Goal: Task Accomplishment & Management: Manage account settings

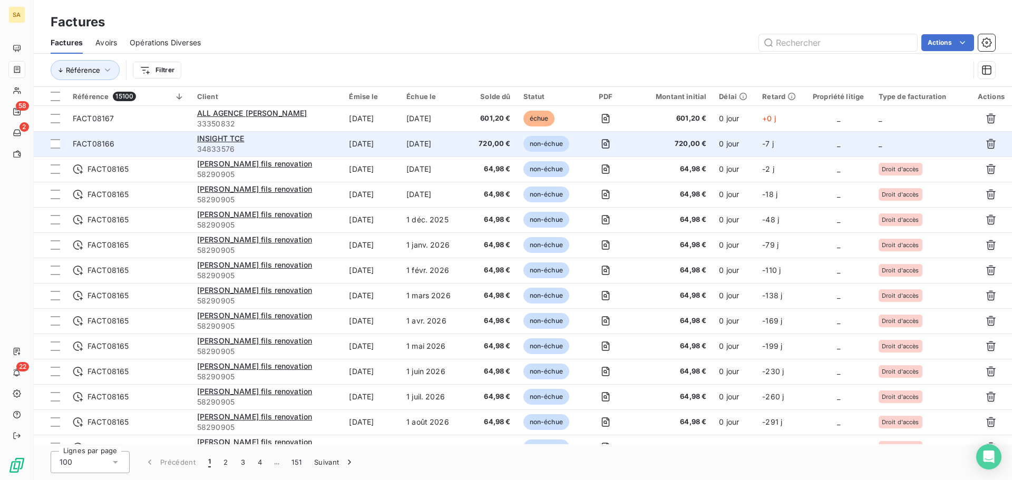
click at [900, 142] on td "_" at bounding box center [922, 143] width 98 height 25
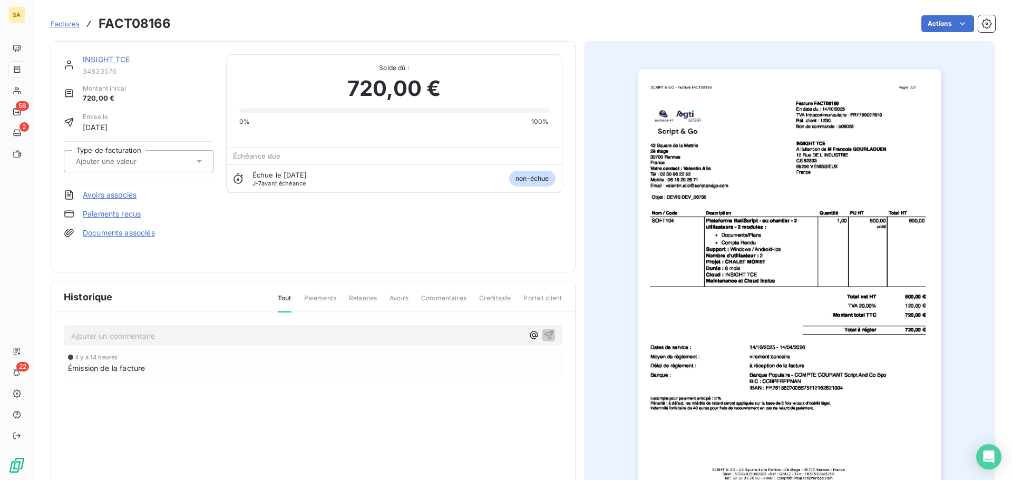
click at [168, 164] on div at bounding box center [133, 161] width 121 height 14
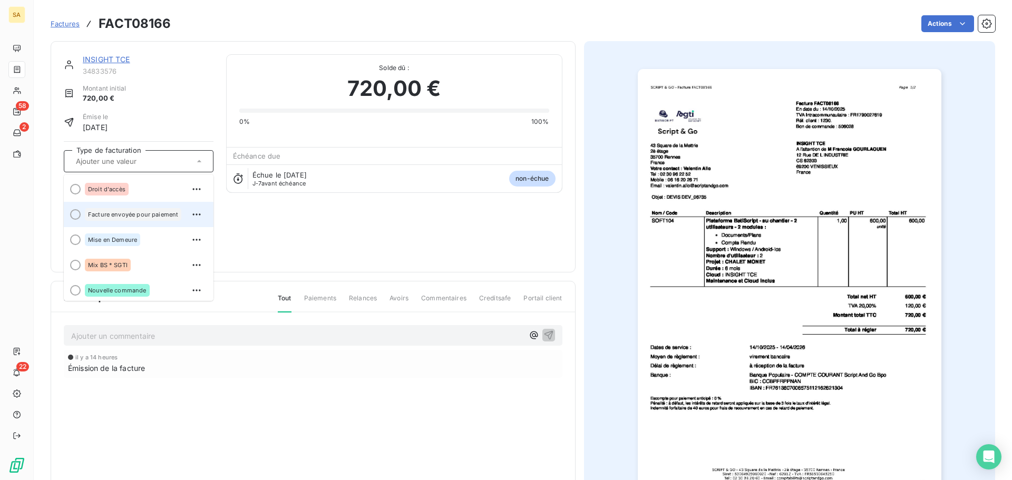
click at [158, 218] on div "Facture envoyée pour paiement" at bounding box center [133, 214] width 96 height 13
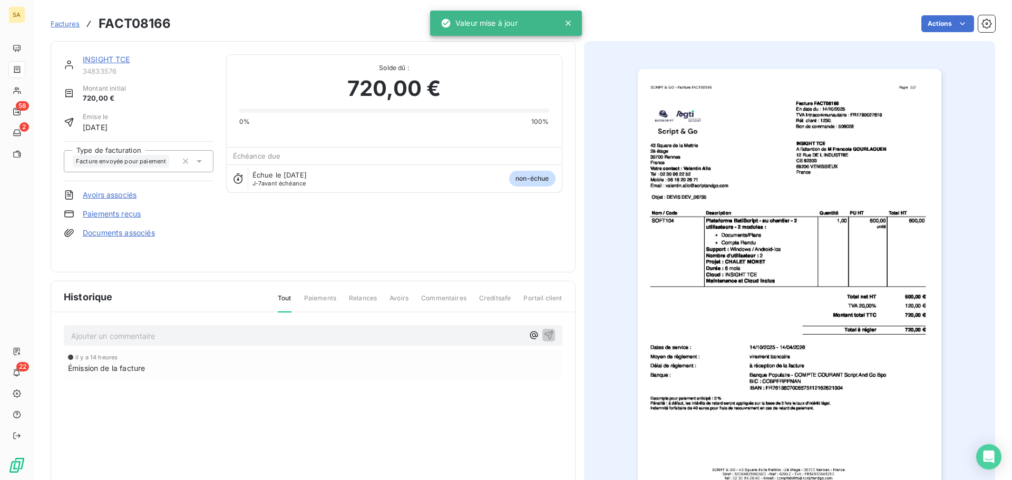
click at [69, 22] on span "Factures" at bounding box center [65, 24] width 29 height 8
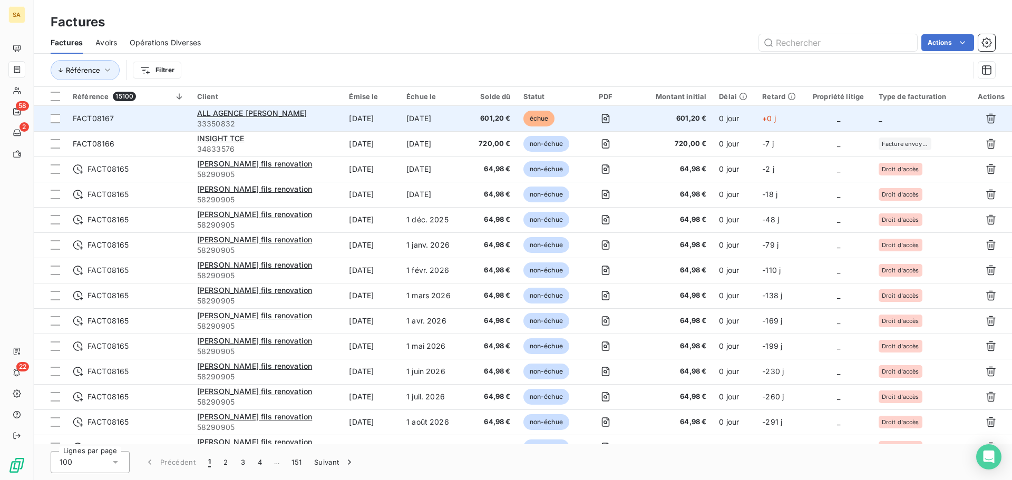
click at [908, 120] on td "_" at bounding box center [922, 118] width 98 height 25
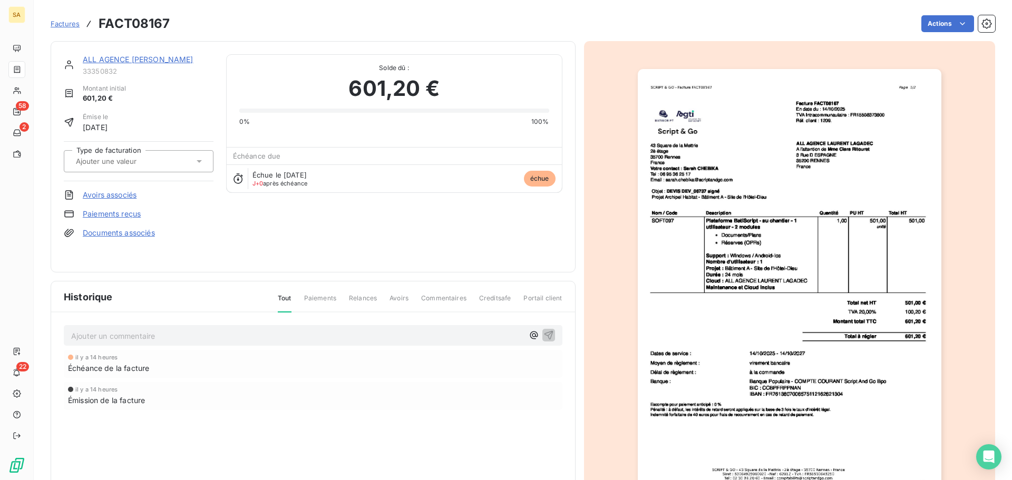
click at [140, 157] on input "text" at bounding box center [128, 161] width 106 height 9
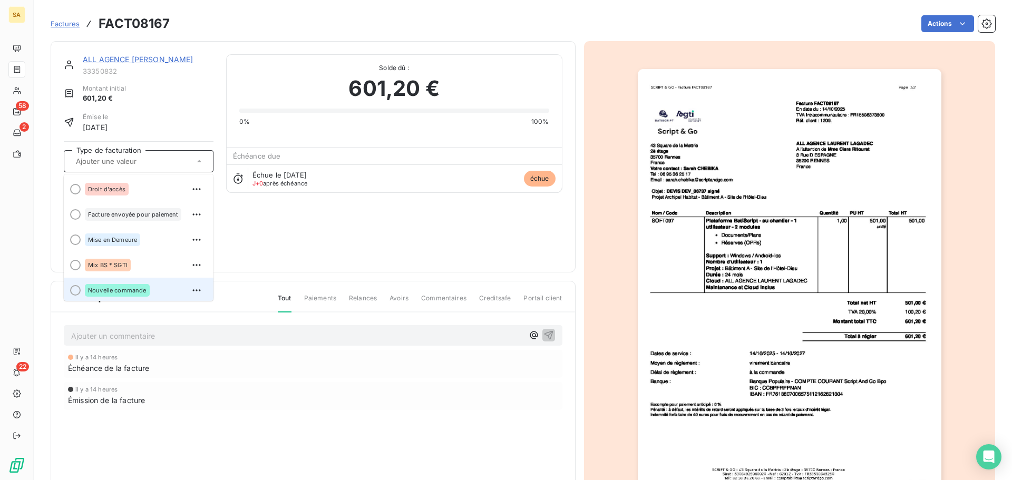
scroll to position [2, 0]
click at [72, 292] on div at bounding box center [75, 288] width 11 height 11
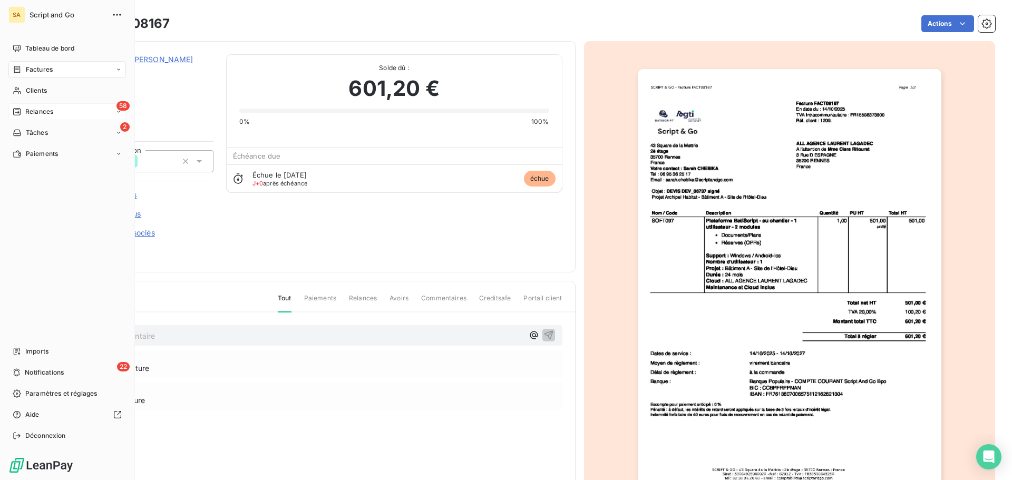
click at [18, 112] on icon at bounding box center [16, 111] width 7 height 7
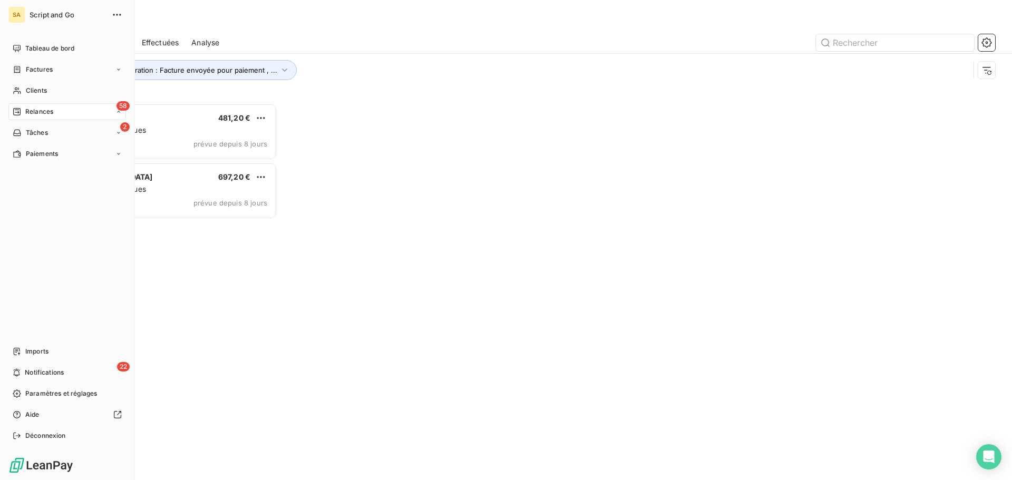
scroll to position [369, 219]
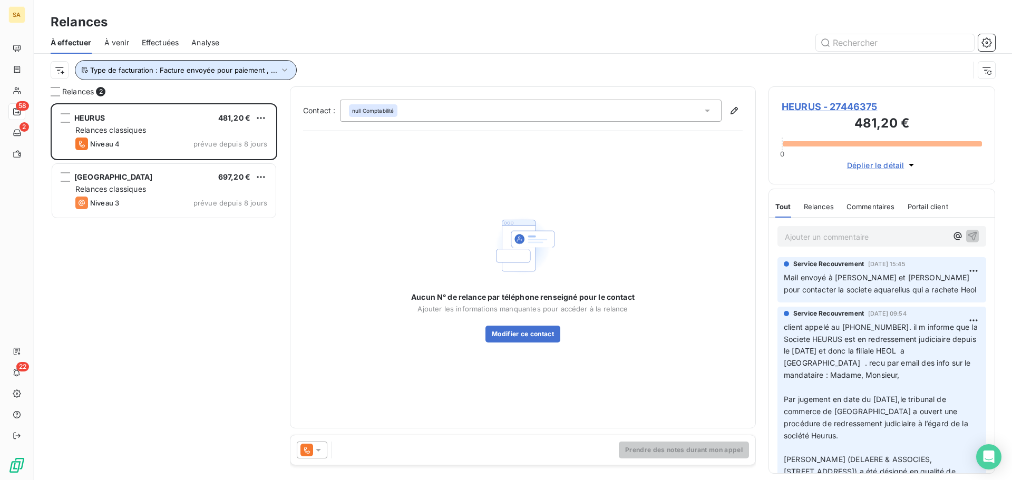
click at [281, 70] on icon "button" at bounding box center [284, 70] width 11 height 11
click at [336, 66] on div "Type de facturation : Facture envoyée pour paiement , ..." at bounding box center [510, 70] width 919 height 20
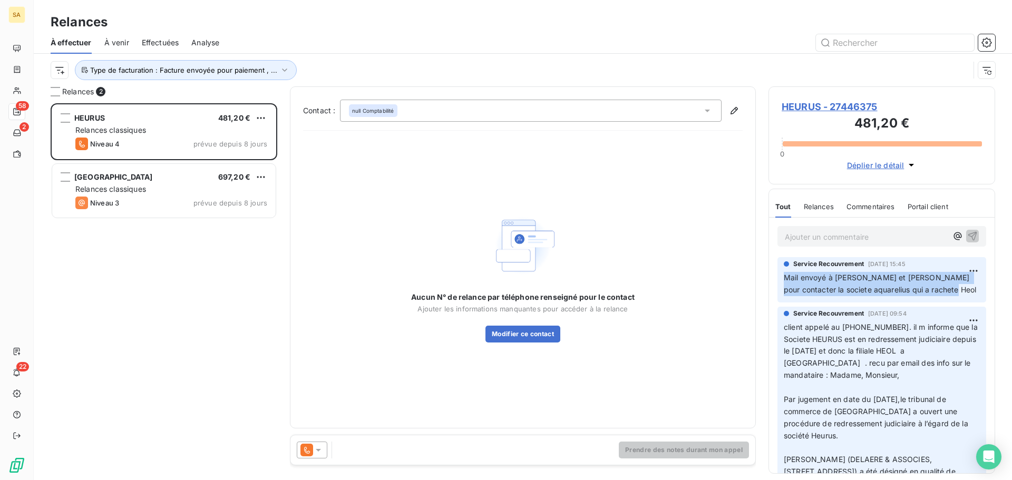
drag, startPoint x: 964, startPoint y: 291, endPoint x: 781, endPoint y: 274, distance: 183.7
click at [781, 274] on div "Service Recouvrement [DATE] 15:45 Mail envoyé à [PERSON_NAME] et [PERSON_NAME] …" at bounding box center [882, 279] width 209 height 45
click at [82, 68] on button "Type de facturation : Facture envoyée pour paiement , ..." at bounding box center [186, 70] width 222 height 20
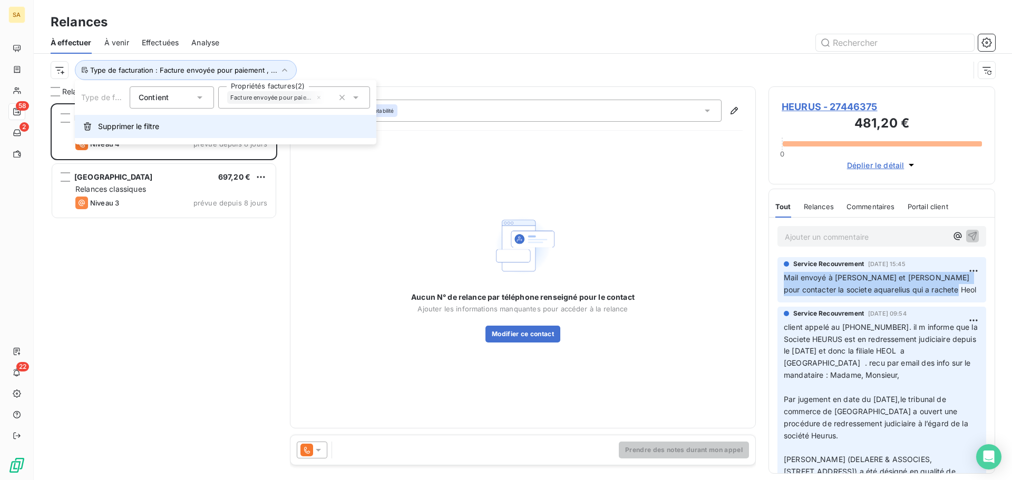
click at [101, 124] on span "Supprimer le filtre" at bounding box center [128, 126] width 61 height 11
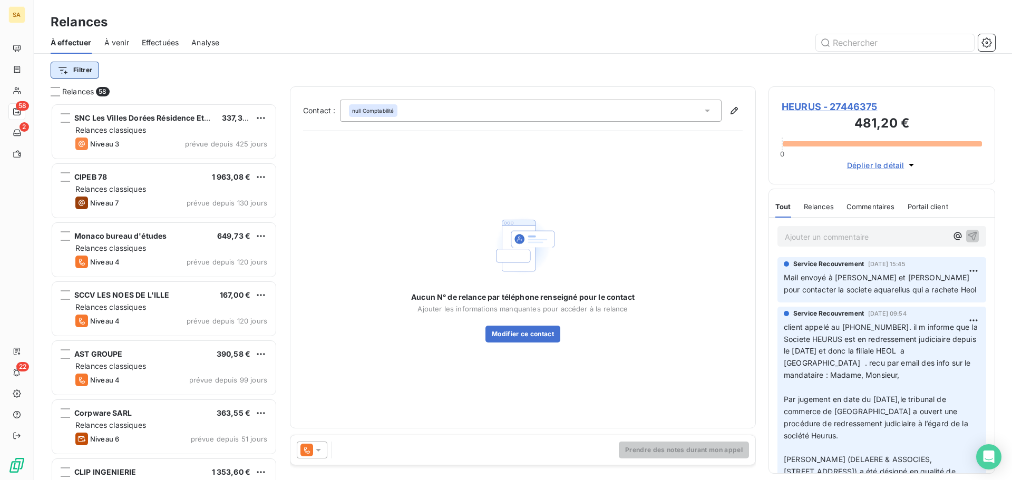
click at [85, 67] on html "SA 58 2 22 Relances À effectuer À venir Effectuées Analyse Filtrer Relances 58 …" at bounding box center [506, 240] width 1012 height 480
click at [305, 45] on html "SA 58 2 22 Relances À effectuer À venir Effectuées Analyse Filtrer Relances 58 …" at bounding box center [506, 240] width 1012 height 480
click at [81, 67] on html "SA 58 2 22 Relances À effectuer À venir Effectuées Analyse Filtrer Relances 58 …" at bounding box center [506, 240] width 1012 height 480
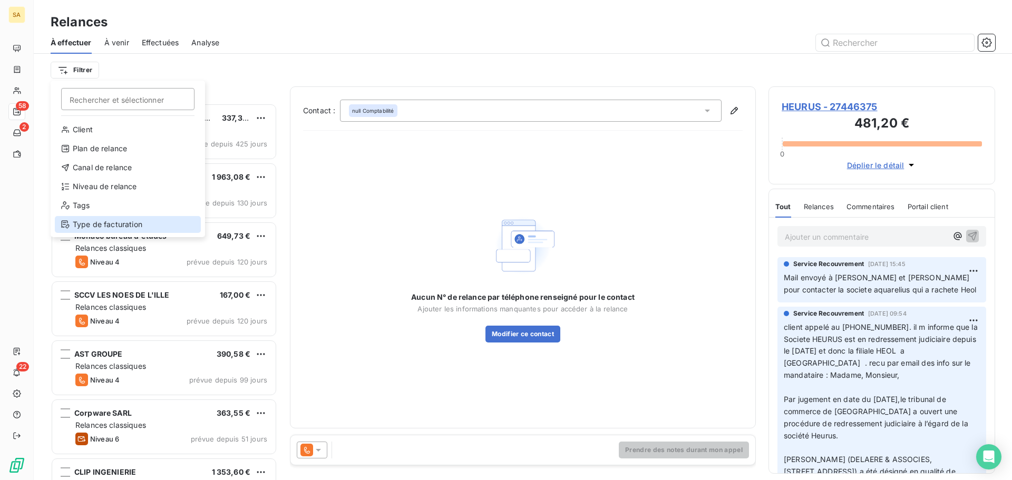
click at [116, 225] on div "Type de facturation" at bounding box center [128, 224] width 146 height 17
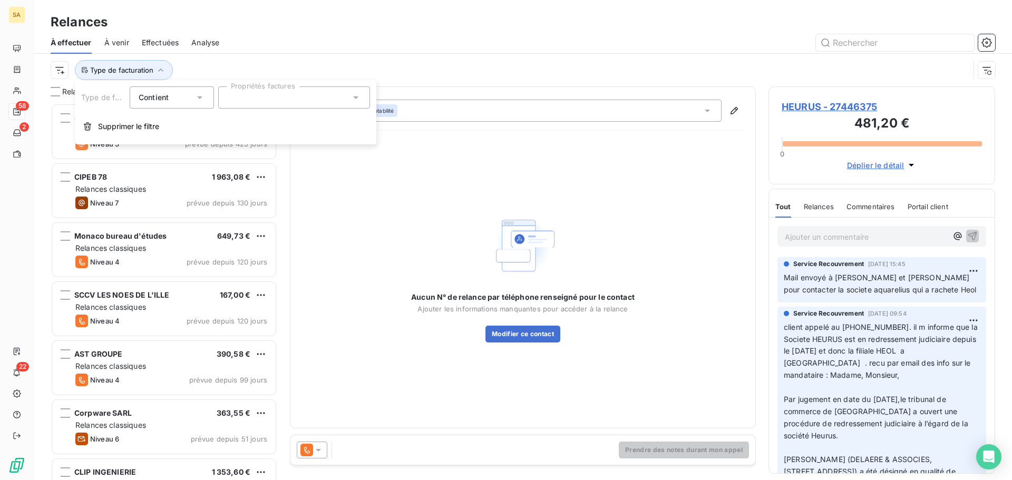
click at [251, 104] on div at bounding box center [294, 97] width 152 height 22
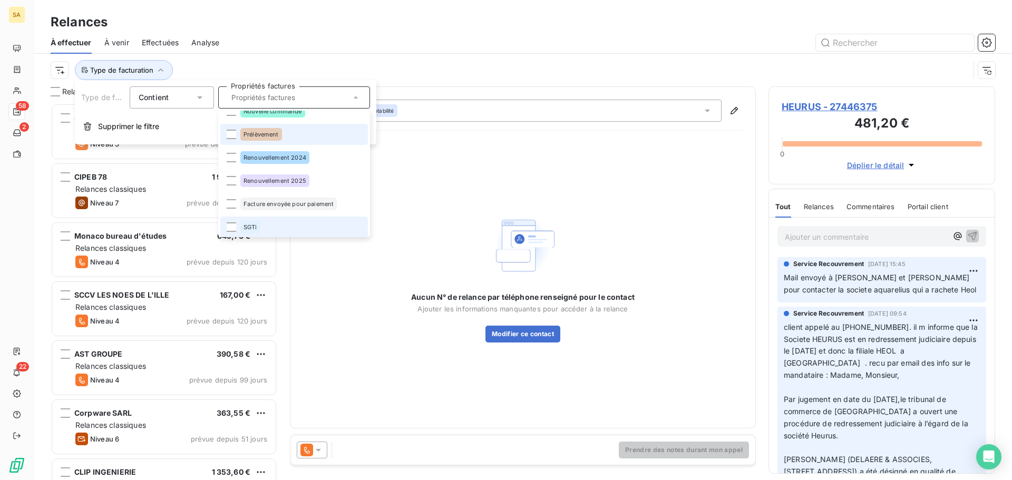
scroll to position [108, 0]
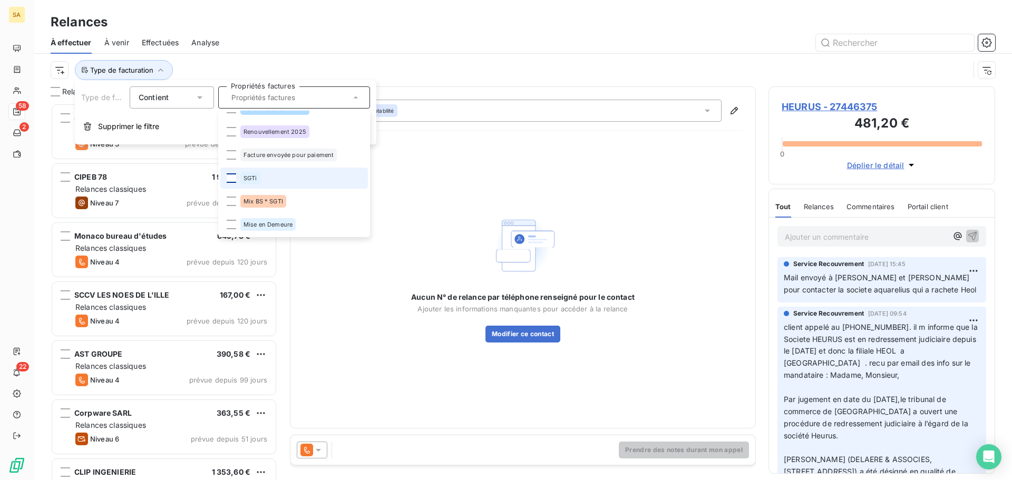
click at [228, 181] on div at bounding box center [231, 177] width 9 height 9
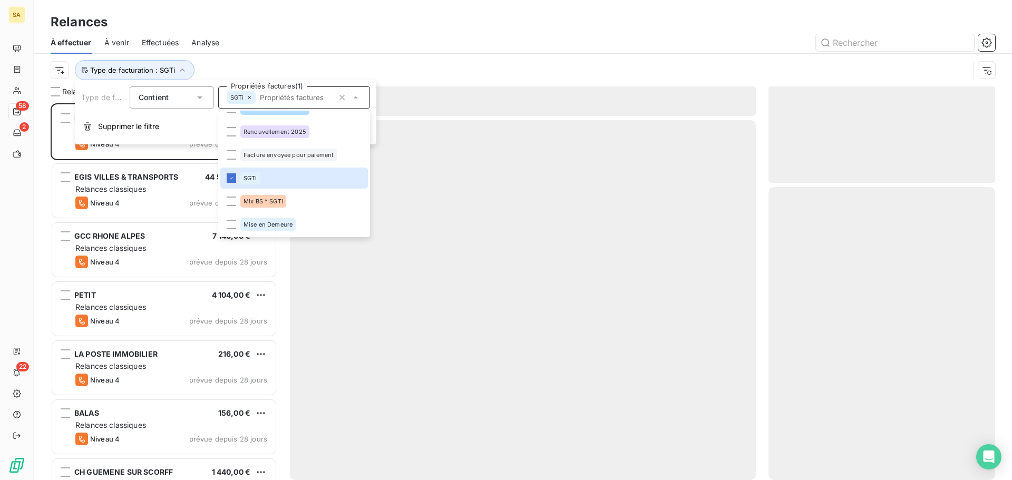
scroll to position [369, 219]
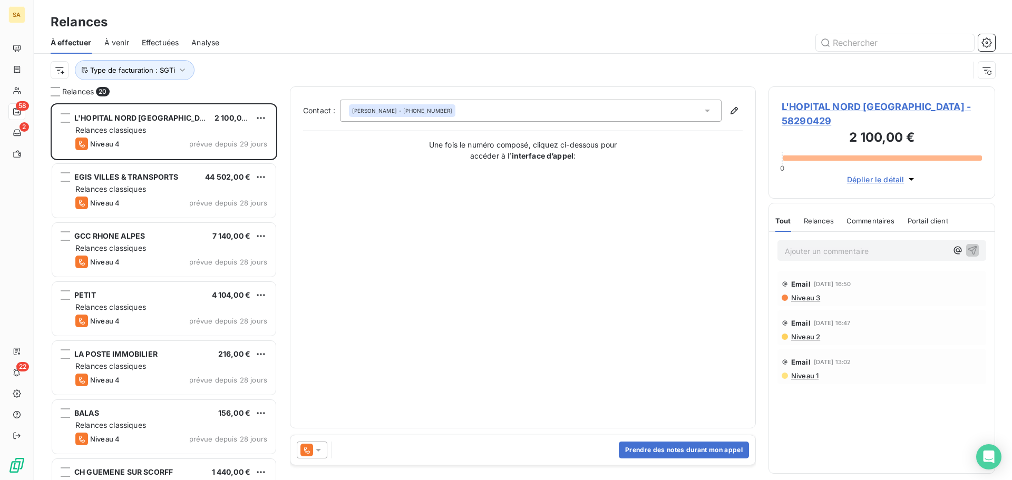
click at [473, 31] on div "Relances" at bounding box center [523, 22] width 979 height 19
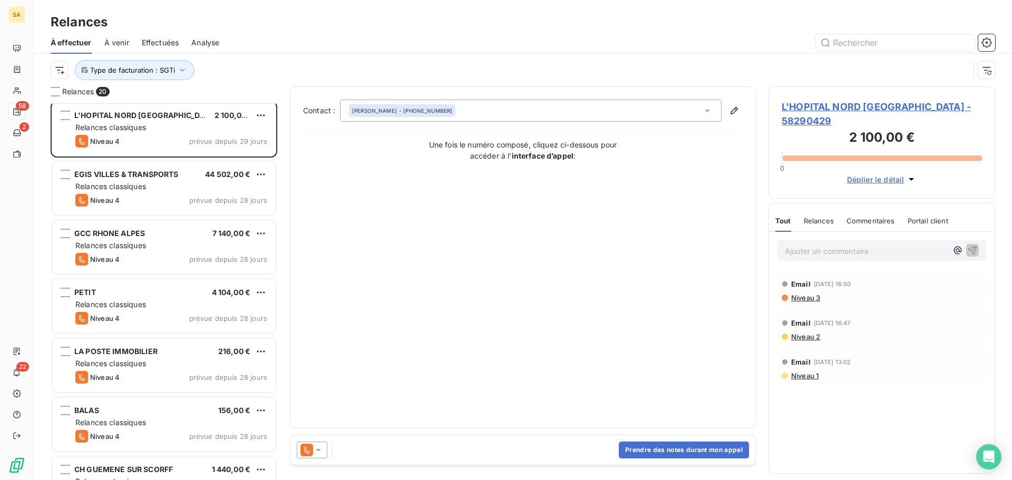
scroll to position [0, 0]
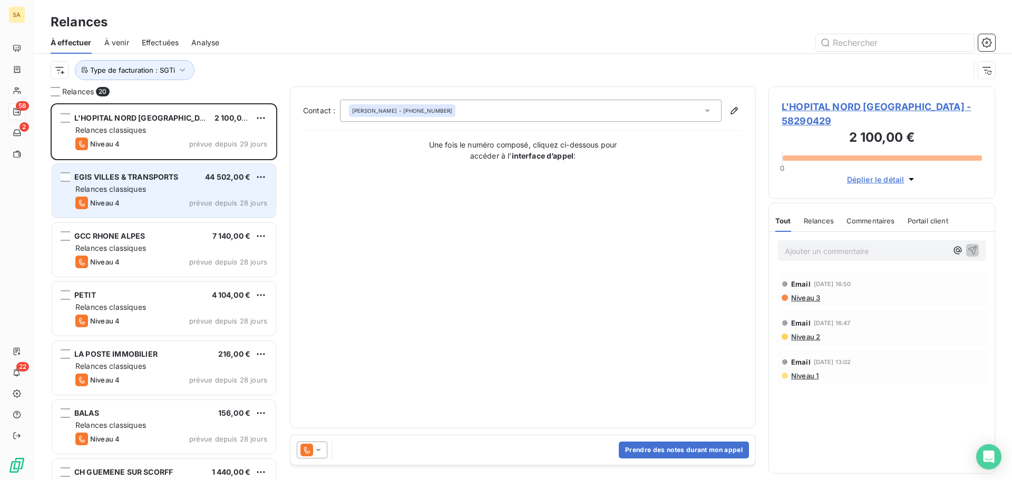
click at [209, 187] on div "Relances classiques" at bounding box center [171, 189] width 192 height 11
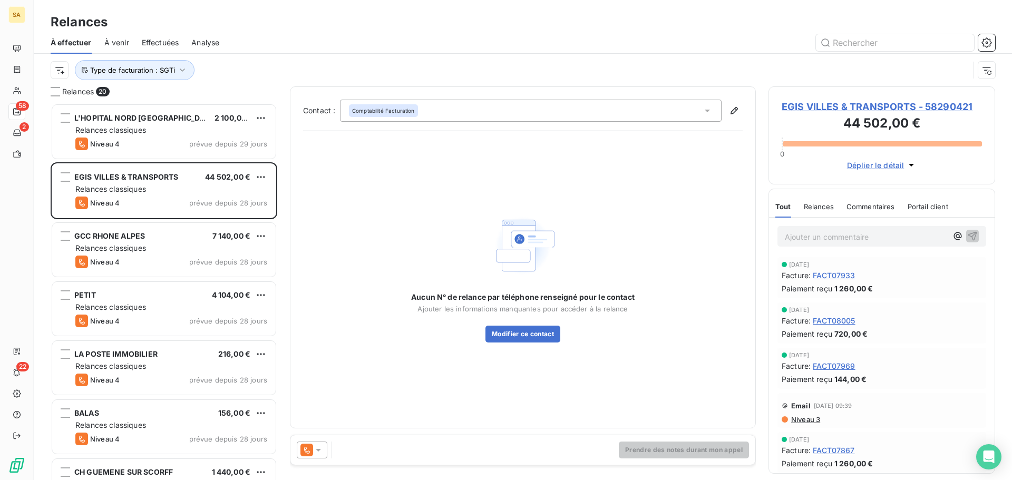
click at [801, 106] on span "EGIS VILLES & TRANSPORTS - 58290421" at bounding box center [882, 107] width 200 height 14
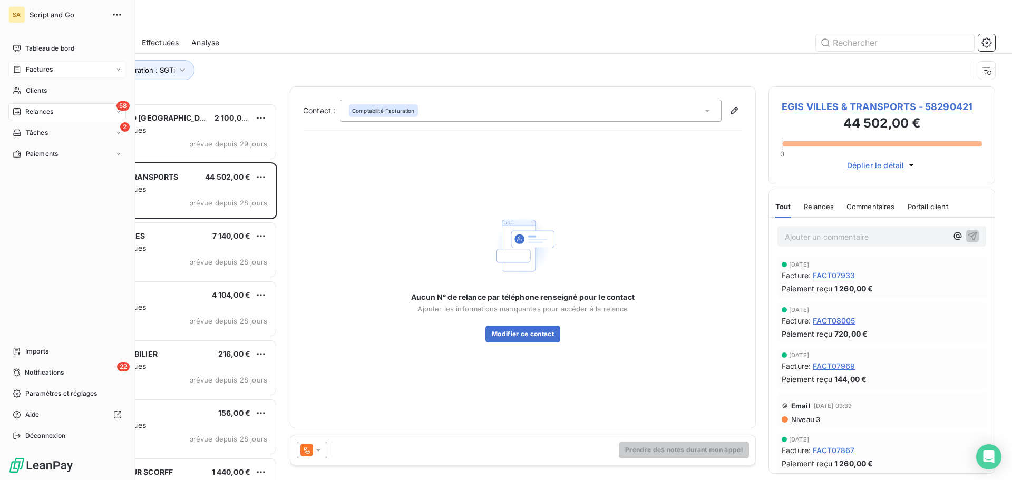
click at [14, 69] on div "Factures" at bounding box center [67, 69] width 118 height 17
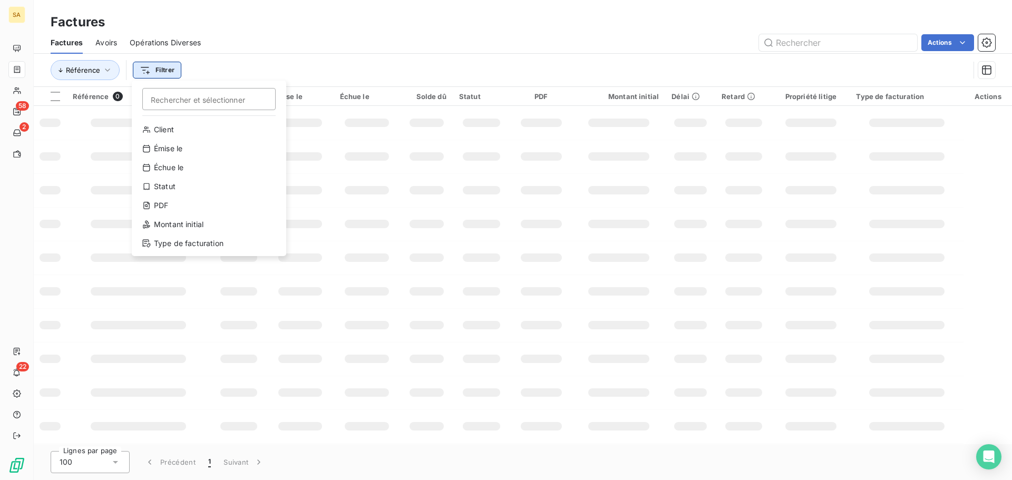
click at [169, 70] on html "SA 58 2 22 Factures Factures Avoirs Opérations Diverses Actions Référence Filtr…" at bounding box center [506, 240] width 1012 height 480
click at [194, 243] on div "Type de facturation" at bounding box center [209, 243] width 146 height 17
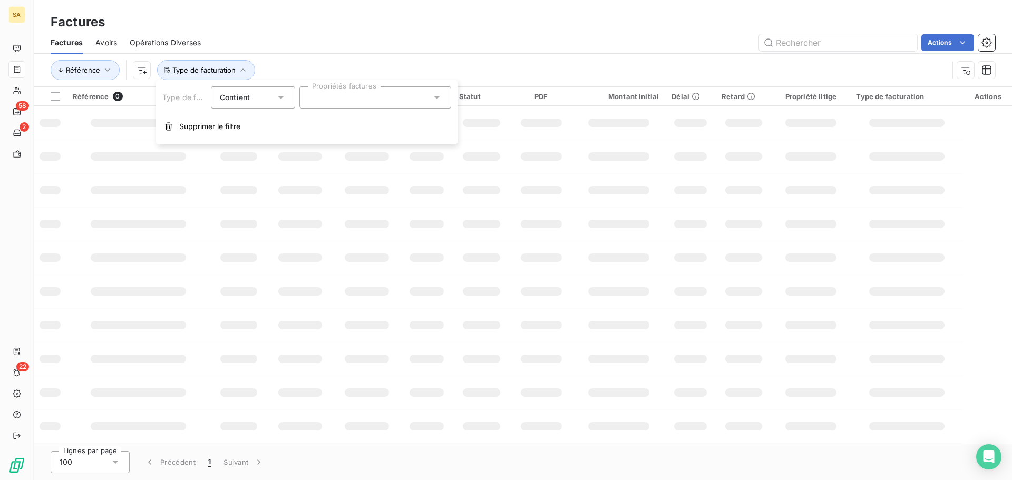
click at [340, 101] on div at bounding box center [375, 97] width 152 height 22
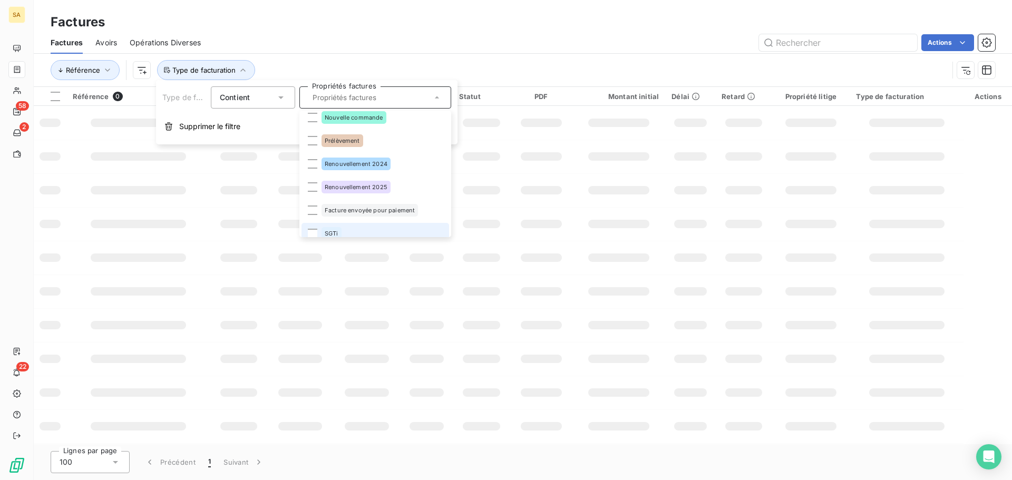
scroll to position [108, 0]
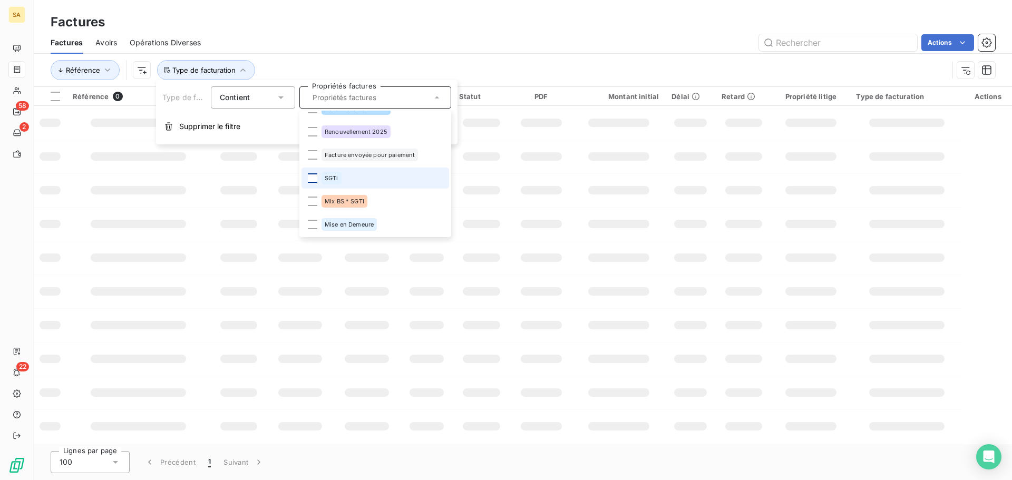
click at [315, 178] on div at bounding box center [312, 177] width 9 height 9
click at [660, 47] on div "Actions" at bounding box center [605, 42] width 782 height 17
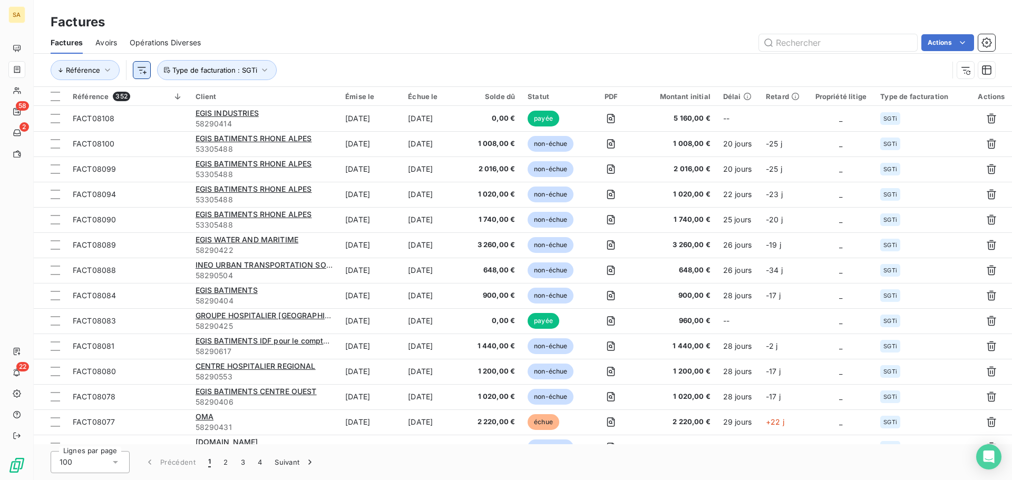
click at [139, 69] on html "SA 58 2 22 Factures Factures Avoirs Opérations Diverses Actions Référence Type …" at bounding box center [506, 240] width 1012 height 480
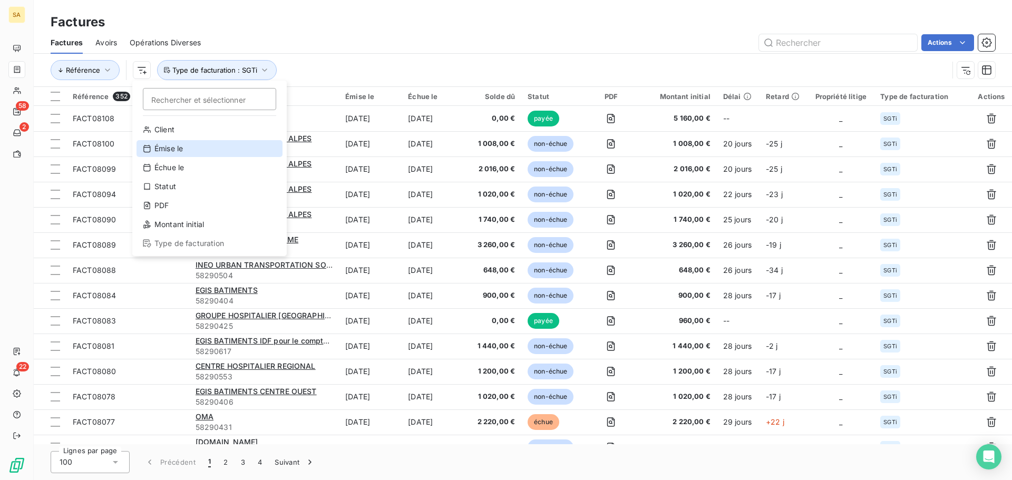
click at [180, 147] on div "Émise le" at bounding box center [210, 148] width 146 height 17
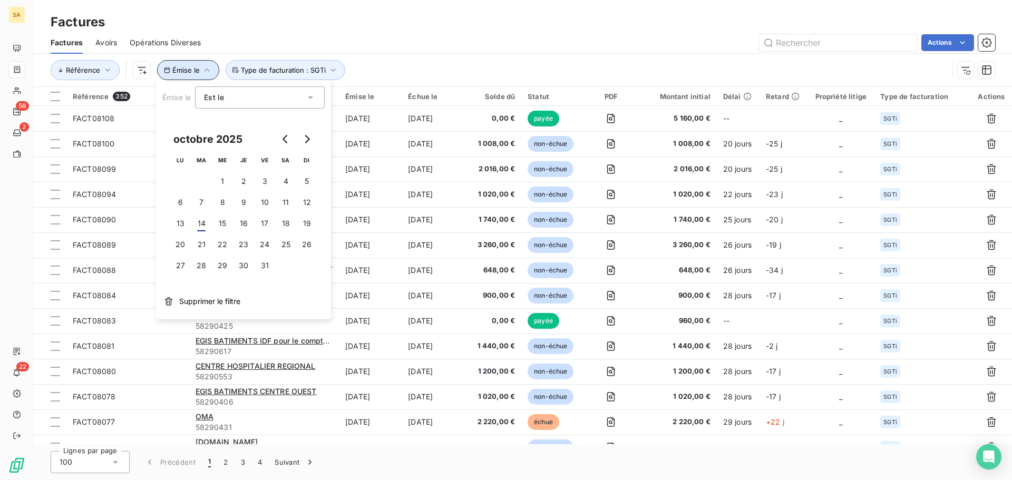
click at [184, 69] on span "Émise le" at bounding box center [185, 70] width 27 height 8
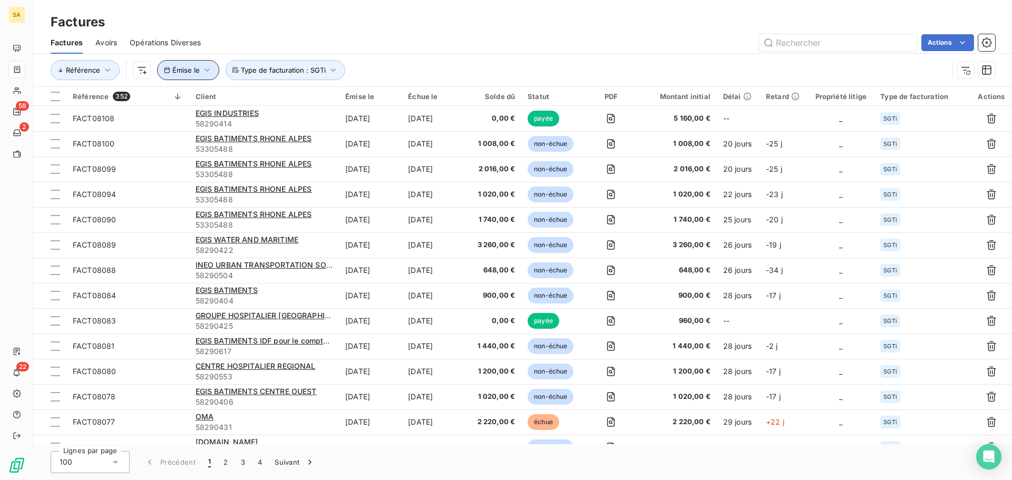
click at [184, 71] on span "Émise le" at bounding box center [185, 70] width 27 height 8
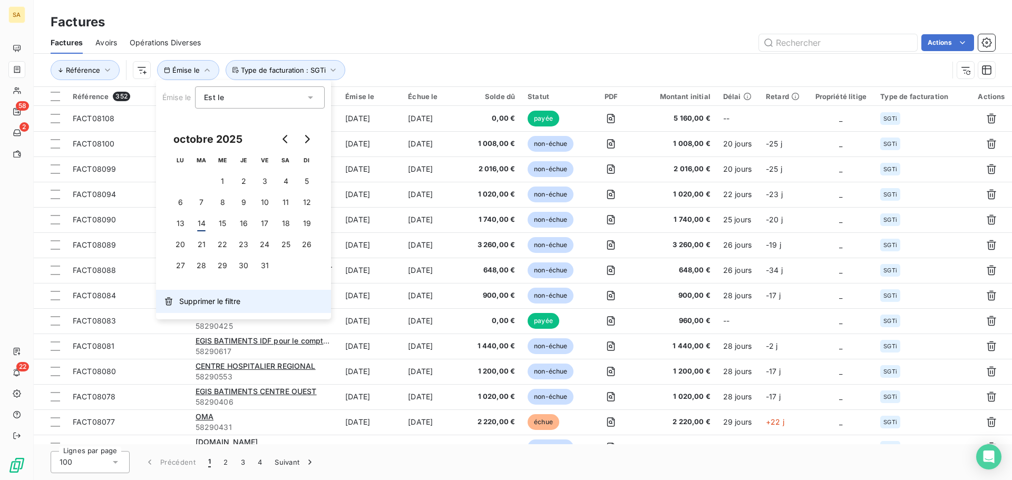
click at [198, 301] on span "Supprimer le filtre" at bounding box center [209, 301] width 61 height 11
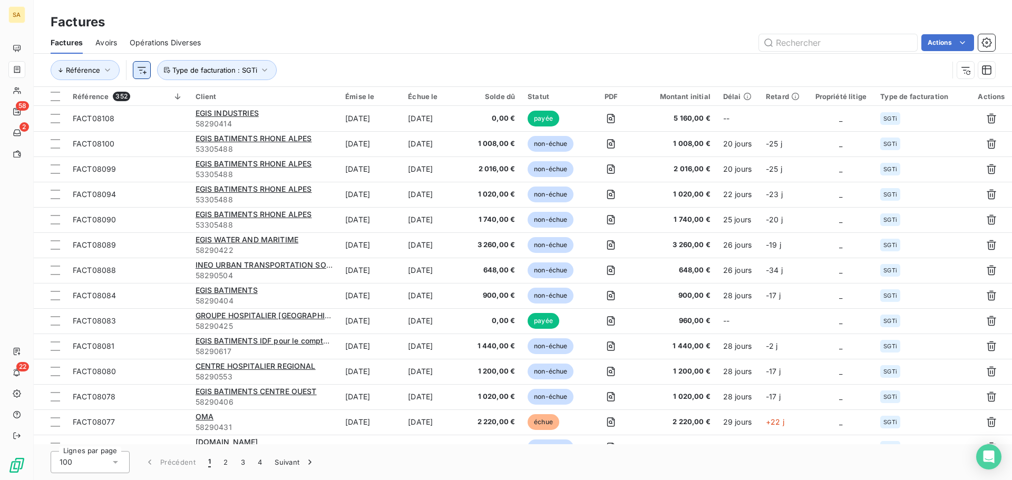
click at [138, 70] on html "SA 58 2 22 Factures Factures Avoirs Opérations Diverses Actions Référence Type …" at bounding box center [506, 240] width 1012 height 480
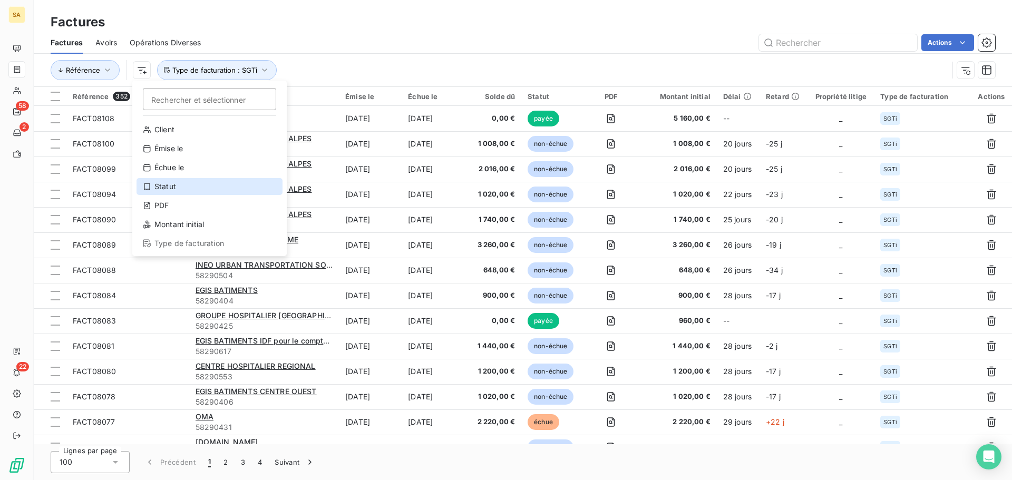
click at [197, 180] on div "Statut" at bounding box center [210, 186] width 146 height 17
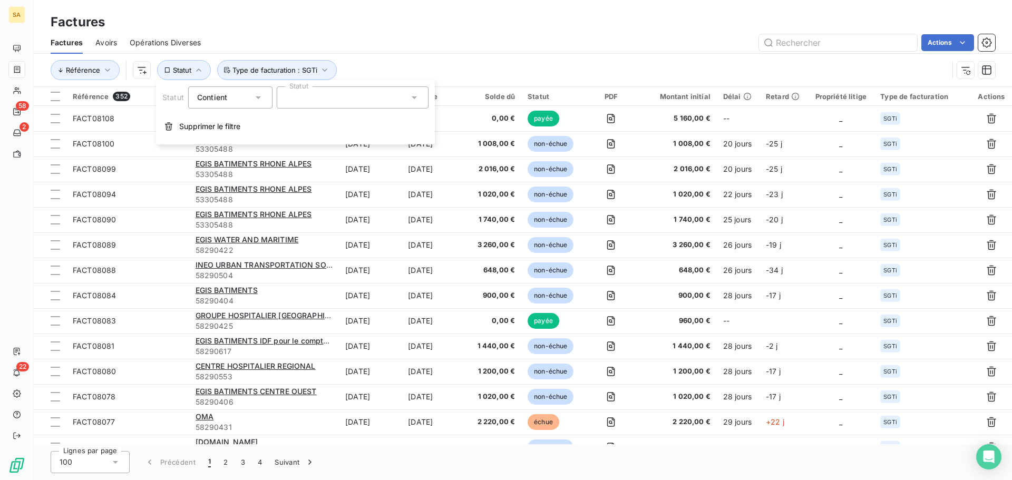
click at [315, 100] on div at bounding box center [353, 97] width 152 height 22
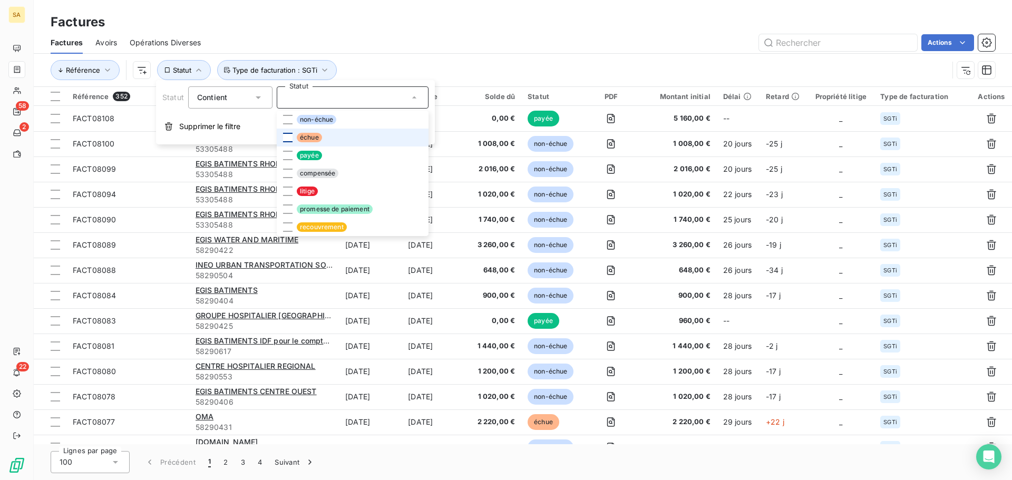
click at [287, 137] on div at bounding box center [287, 137] width 9 height 9
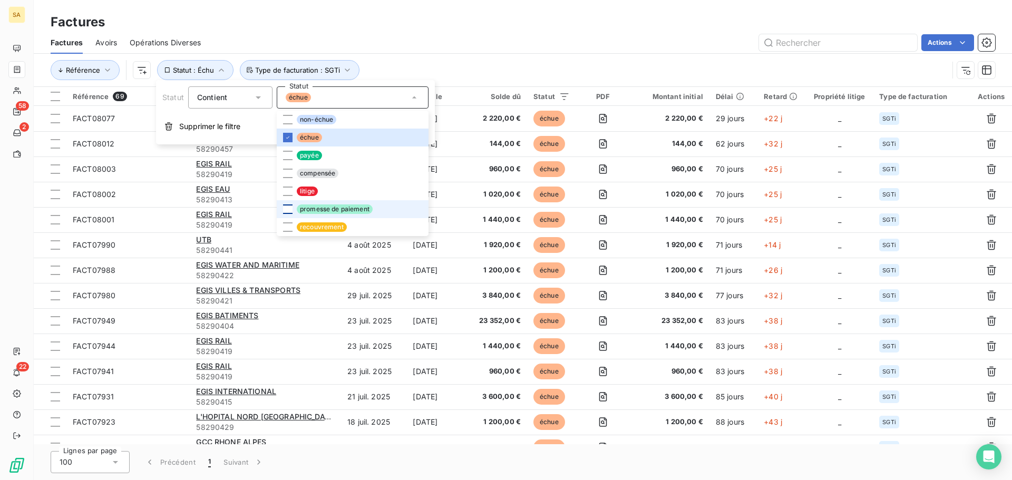
click at [286, 206] on div at bounding box center [287, 209] width 9 height 9
click at [439, 62] on div "Référence Statut : Échu , ... Type de facturation : SGTi" at bounding box center [500, 70] width 898 height 20
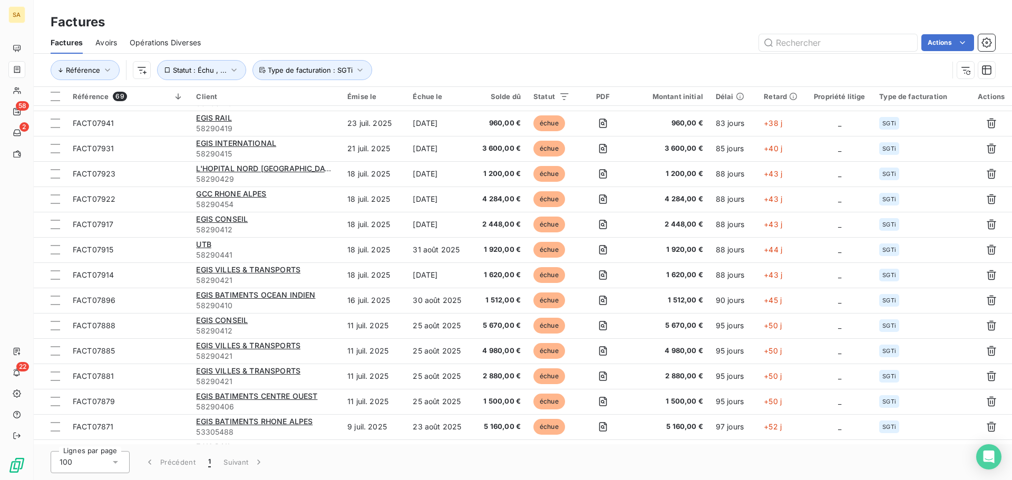
scroll to position [0, 0]
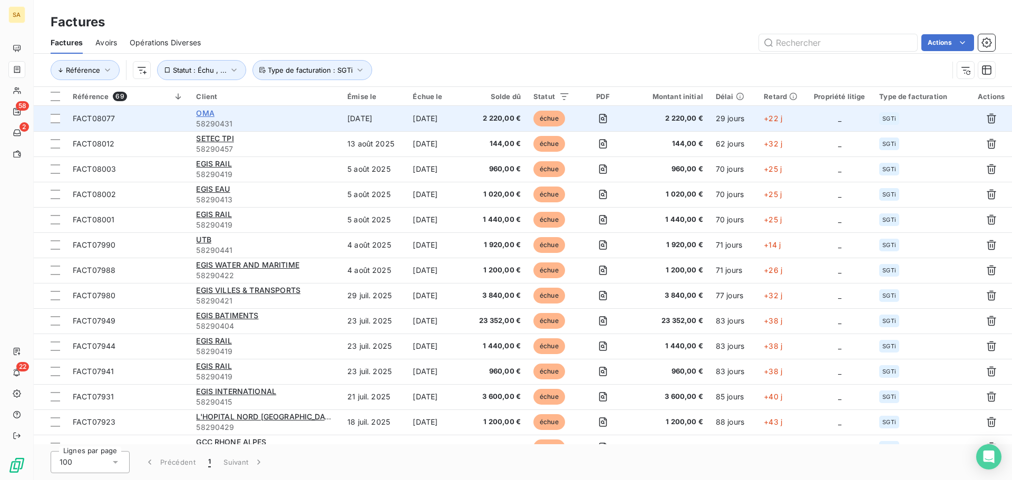
click at [205, 112] on span "OMA" at bounding box center [205, 113] width 18 height 9
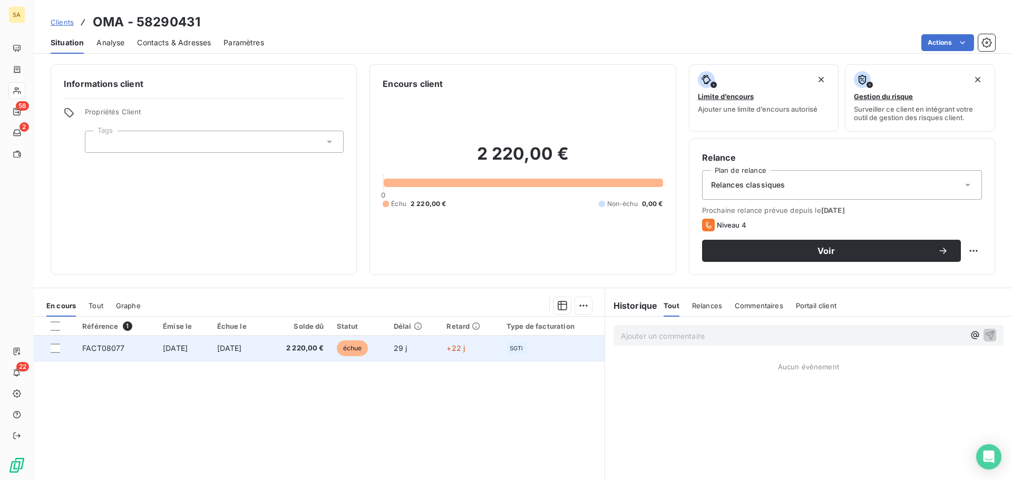
click at [266, 342] on td "[DATE]" at bounding box center [238, 348] width 55 height 25
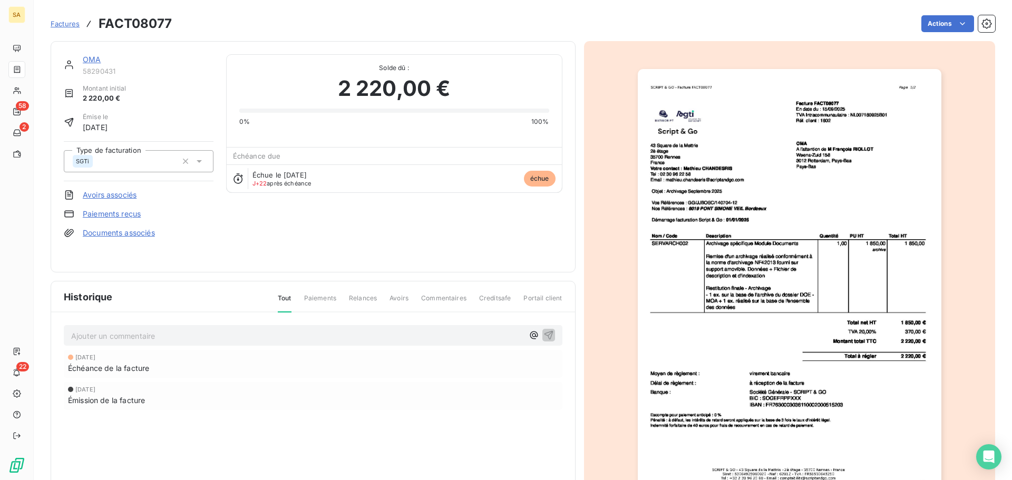
click at [89, 57] on link "OMA" at bounding box center [92, 59] width 18 height 9
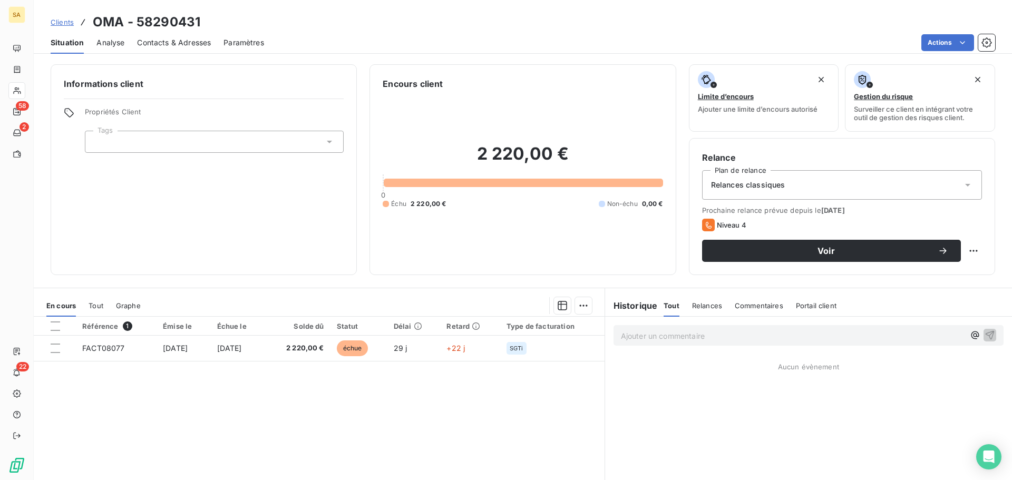
click at [166, 38] on span "Contacts & Adresses" at bounding box center [174, 42] width 74 height 11
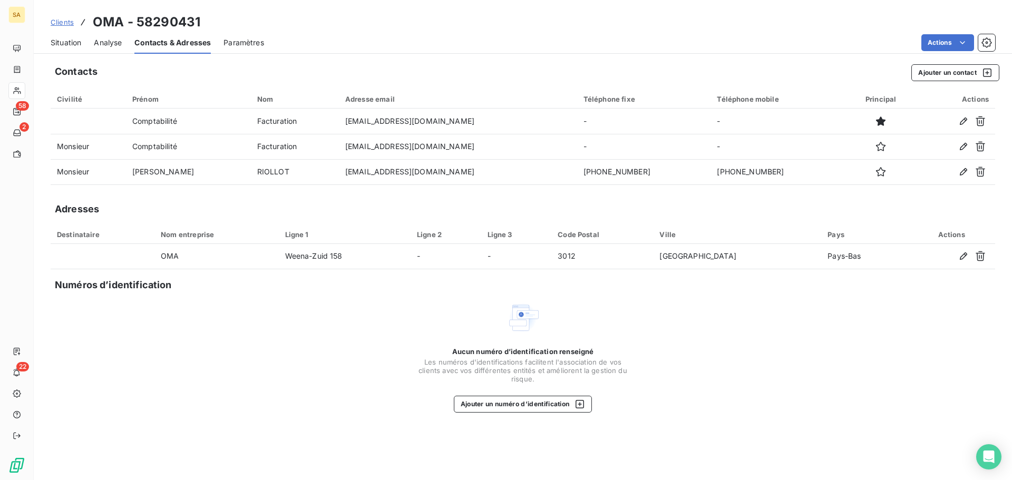
click at [73, 47] on span "Situation" at bounding box center [66, 42] width 31 height 11
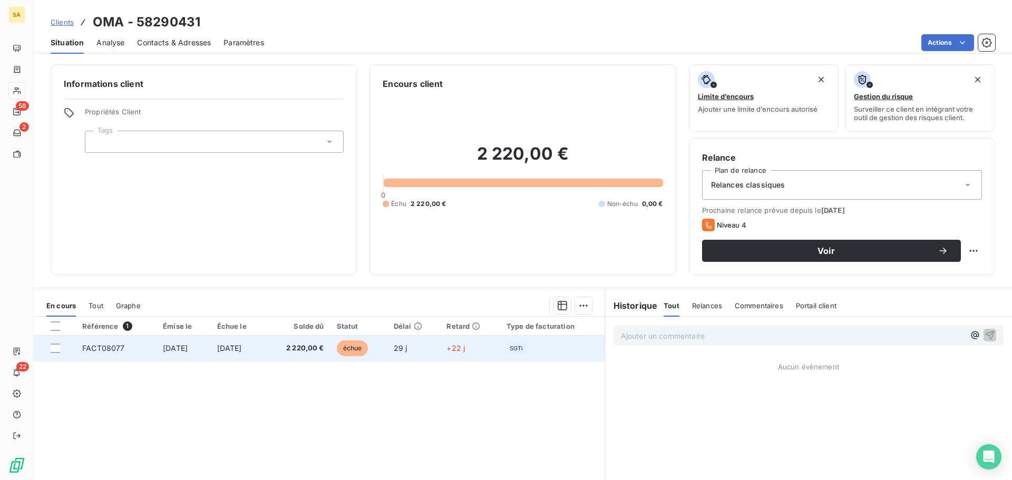
click at [242, 349] on span "[DATE]" at bounding box center [229, 348] width 25 height 9
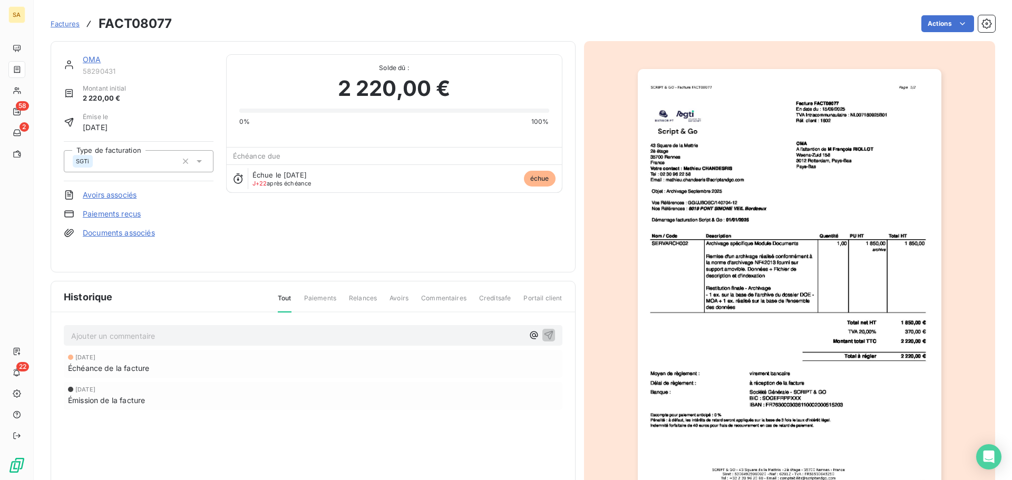
click at [222, 341] on p "Ajouter un commentaire ﻿" at bounding box center [297, 336] width 452 height 13
click at [235, 339] on p "Ajouter un commentaire ﻿" at bounding box center [297, 336] width 452 height 13
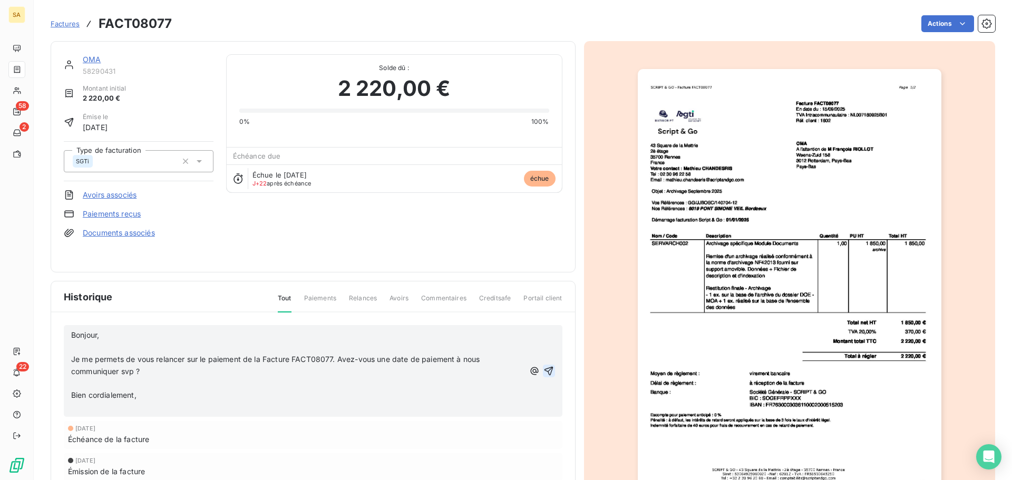
click at [546, 372] on icon "button" at bounding box center [549, 371] width 11 height 11
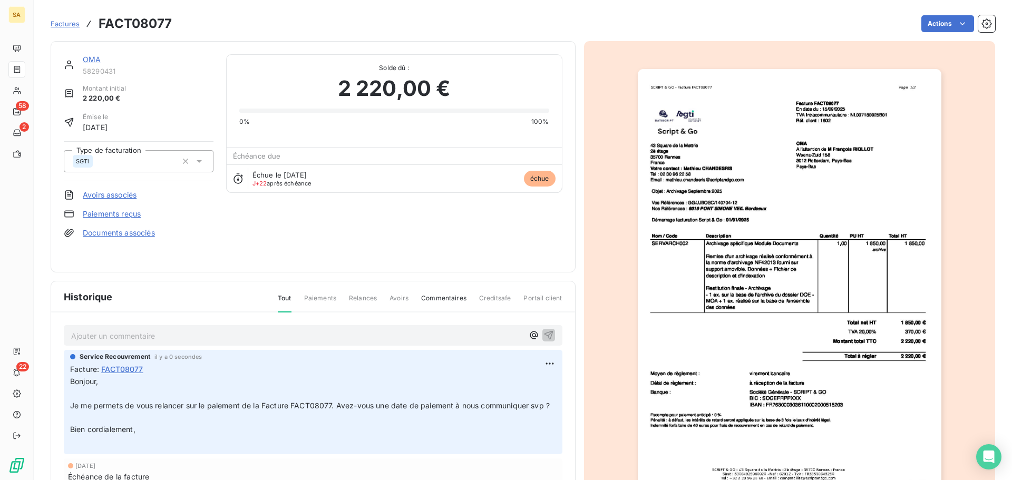
click at [70, 21] on span "Factures" at bounding box center [65, 24] width 29 height 8
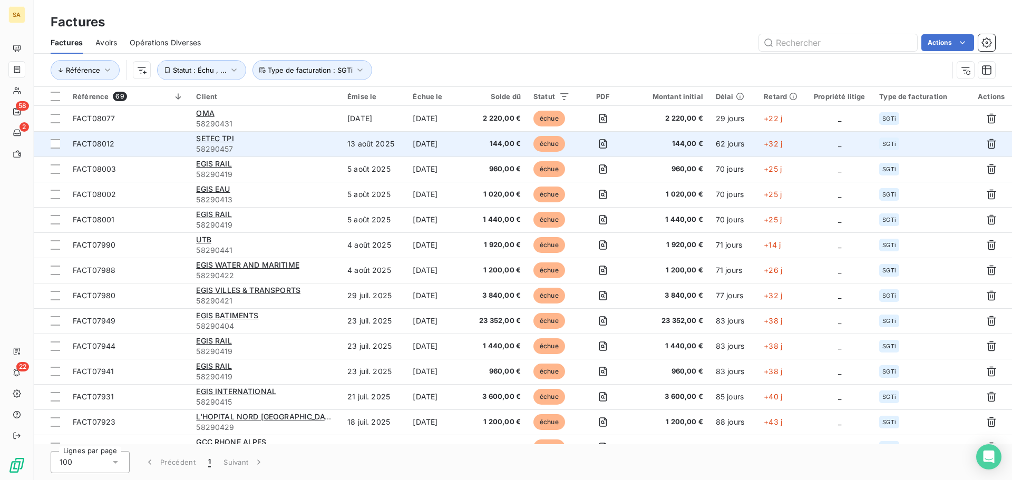
click at [244, 139] on div "SETEC TPI" at bounding box center [265, 138] width 139 height 11
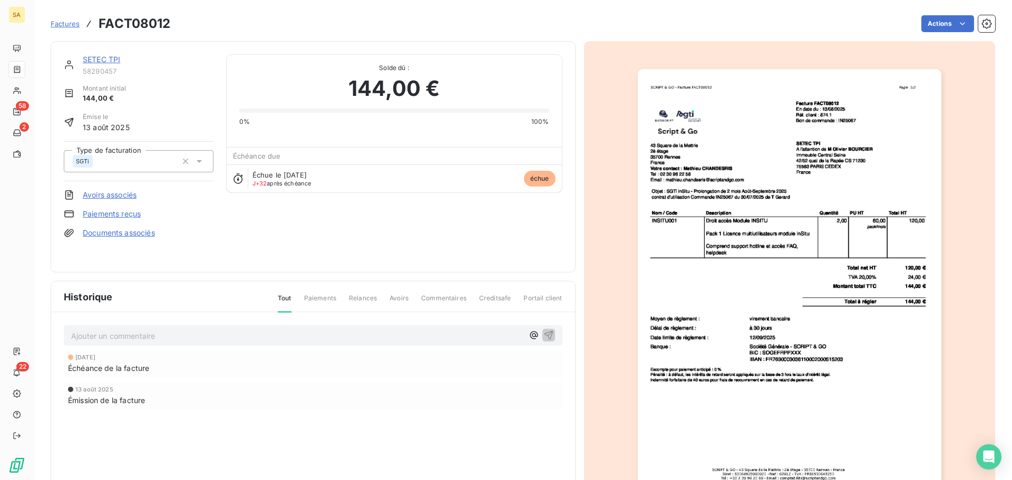
click at [198, 332] on p "Ajouter un commentaire ﻿" at bounding box center [297, 336] width 452 height 13
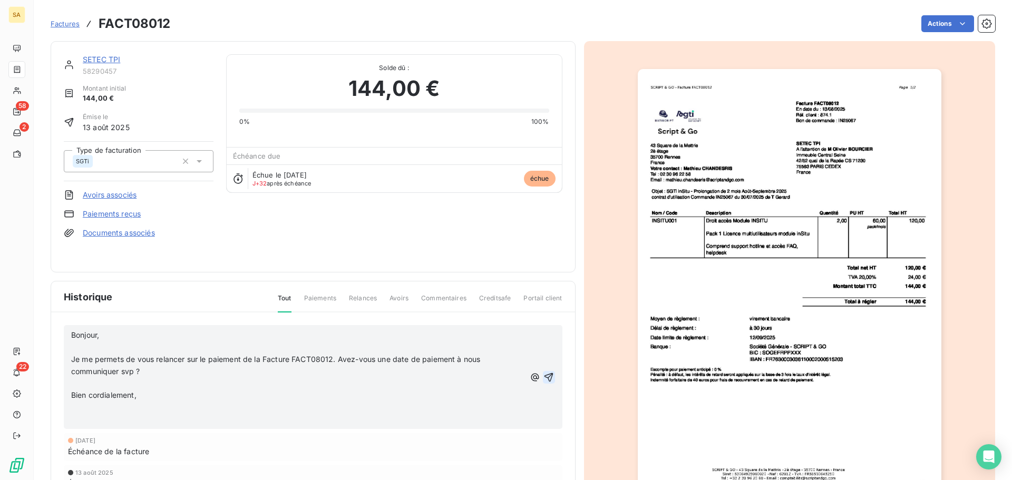
click at [548, 376] on icon "button" at bounding box center [549, 377] width 9 height 9
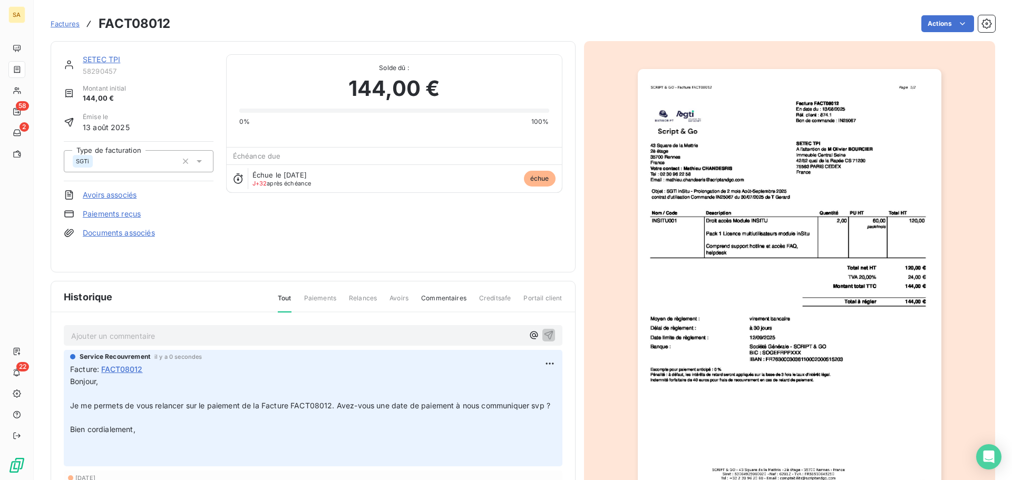
click at [55, 24] on span "Factures" at bounding box center [65, 24] width 29 height 8
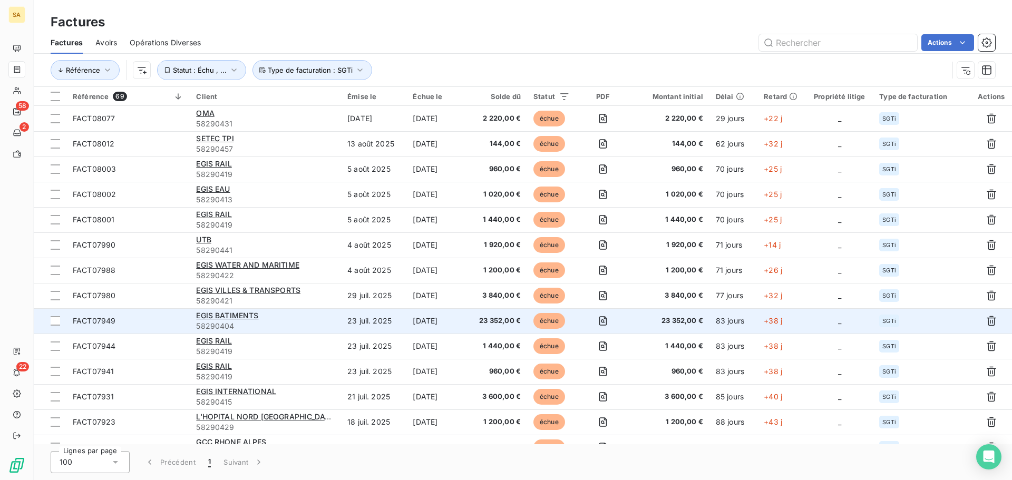
click at [269, 317] on div "EGIS BATIMENTS" at bounding box center [265, 316] width 139 height 11
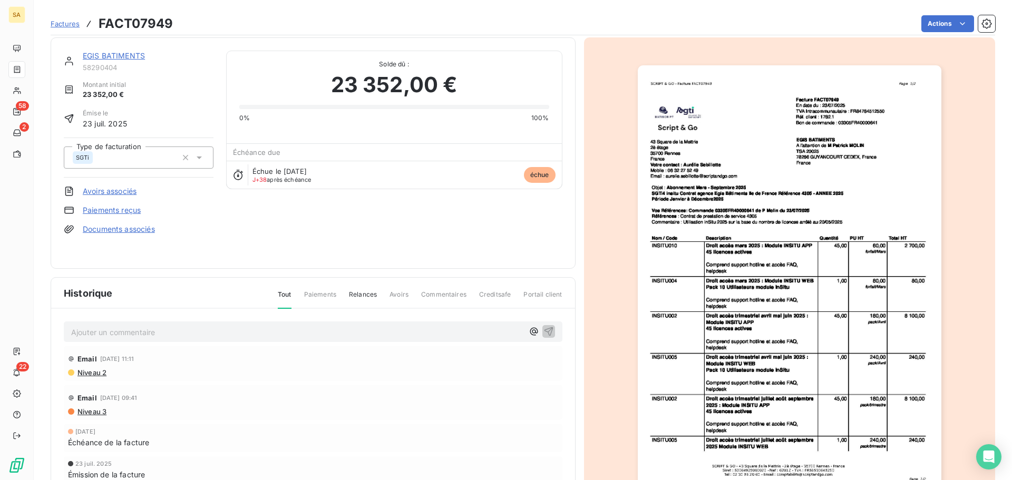
scroll to position [54, 0]
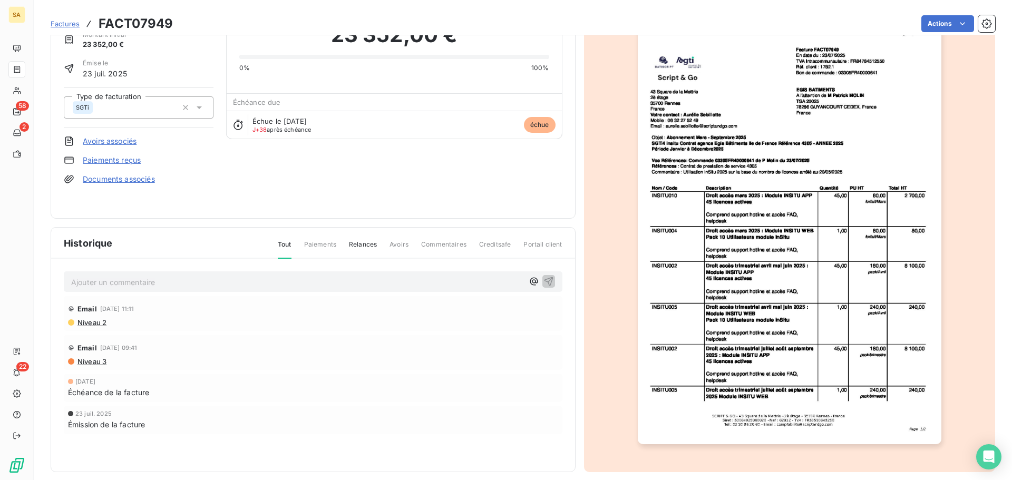
click at [79, 321] on span "Niveau 2" at bounding box center [91, 322] width 30 height 8
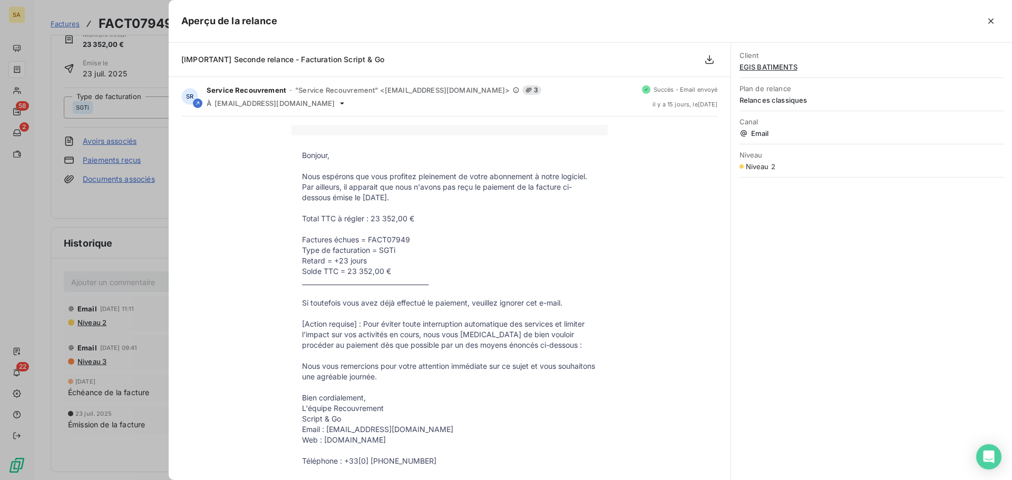
click at [133, 247] on div at bounding box center [506, 240] width 1012 height 480
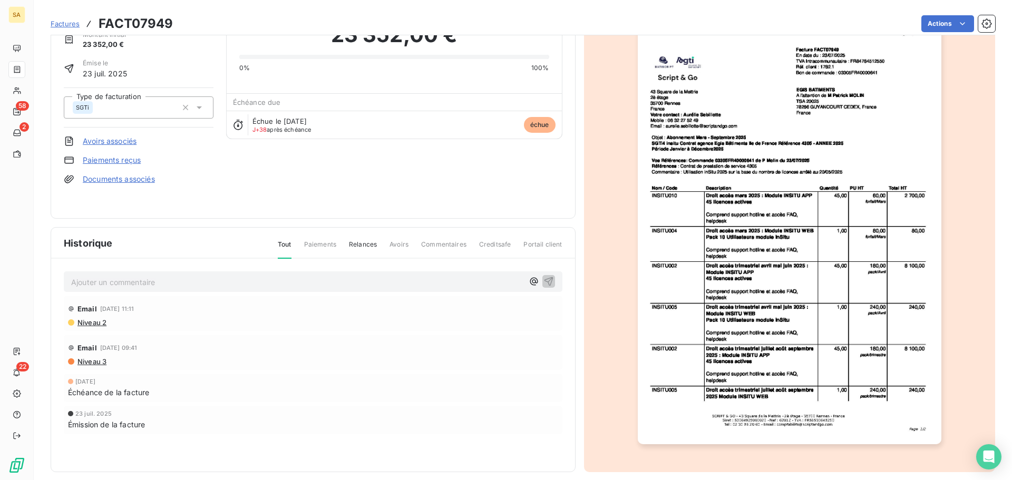
click at [131, 287] on p "Ajouter un commentaire ﻿" at bounding box center [297, 282] width 452 height 13
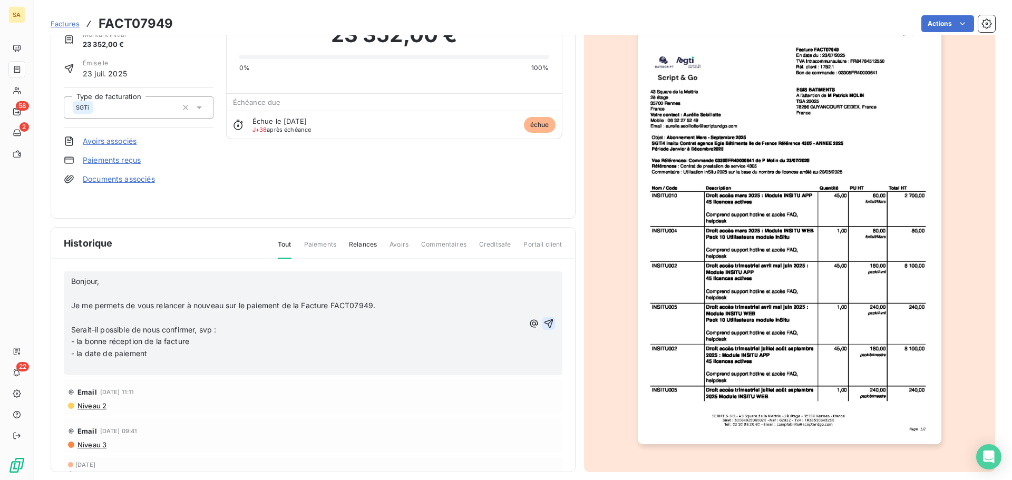
click at [544, 325] on icon "button" at bounding box center [548, 323] width 9 height 9
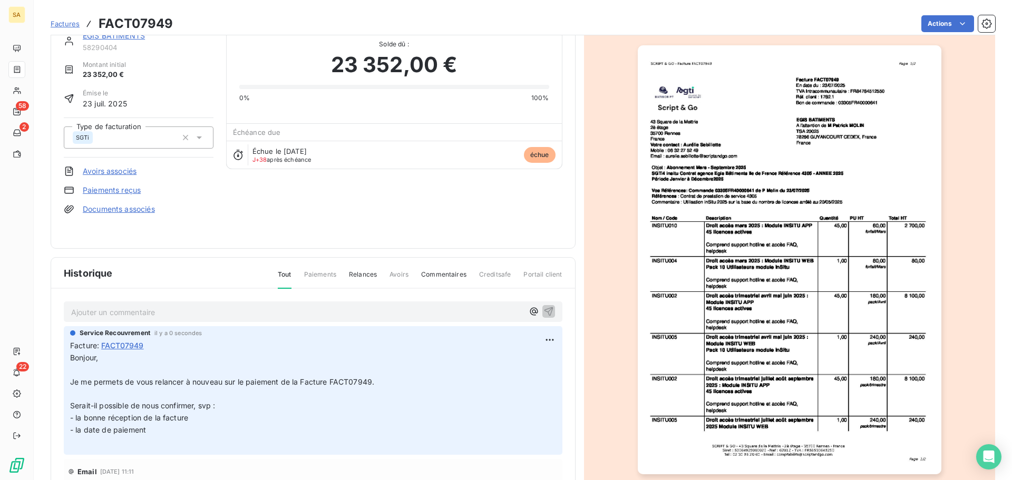
scroll to position [0, 0]
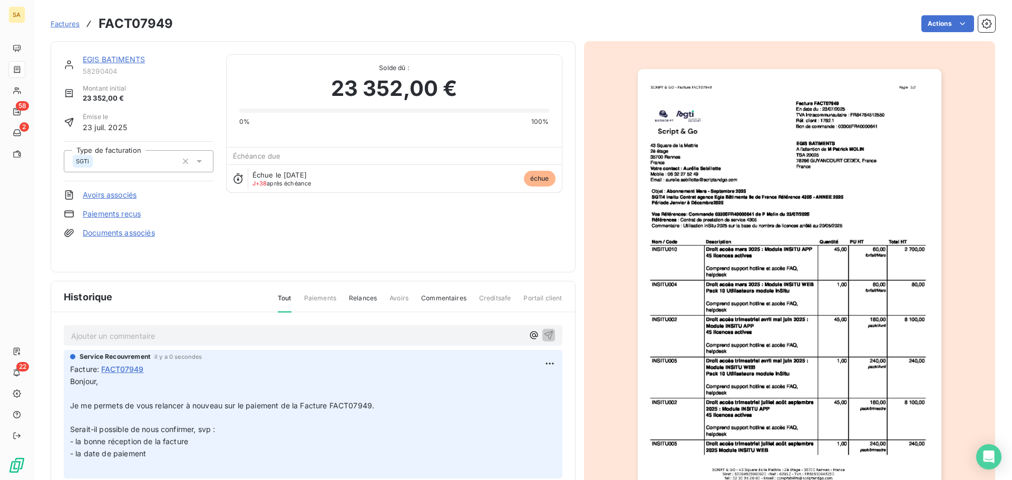
click at [62, 24] on span "Factures" at bounding box center [65, 24] width 29 height 8
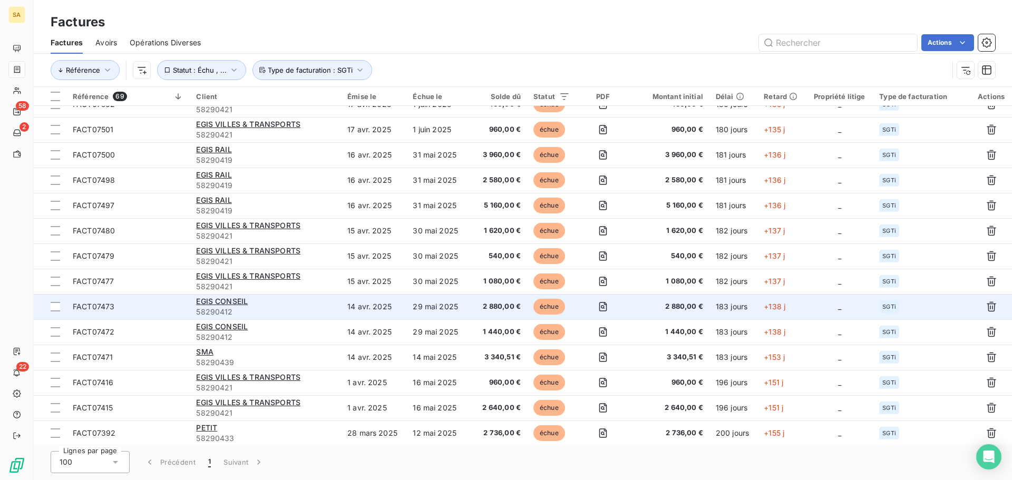
scroll to position [1408, 0]
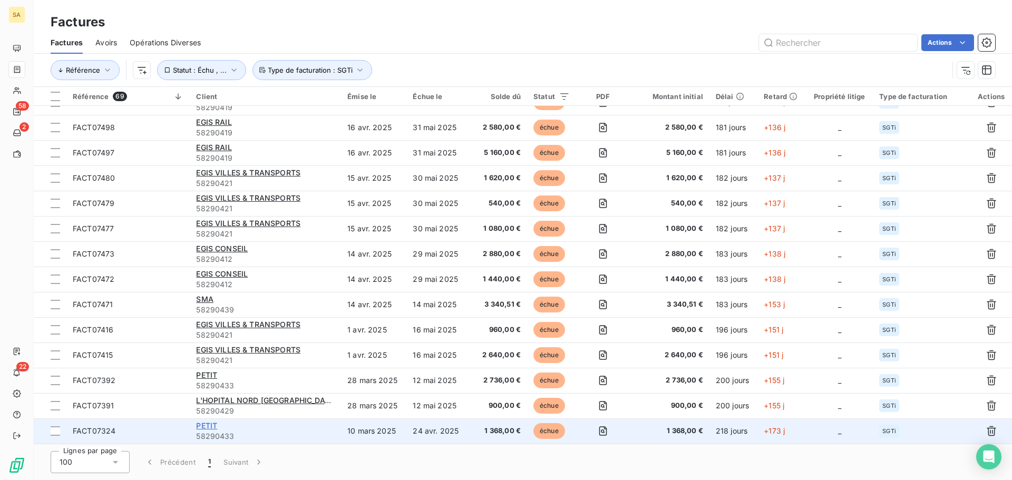
click at [206, 426] on span "PETIT" at bounding box center [206, 425] width 21 height 9
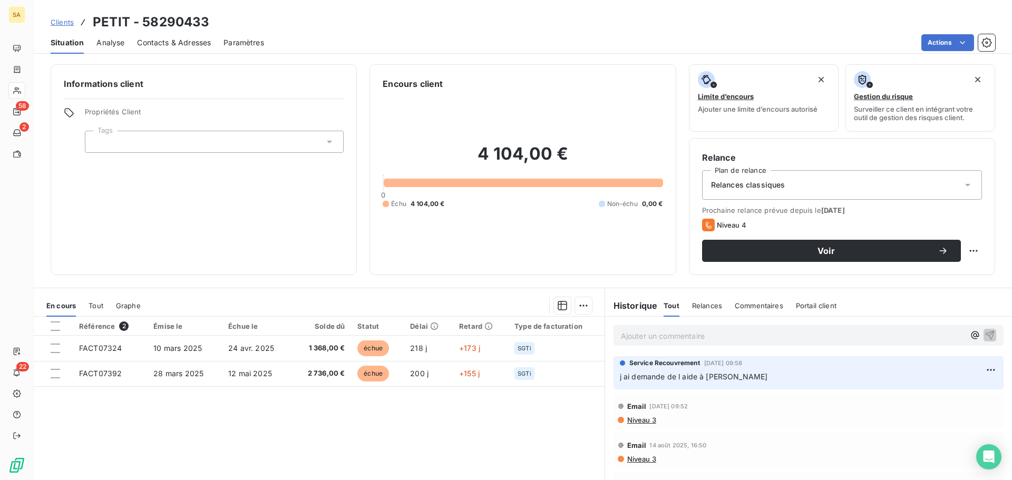
click at [160, 40] on span "Contacts & Adresses" at bounding box center [174, 42] width 74 height 11
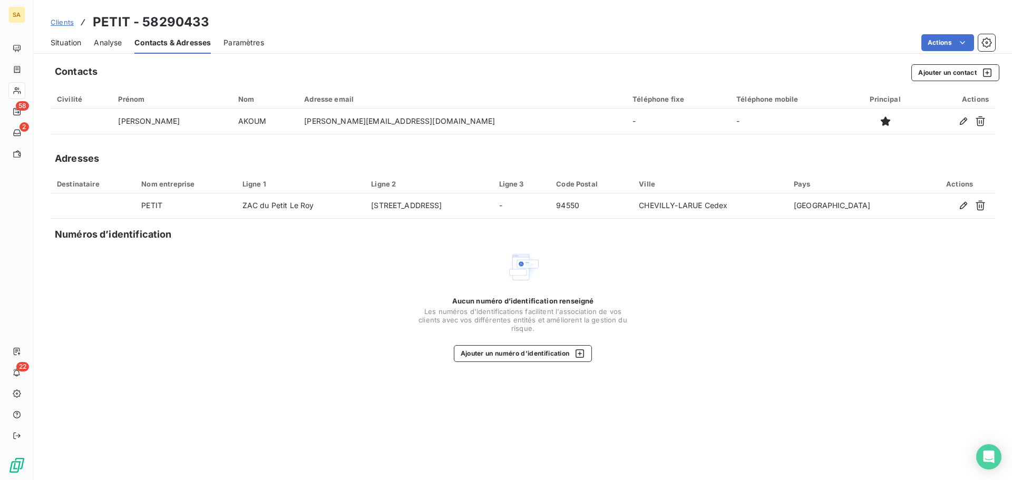
click at [74, 43] on span "Situation" at bounding box center [66, 42] width 31 height 11
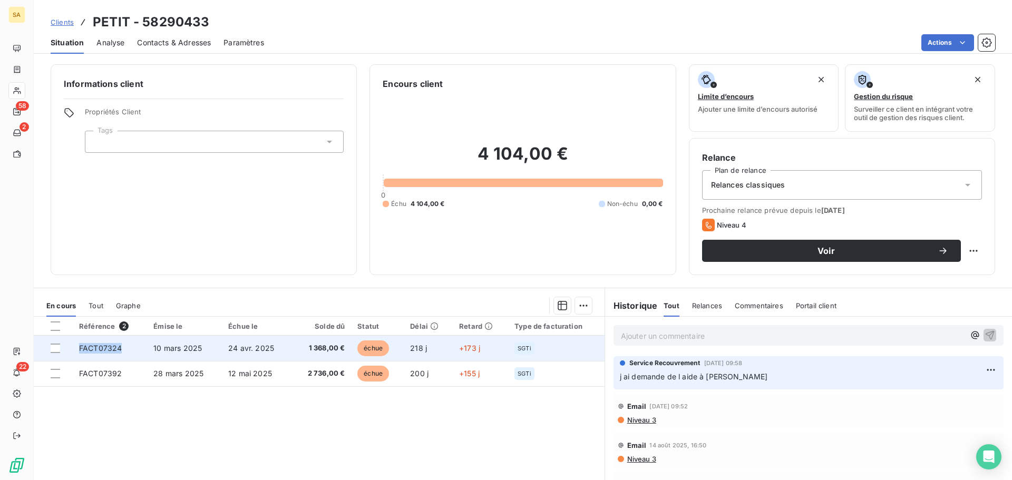
drag, startPoint x: 124, startPoint y: 349, endPoint x: 73, endPoint y: 349, distance: 51.1
click at [73, 349] on td "FACT07324" at bounding box center [110, 348] width 74 height 25
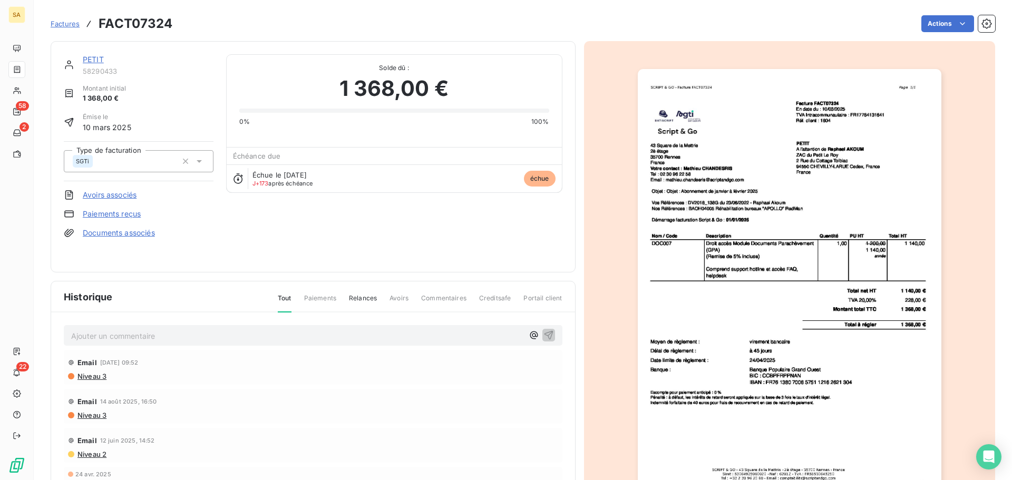
click at [94, 57] on link "PETIT" at bounding box center [93, 59] width 21 height 9
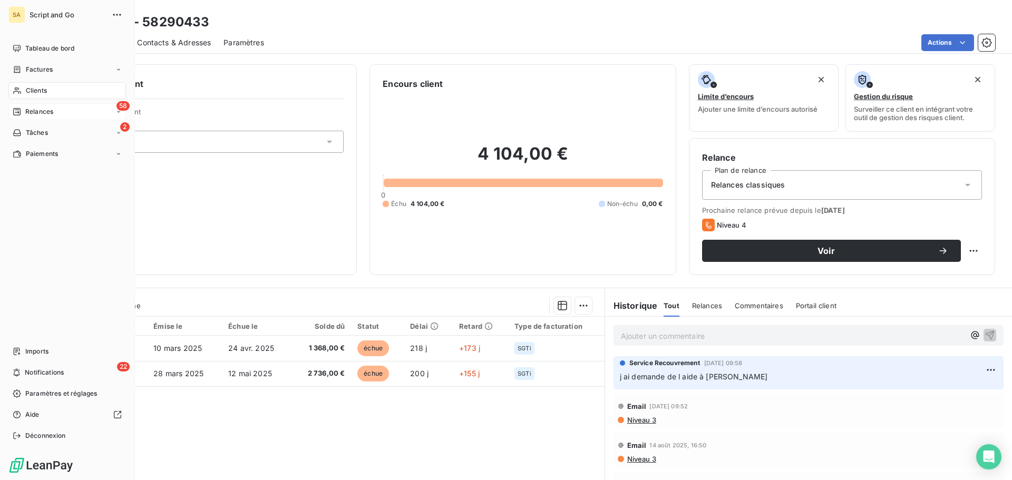
click at [49, 110] on span "Relances" at bounding box center [39, 111] width 28 height 9
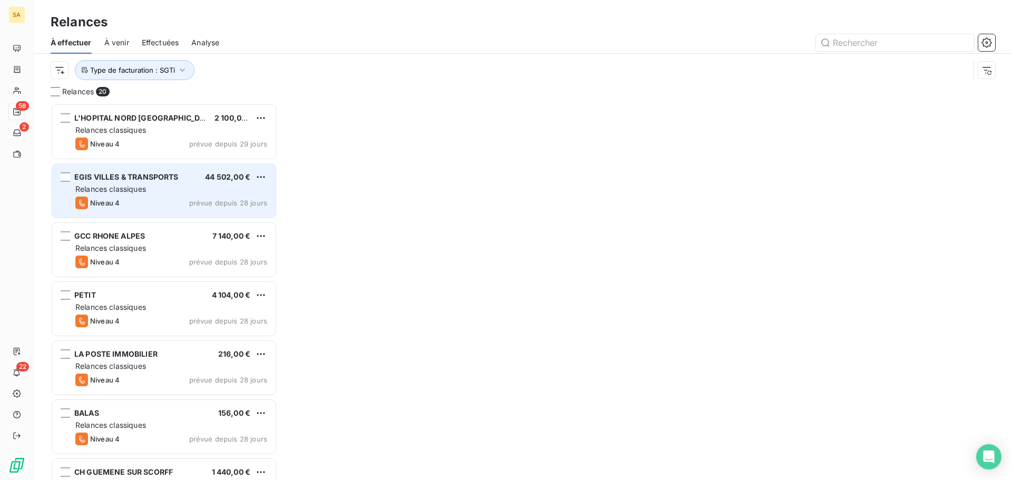
scroll to position [369, 219]
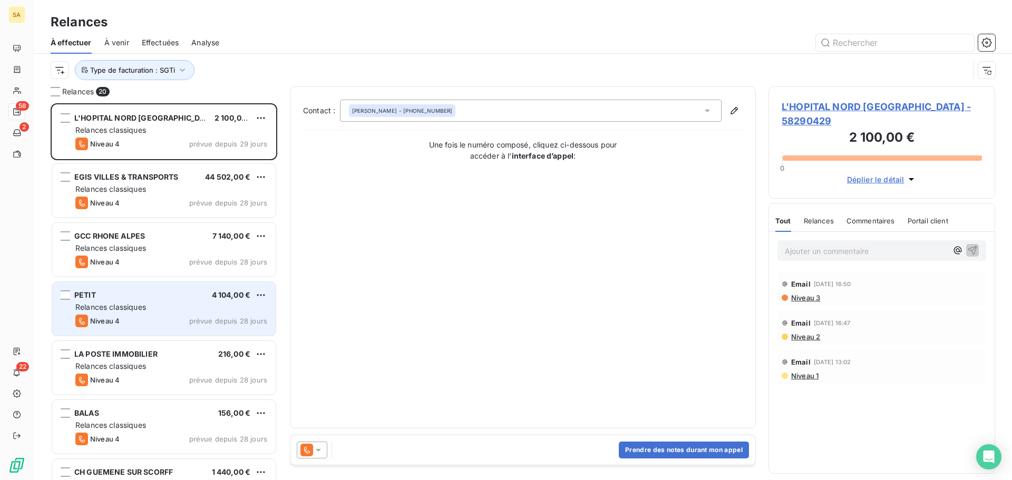
click at [185, 301] on div "PETIT 4 104,00 € Relances classiques Niveau 4 prévue depuis 28 jours" at bounding box center [164, 309] width 224 height 54
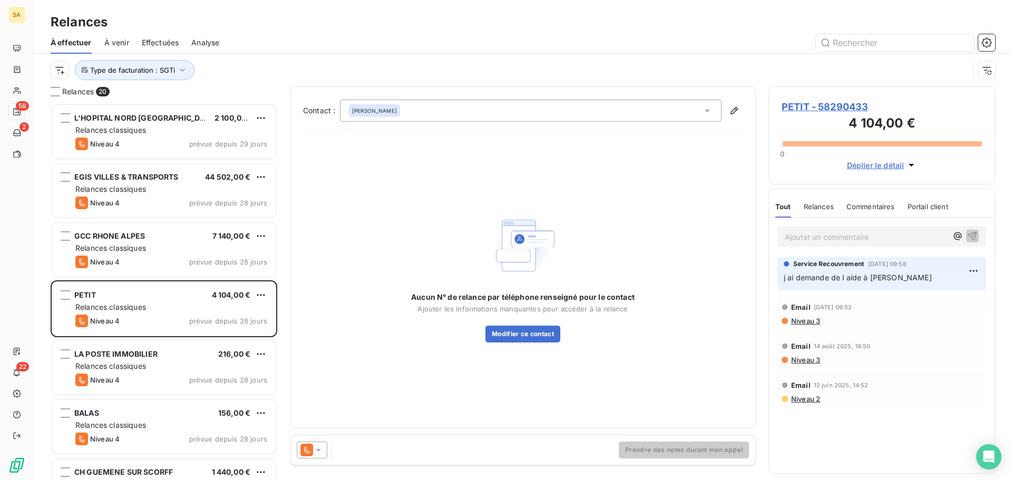
click at [320, 450] on icon at bounding box center [318, 450] width 5 height 3
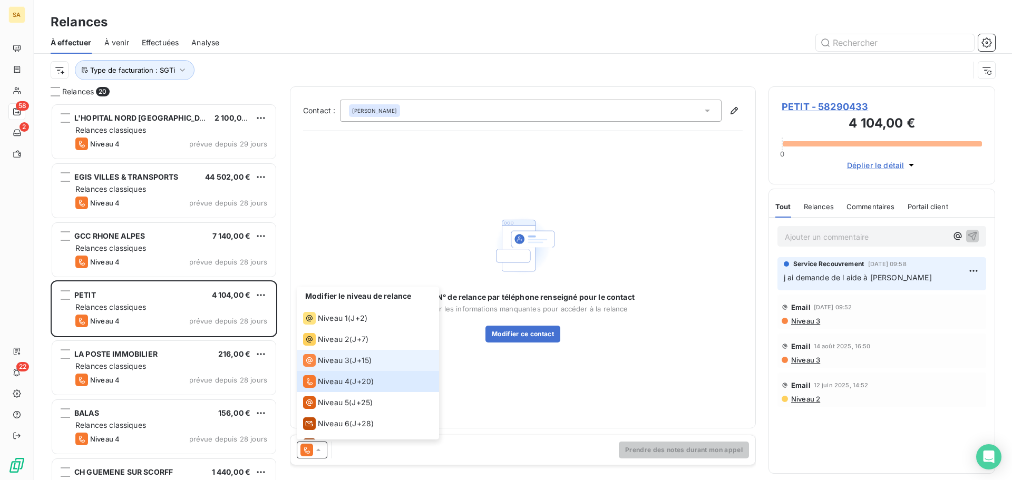
click at [337, 359] on span "Niveau 3" at bounding box center [334, 360] width 32 height 11
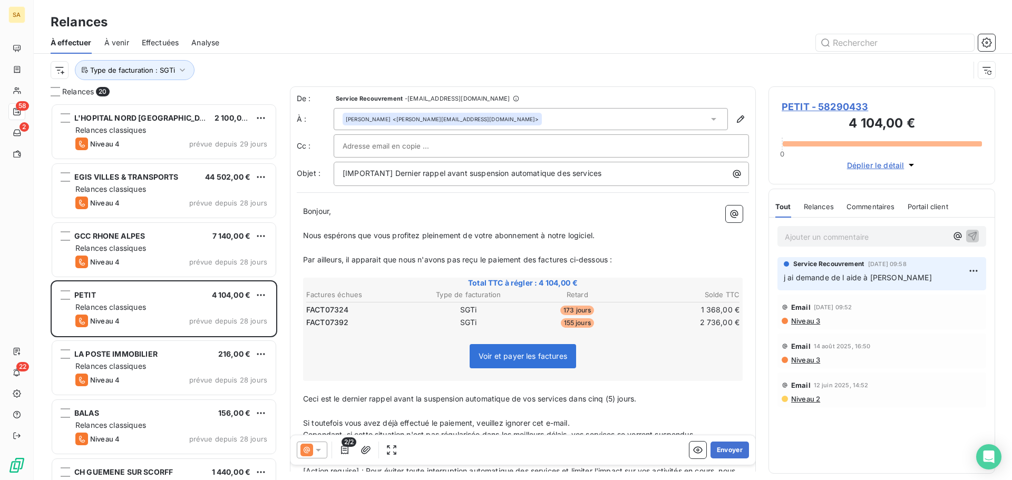
click at [505, 115] on div "[PERSON_NAME] <[PERSON_NAME][EMAIL_ADDRESS][DOMAIN_NAME]>" at bounding box center [531, 119] width 394 height 22
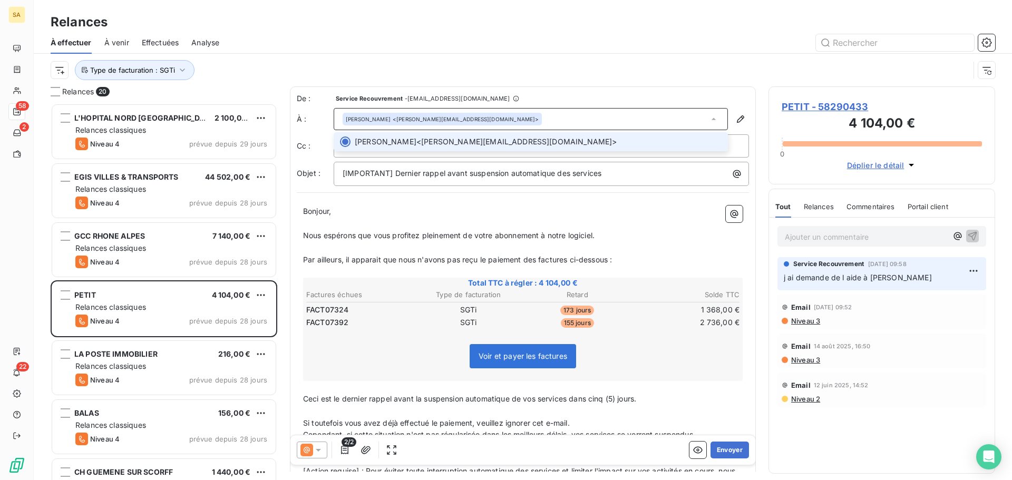
click at [508, 119] on div "[PERSON_NAME] <[PERSON_NAME][EMAIL_ADDRESS][DOMAIN_NAME]>" at bounding box center [531, 119] width 394 height 22
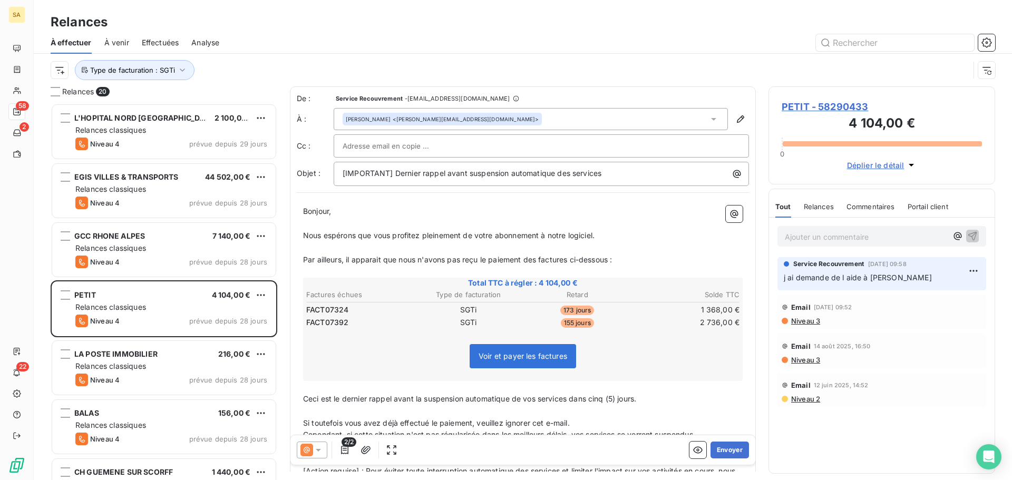
click at [485, 143] on div at bounding box center [542, 146] width 398 height 16
click at [471, 150] on input "text" at bounding box center [542, 146] width 398 height 16
click at [450, 139] on div at bounding box center [542, 146] width 398 height 16
paste input "[EMAIL_ADDRESS][DOMAIN_NAME]"
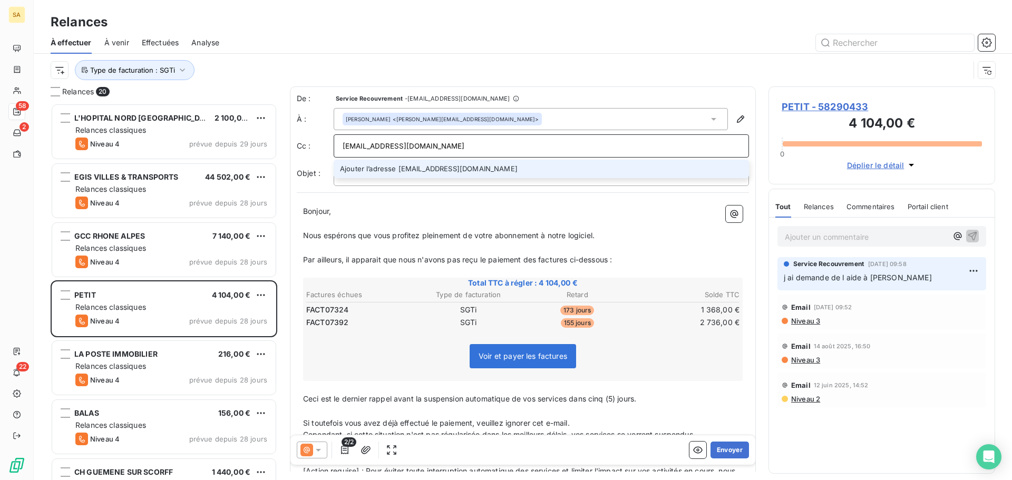
type input "[EMAIL_ADDRESS][DOMAIN_NAME]"
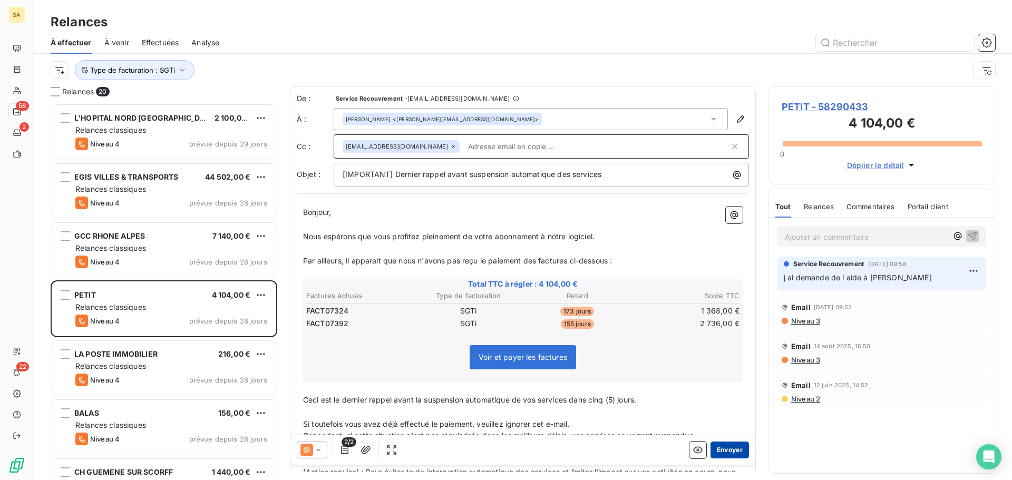
click at [726, 452] on button "Envoyer" at bounding box center [730, 450] width 38 height 17
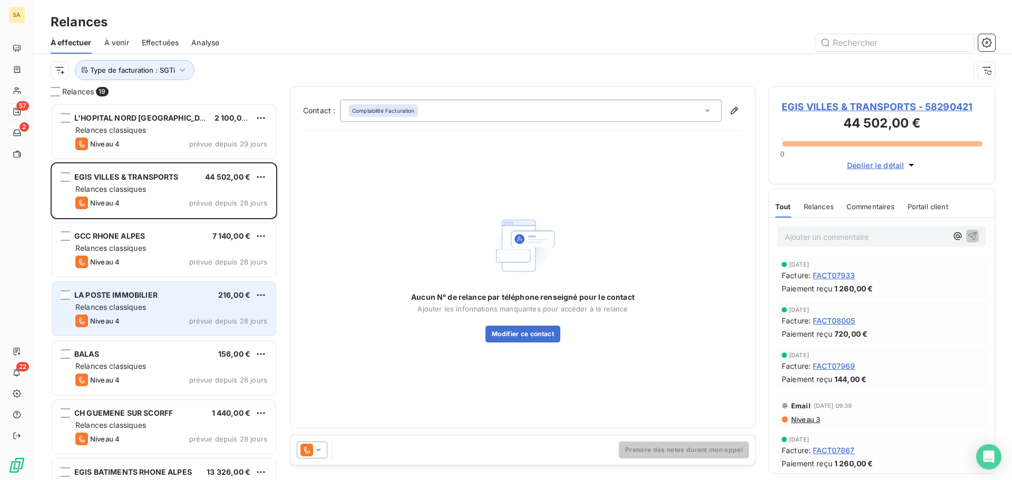
click at [181, 306] on div "Relances classiques" at bounding box center [171, 307] width 192 height 11
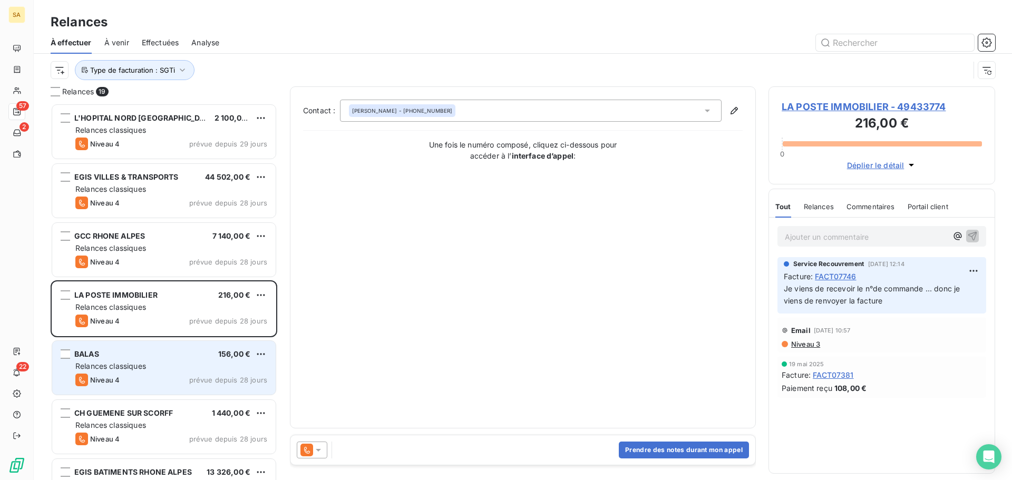
click at [176, 359] on div "BALAS 156,00 € Relances classiques Niveau 4 prévue depuis 28 jours" at bounding box center [164, 368] width 224 height 54
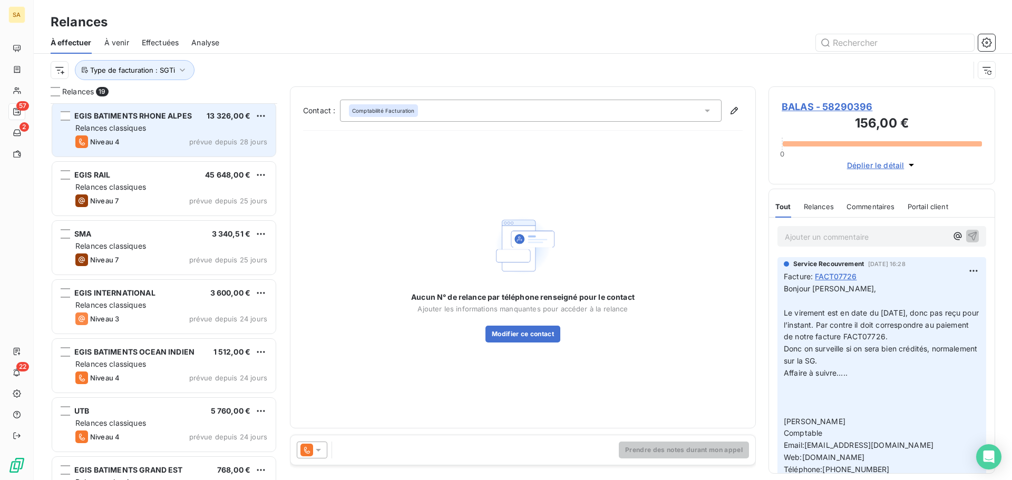
scroll to position [370, 0]
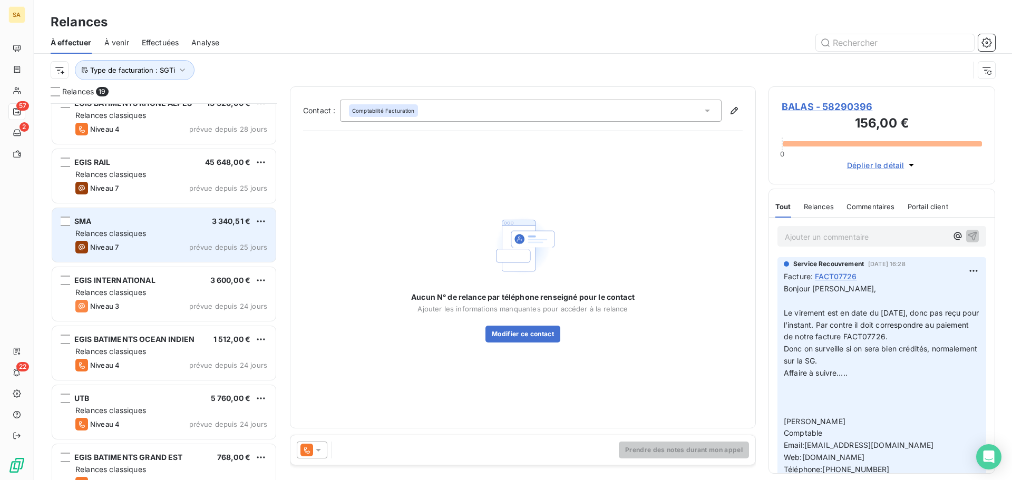
click at [154, 229] on div "Relances classiques" at bounding box center [171, 233] width 192 height 11
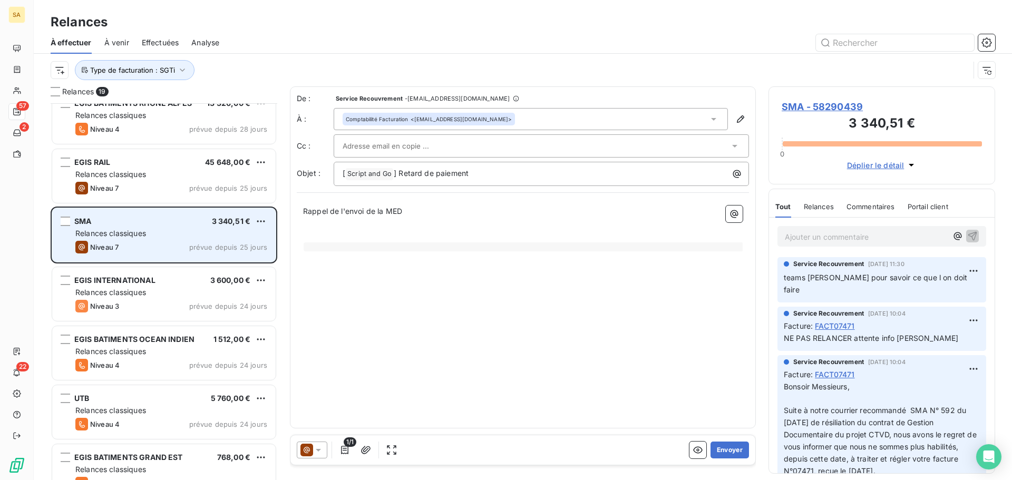
click at [182, 228] on div "Relances classiques" at bounding box center [171, 233] width 192 height 11
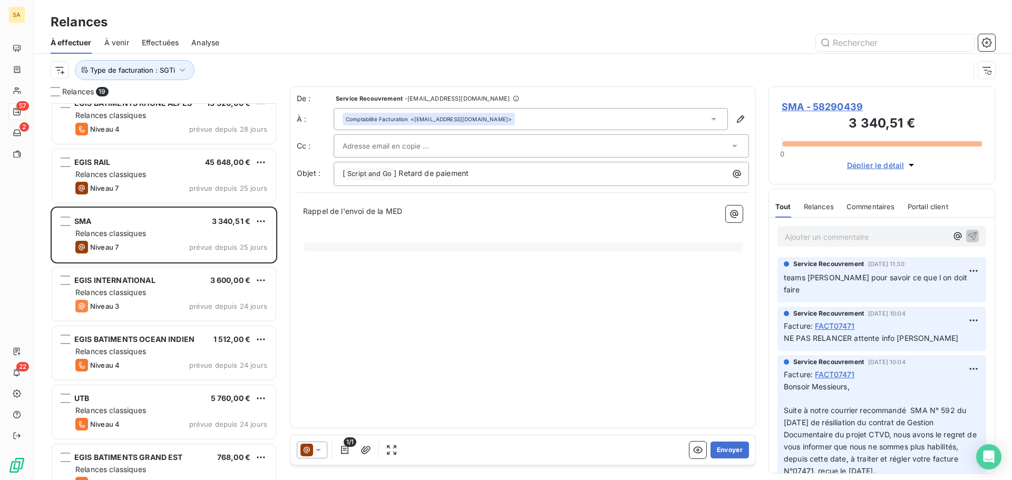
click at [836, 101] on span "SMA - 58290439" at bounding box center [882, 107] width 200 height 14
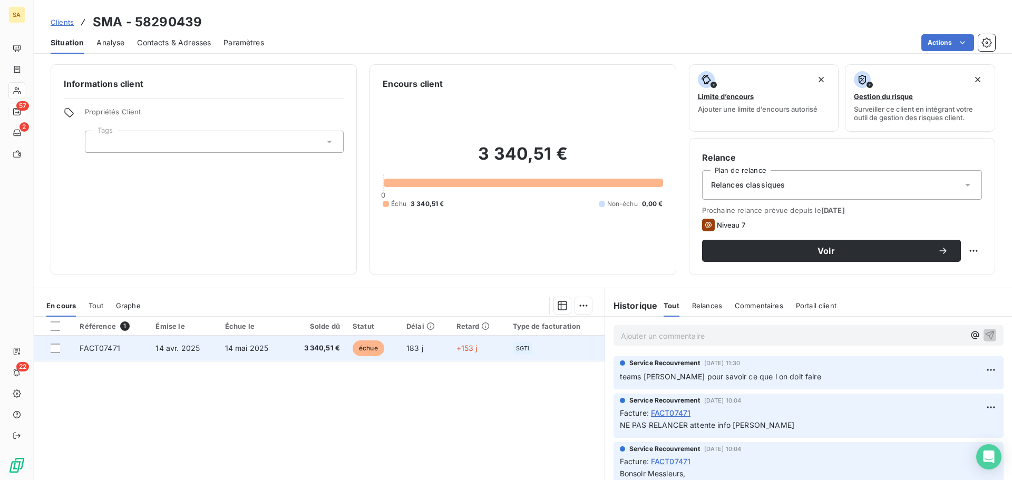
click at [99, 347] on span "FACT07471" at bounding box center [100, 348] width 40 height 9
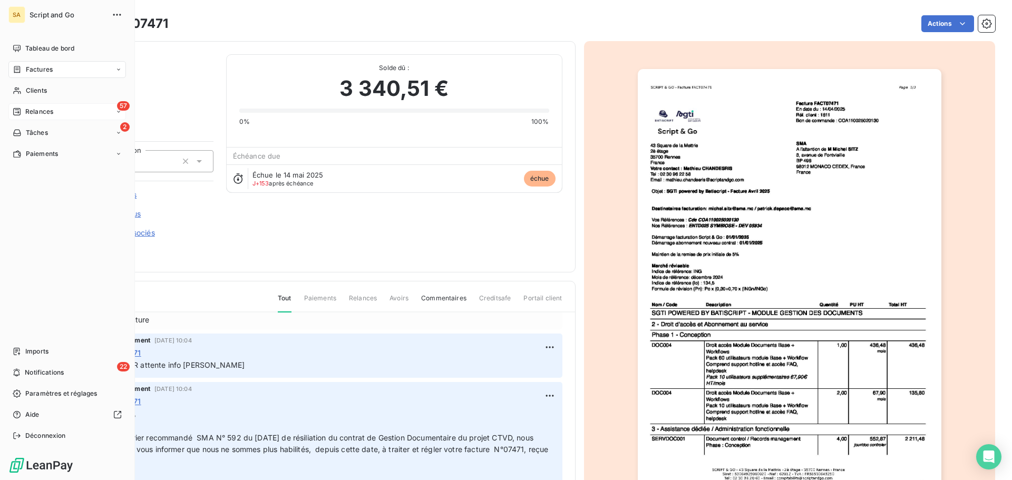
click at [15, 112] on icon at bounding box center [17, 112] width 8 height 8
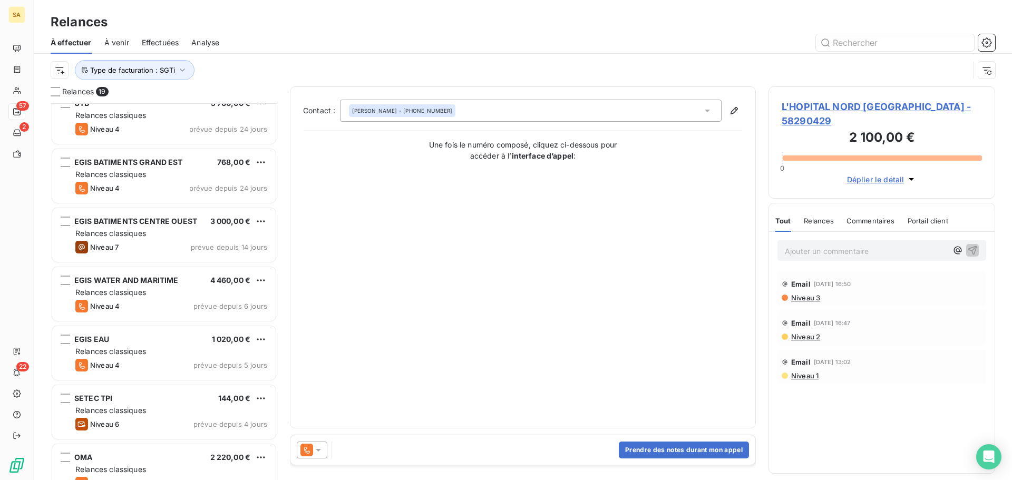
scroll to position [746, 0]
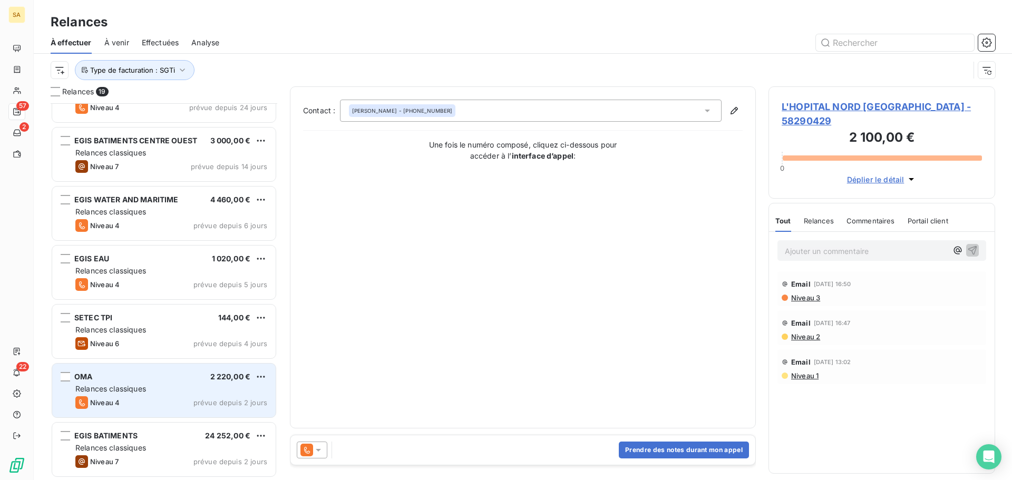
click at [163, 387] on div "Relances classiques" at bounding box center [171, 389] width 192 height 11
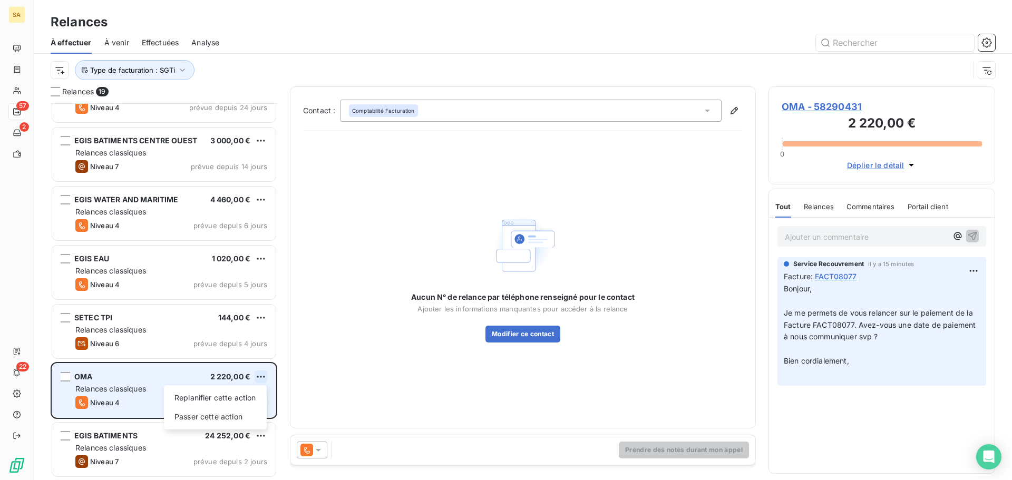
click at [260, 371] on html "SA 57 2 22 Relances À effectuer À venir Effectuées Analyse Type de facturation …" at bounding box center [506, 240] width 1012 height 480
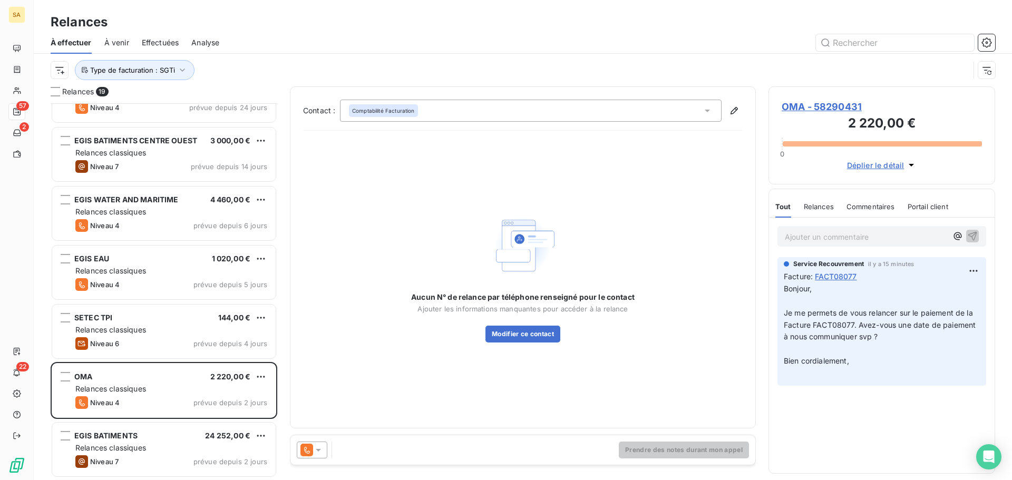
click at [797, 105] on html "SA 57 2 22 Relances À effectuer À venir Effectuées Analyse Type de facturation …" at bounding box center [506, 240] width 1012 height 480
click at [802, 105] on span "OMA - 58290431" at bounding box center [882, 107] width 200 height 14
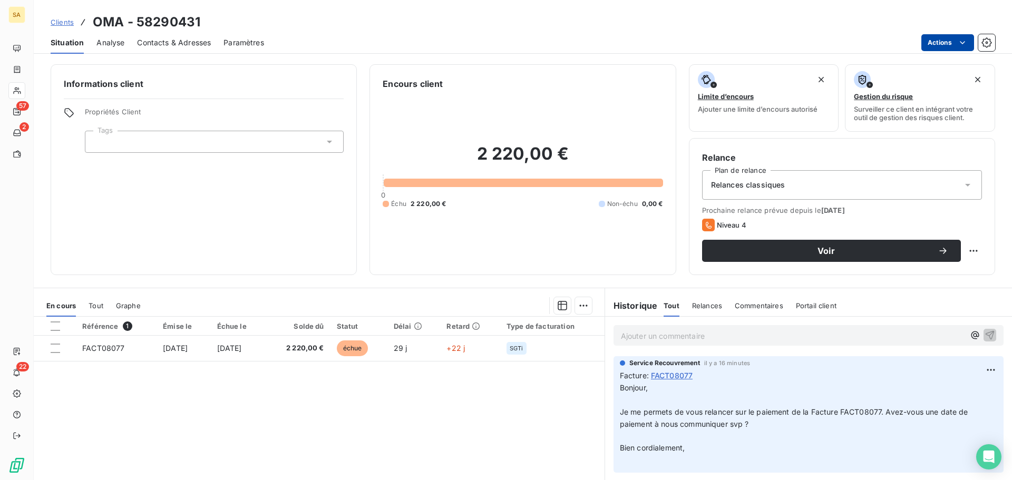
click at [927, 47] on html "SA 57 2 22 Clients OMA - 58290431 Situation Analyse Contacts & Adresses Paramèt…" at bounding box center [506, 240] width 1012 height 480
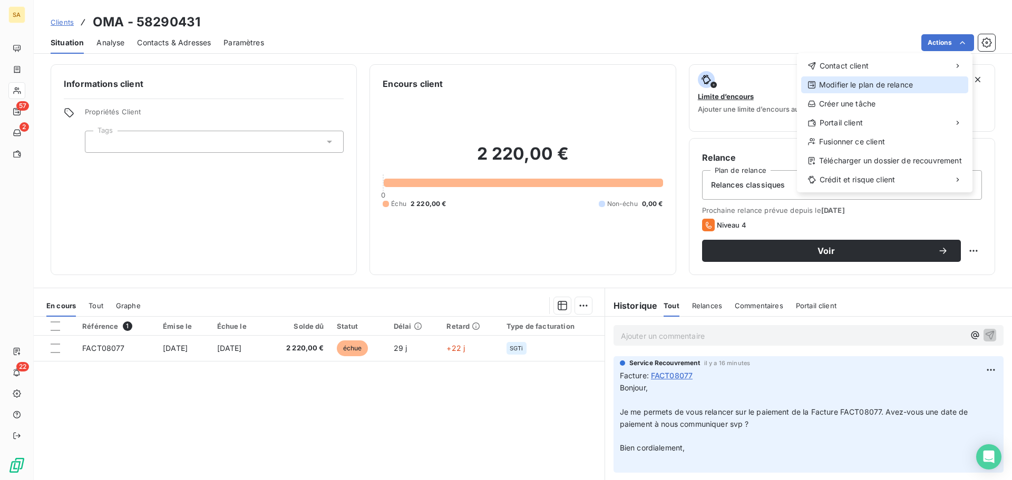
click at [879, 85] on div "Modifier le plan de relance" at bounding box center [884, 84] width 167 height 17
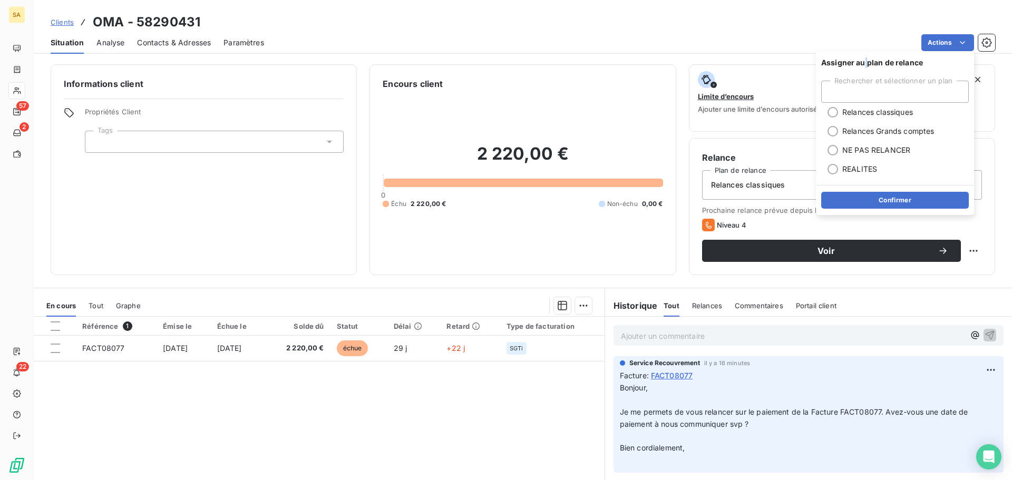
click at [866, 64] on span "Assigner au plan de relance" at bounding box center [895, 62] width 158 height 23
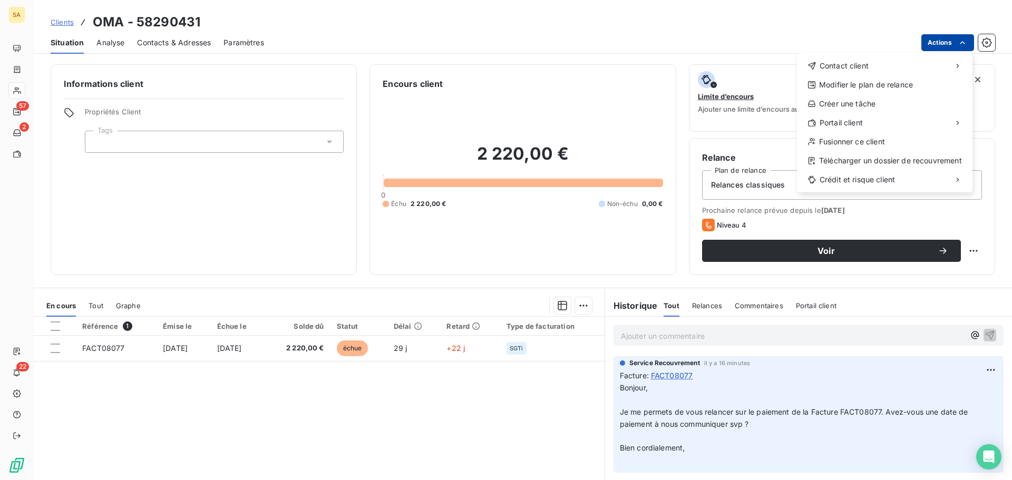
click at [938, 41] on html "SA 57 2 22 Clients OMA - 58290431 Situation Analyse Contacts & Adresses Paramèt…" at bounding box center [506, 240] width 1012 height 480
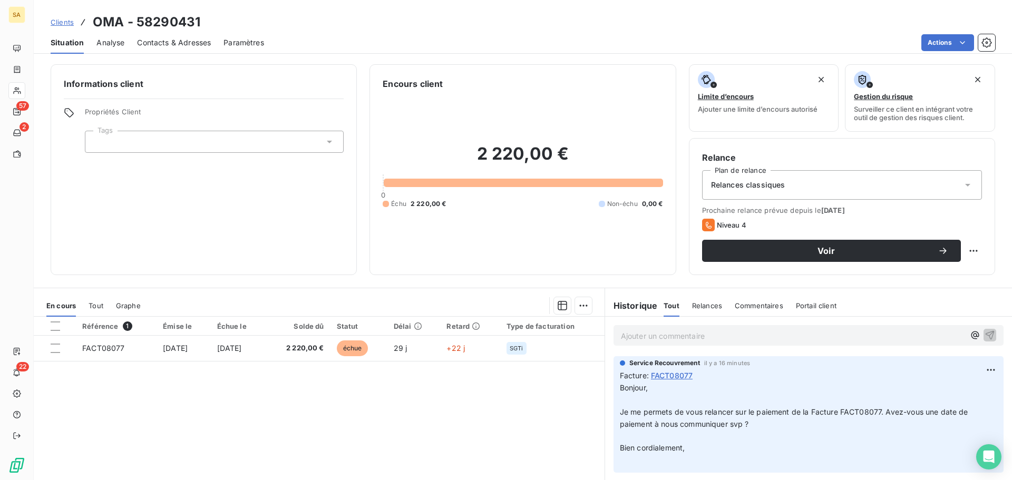
click at [243, 351] on html "SA 57 2 22 Clients OMA - 58290431 Situation Analyse Contacts & Adresses Paramèt…" at bounding box center [506, 240] width 1012 height 480
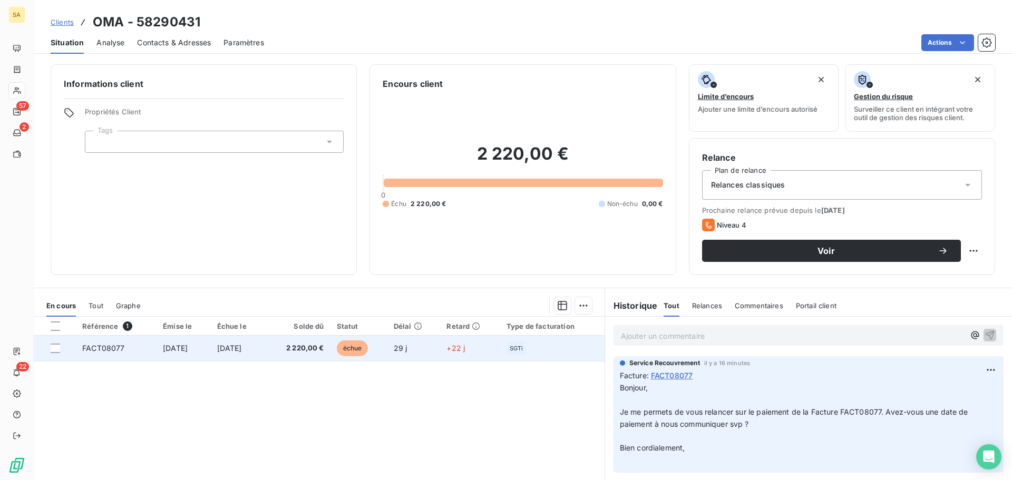
click at [188, 351] on span "[DATE]" at bounding box center [175, 348] width 25 height 9
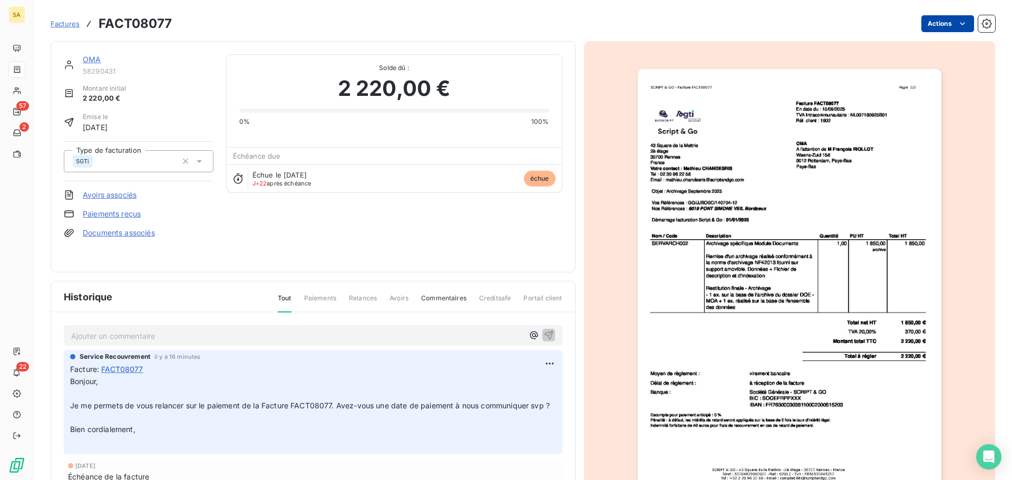
click at [918, 25] on html "SA 57 2 22 Factures FACT08077 Actions OMA 58290431 Montant initial 2 220,00 € É…" at bounding box center [506, 240] width 1012 height 480
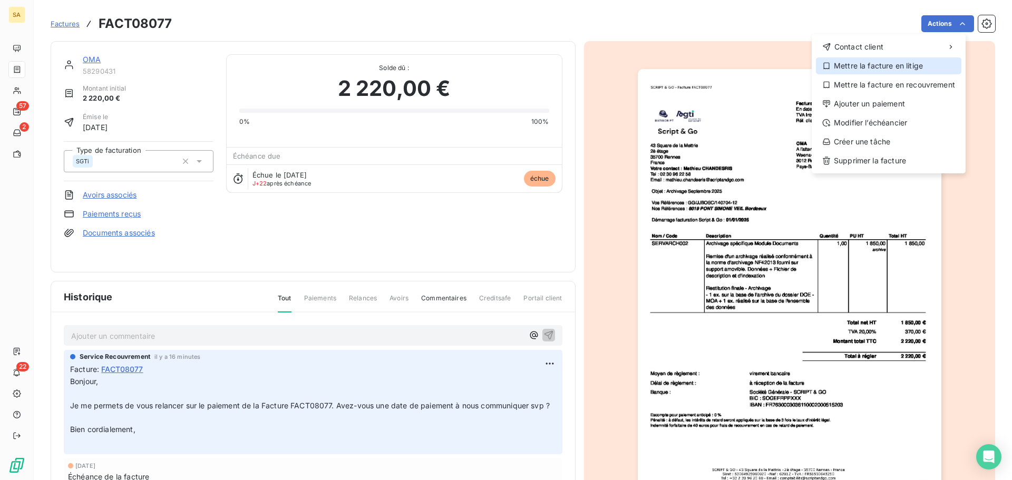
click at [876, 68] on div "Mettre la facture en litige" at bounding box center [889, 65] width 146 height 17
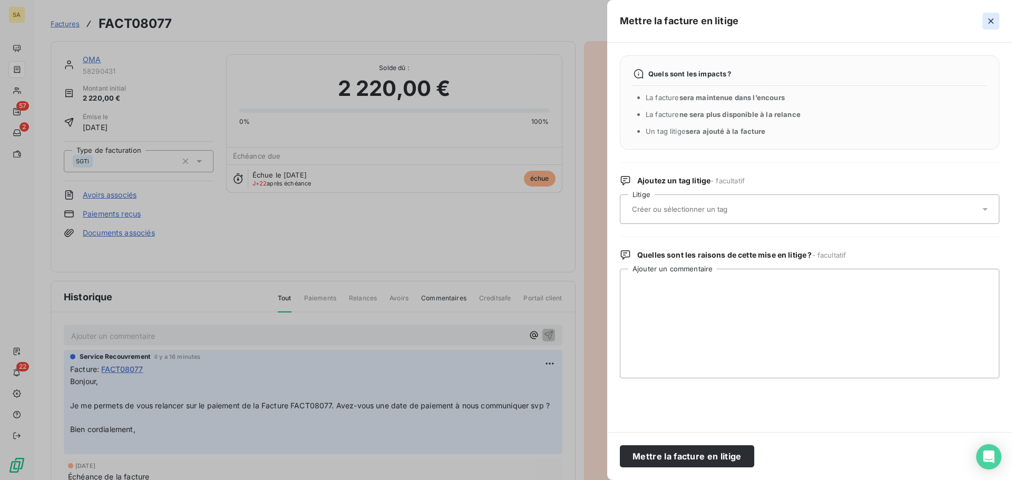
click at [991, 17] on icon "button" at bounding box center [991, 21] width 11 height 11
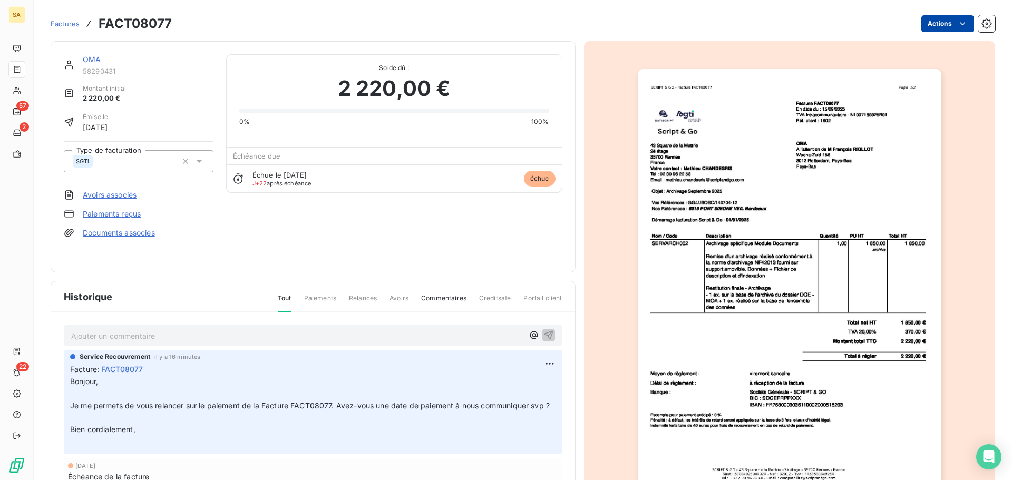
click at [934, 23] on html "SA 57 2 22 Factures FACT08077 Actions OMA 58290431 Montant initial 2 220,00 € É…" at bounding box center [506, 240] width 1012 height 480
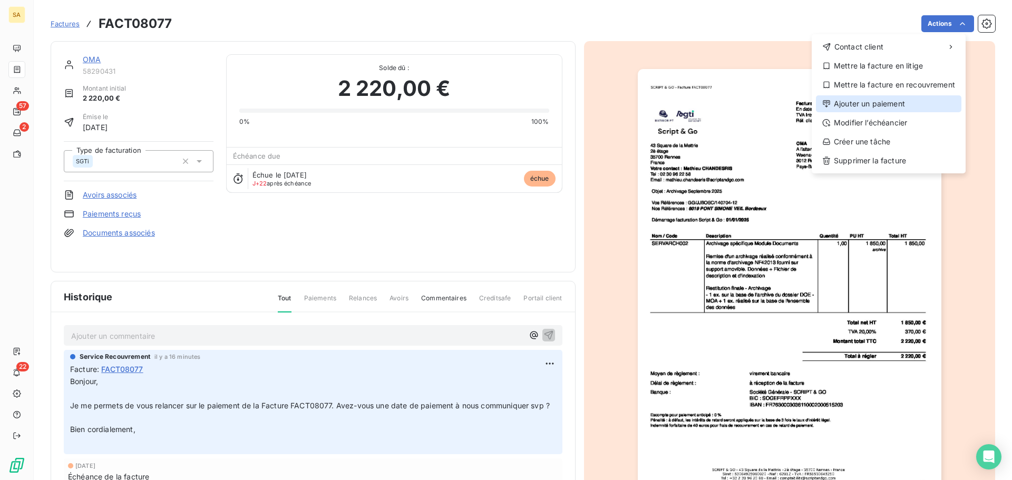
click at [872, 101] on div "Ajouter un paiement" at bounding box center [889, 103] width 146 height 17
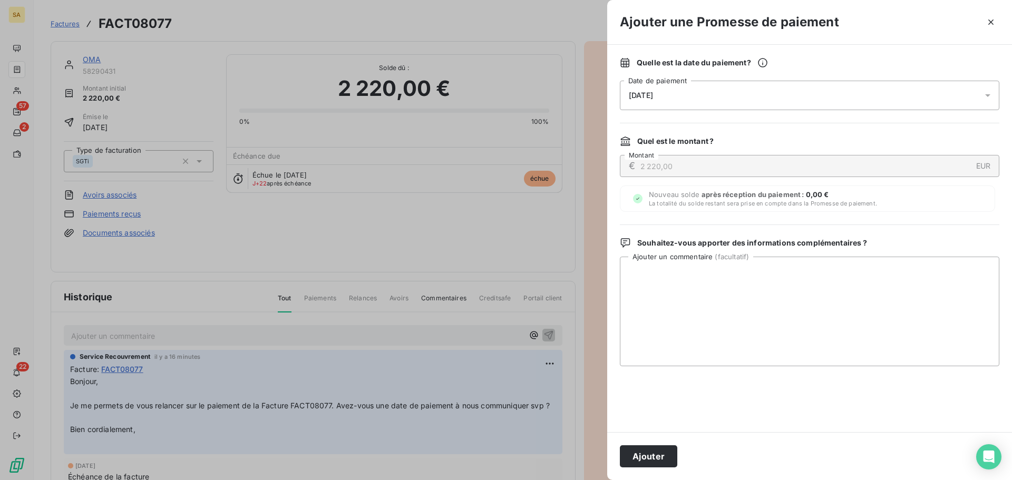
click at [779, 91] on div "[DATE]" at bounding box center [810, 96] width 380 height 30
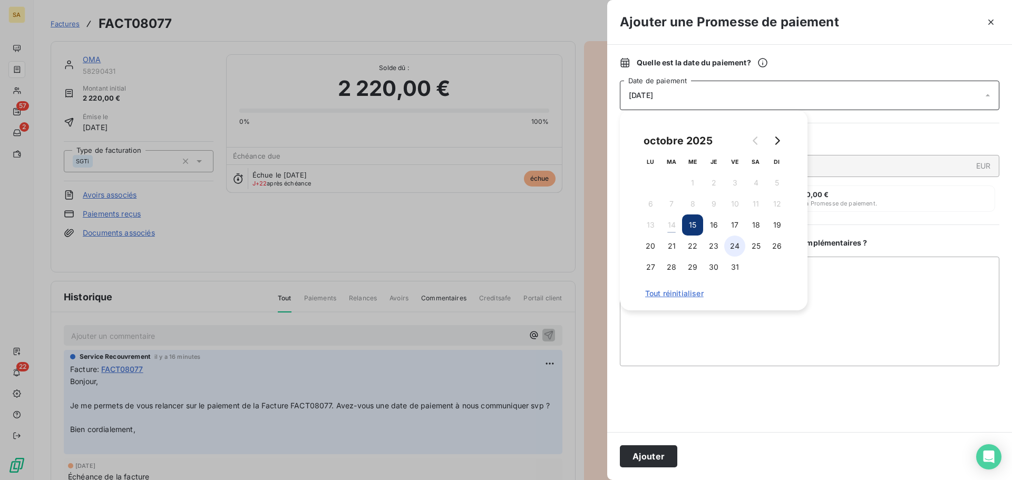
click at [735, 247] on button "24" at bounding box center [734, 246] width 21 height 21
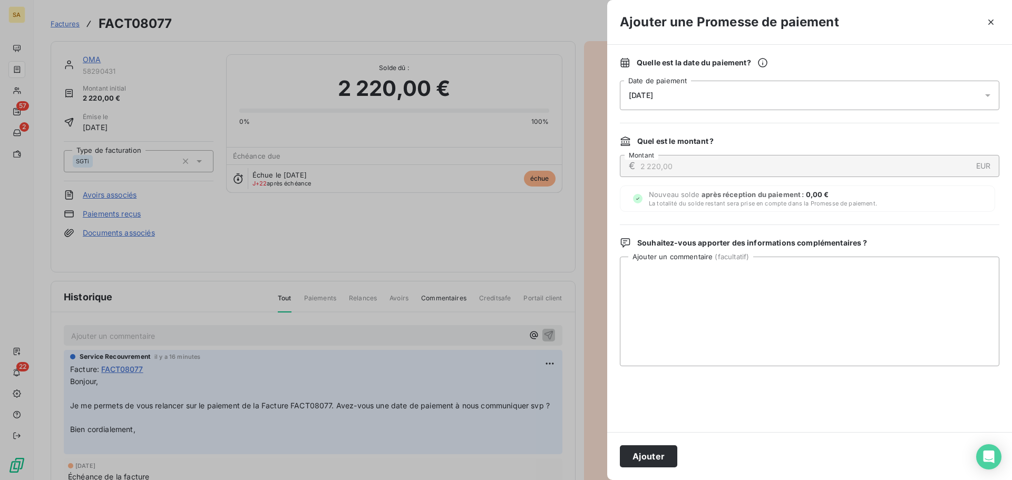
click at [931, 226] on div "Quelle est la date du paiement ? [DATE] Date de paiement Quel est le montant ? …" at bounding box center [809, 239] width 405 height 388
click at [717, 286] on textarea "Ajouter un commentaire ( facultatif )" at bounding box center [810, 312] width 380 height 110
paste textarea "Dear [PERSON_NAME], We are currently processing your invoice. It is scheduled t…"
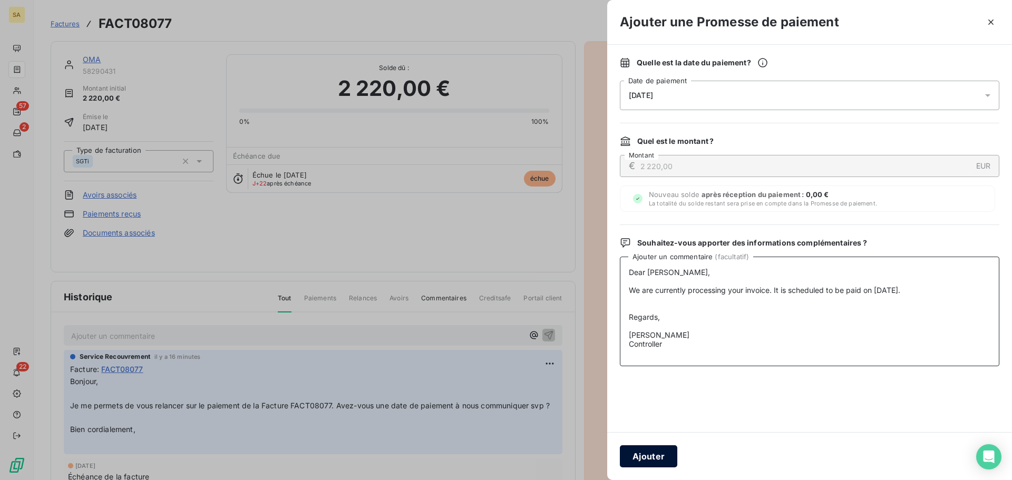
type textarea "Dear [PERSON_NAME], We are currently processing your invoice. It is scheduled t…"
click at [651, 462] on button "Ajouter" at bounding box center [648, 457] width 57 height 22
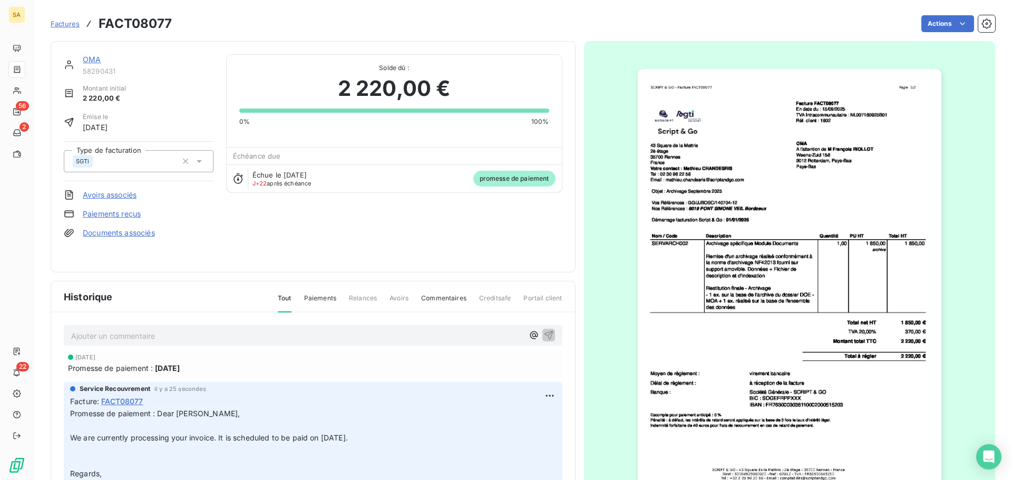
click at [52, 23] on span "Factures" at bounding box center [65, 24] width 29 height 8
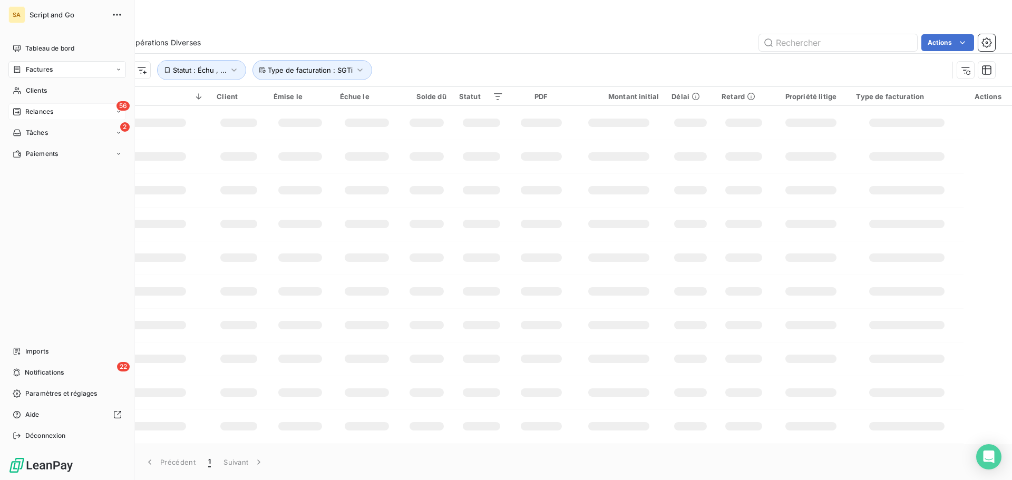
click at [22, 106] on div "56 Relances" at bounding box center [67, 111] width 118 height 17
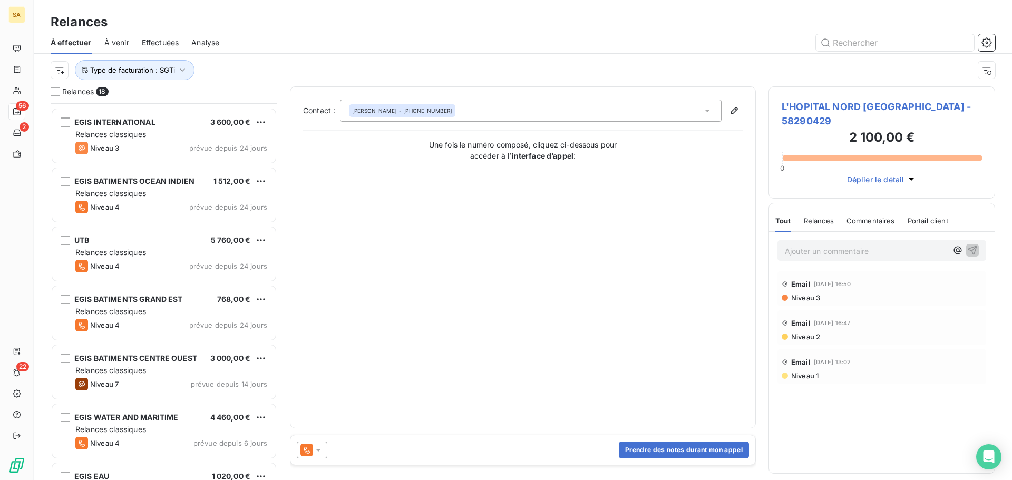
scroll to position [686, 0]
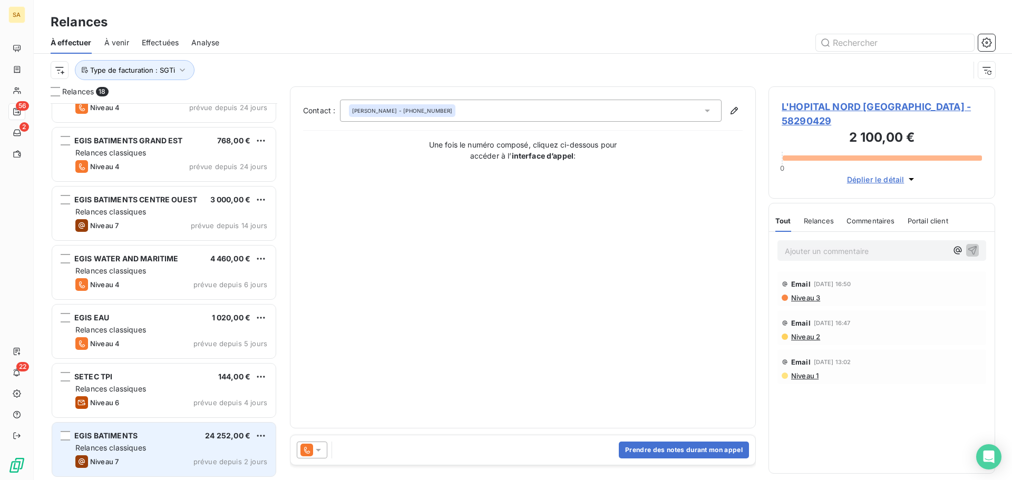
click at [222, 445] on div "Relances classiques" at bounding box center [171, 448] width 192 height 11
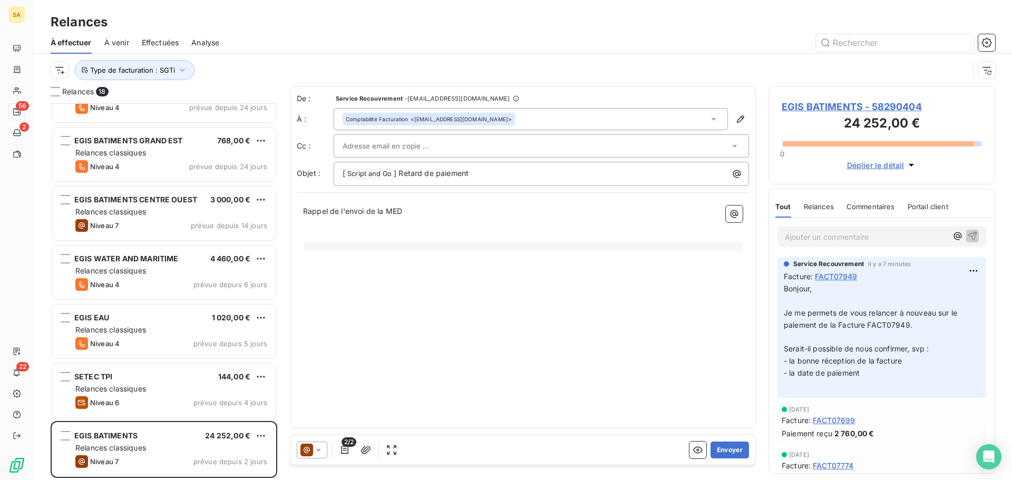
click at [322, 450] on icon at bounding box center [318, 450] width 11 height 11
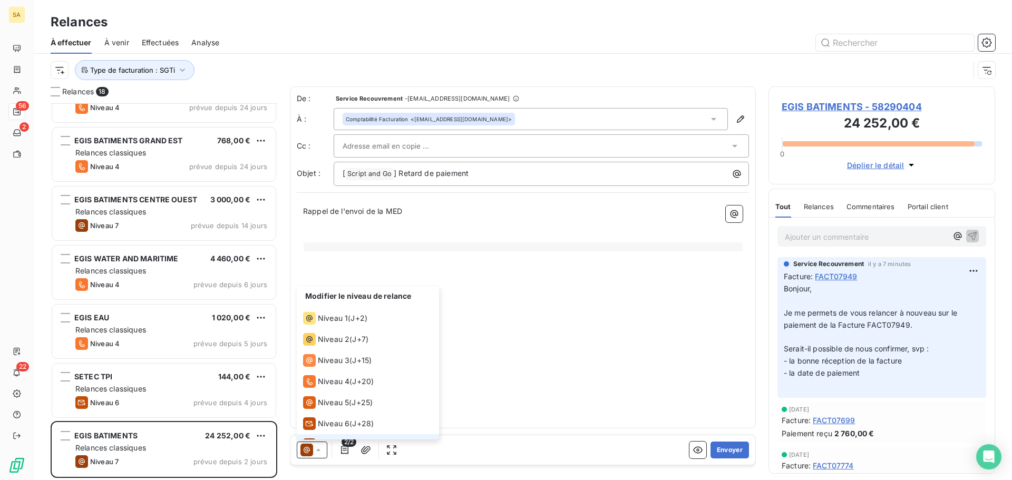
scroll to position [16, 0]
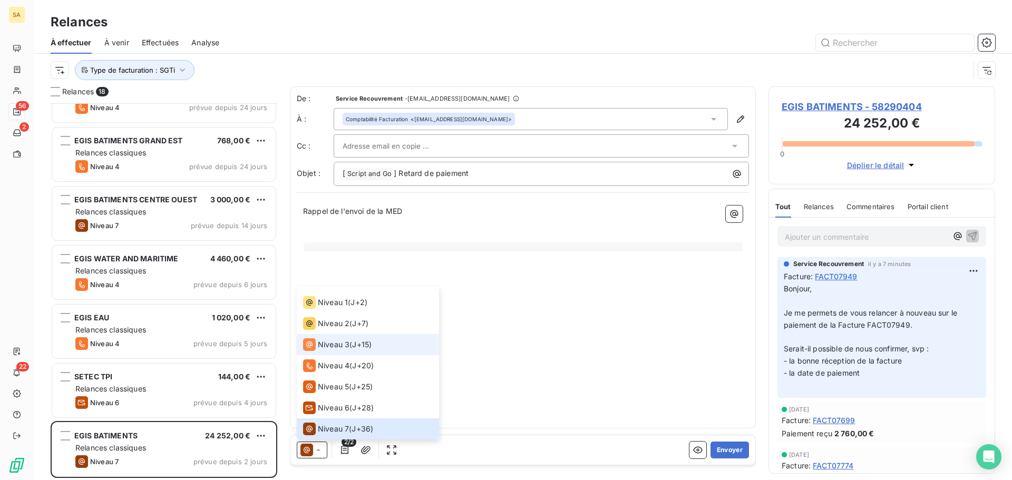
click at [340, 342] on span "Niveau 3" at bounding box center [334, 345] width 32 height 11
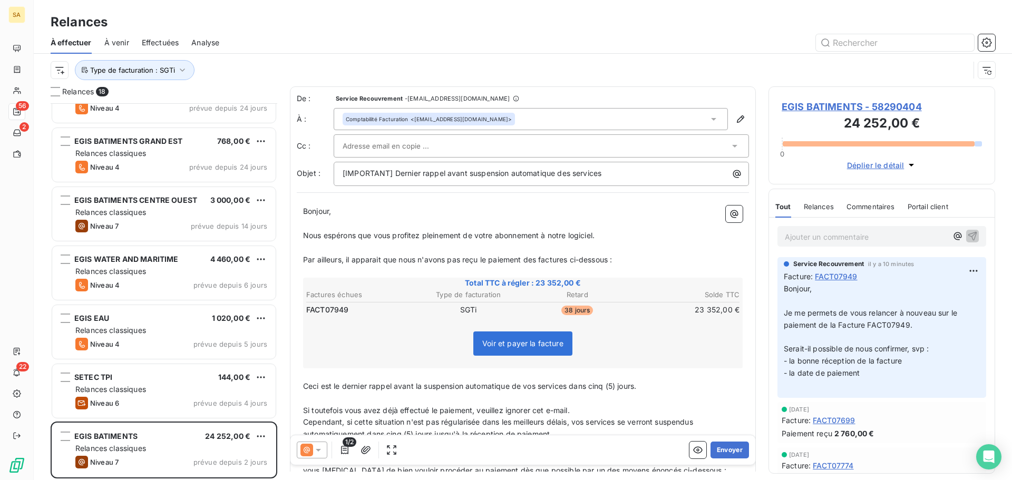
scroll to position [686, 0]
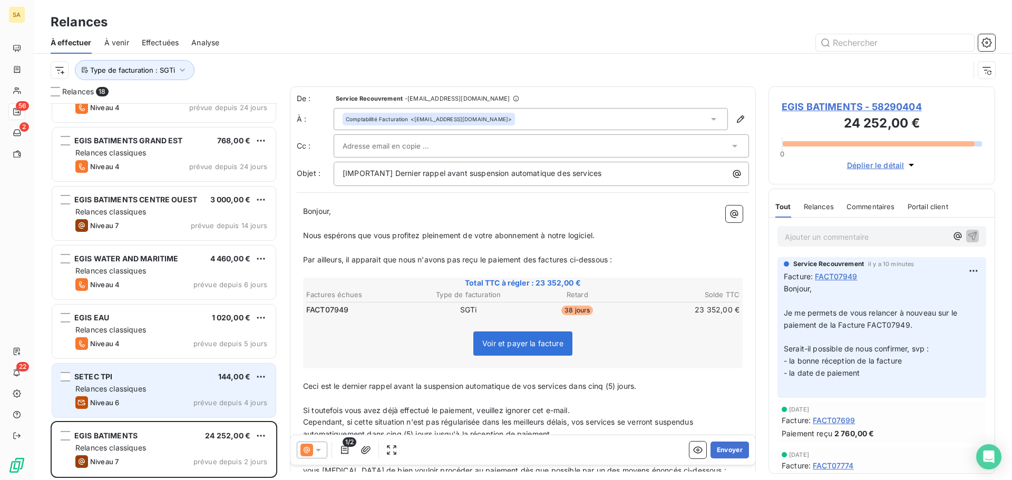
click at [167, 396] on div "Niveau 6 prévue depuis 4 jours" at bounding box center [171, 402] width 192 height 13
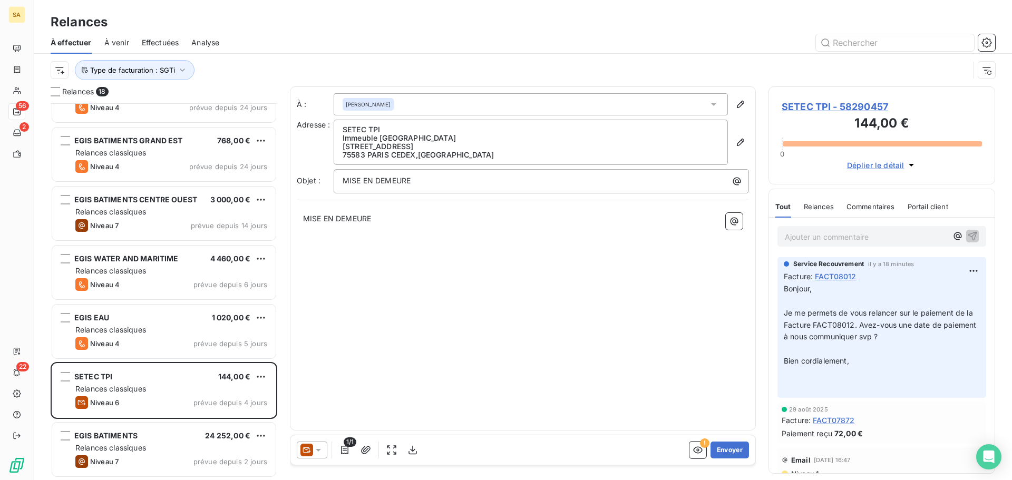
click at [851, 236] on p "Ajouter un commentaire ﻿" at bounding box center [866, 236] width 162 height 13
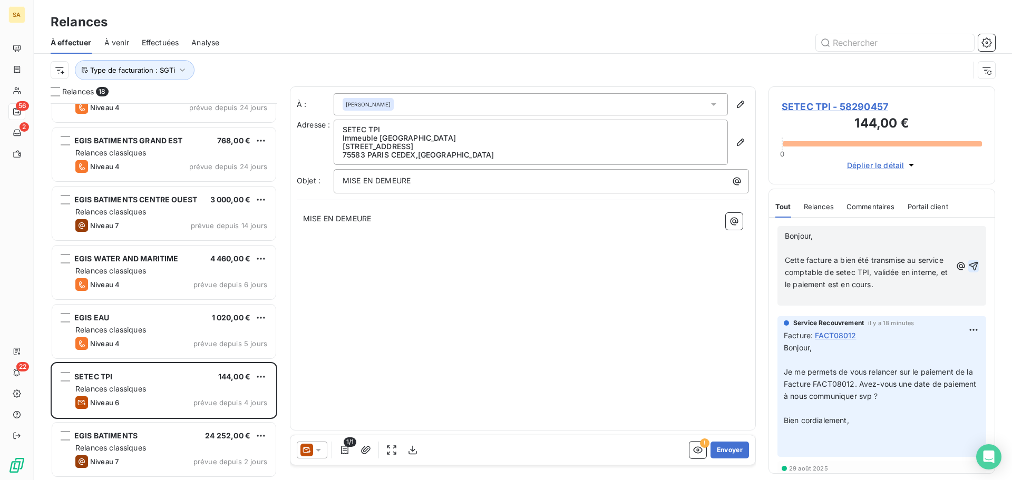
click at [969, 267] on icon "button" at bounding box center [974, 266] width 11 height 11
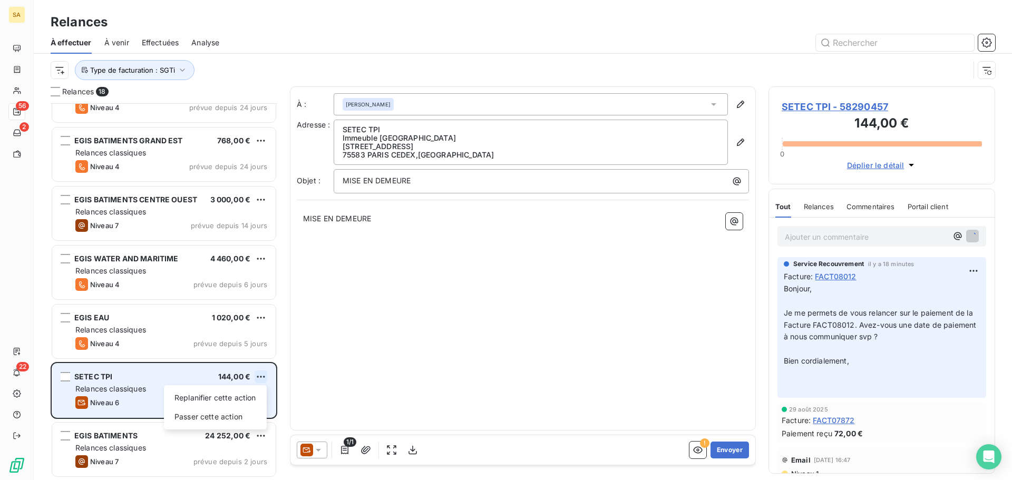
click at [257, 373] on html "SA 56 2 22 Relances À effectuer À venir Effectuées Analyse Type de facturation …" at bounding box center [506, 240] width 1012 height 480
click at [230, 399] on div "Replanifier cette action" at bounding box center [215, 398] width 94 height 17
select select "9"
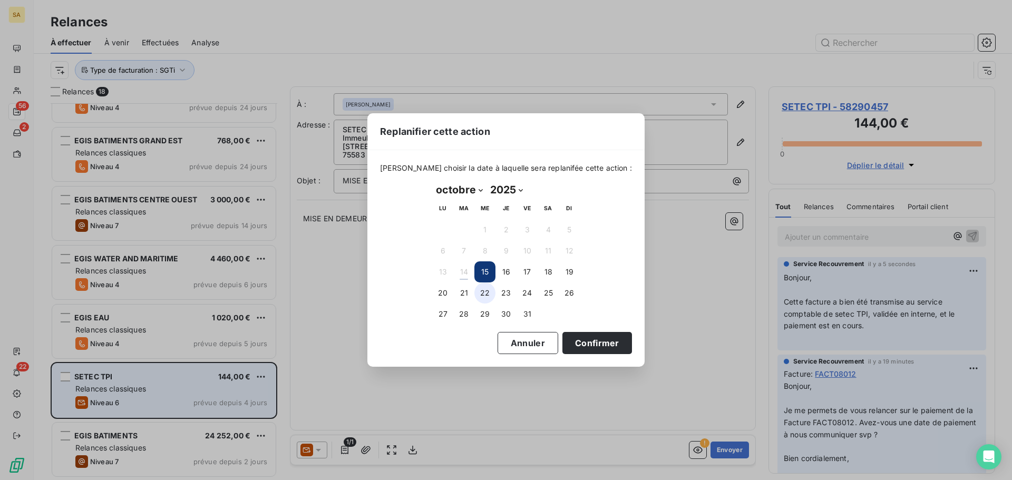
click at [483, 295] on button "22" at bounding box center [485, 293] width 21 height 21
click at [577, 347] on button "Confirmer" at bounding box center [598, 343] width 70 height 22
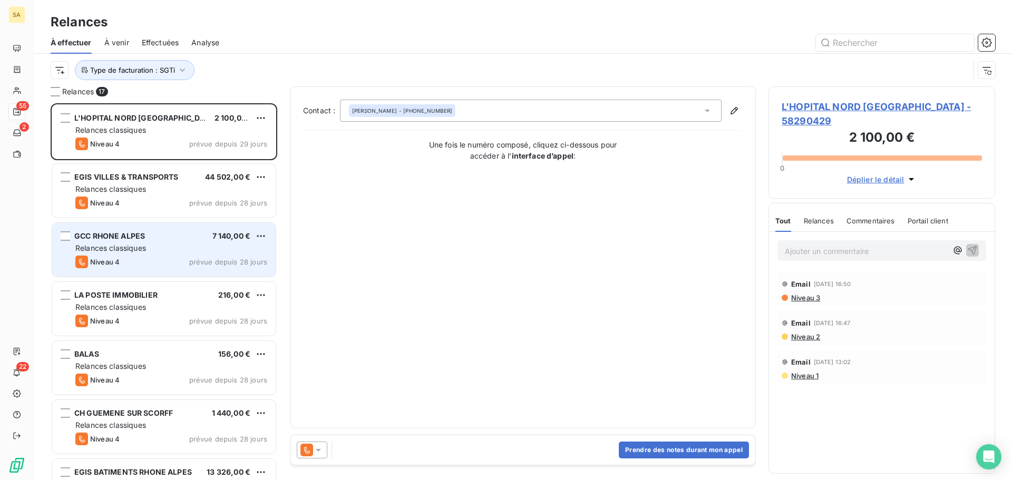
click at [133, 248] on span "Relances classiques" at bounding box center [110, 248] width 71 height 9
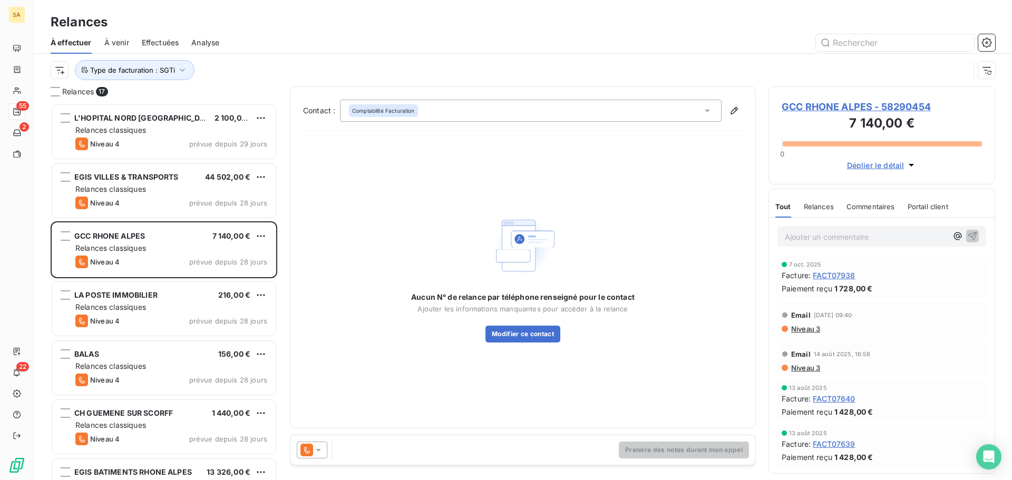
click at [311, 447] on icon at bounding box center [307, 450] width 13 height 13
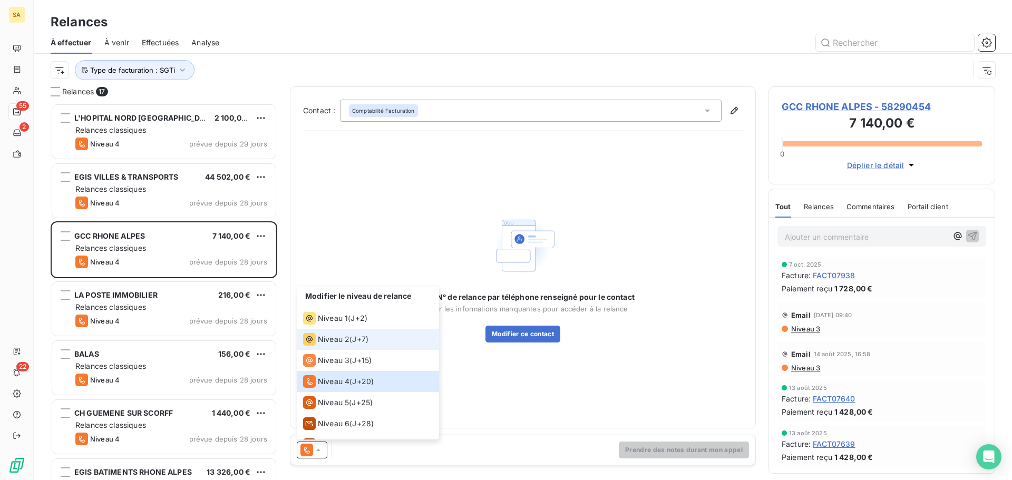
click at [332, 337] on span "Niveau 2" at bounding box center [334, 339] width 32 height 11
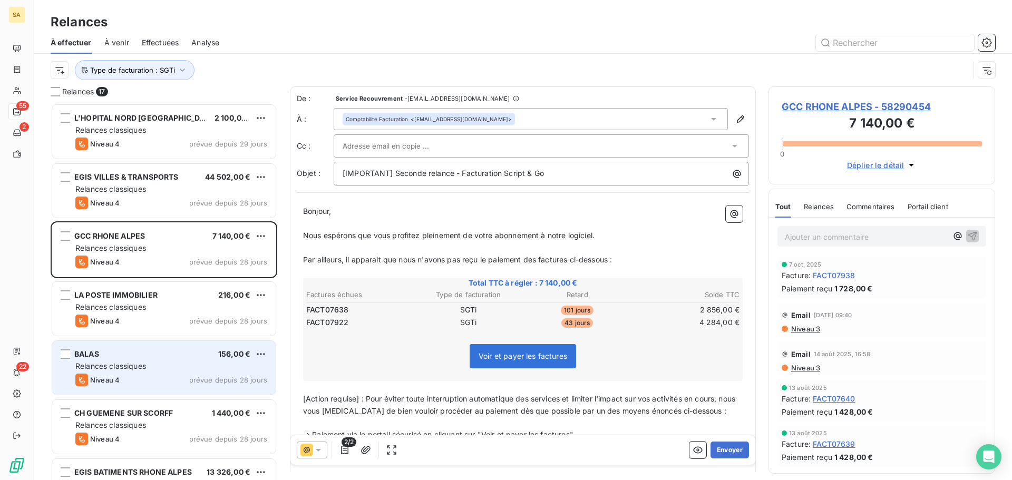
click at [175, 369] on div "Relances classiques" at bounding box center [171, 366] width 192 height 11
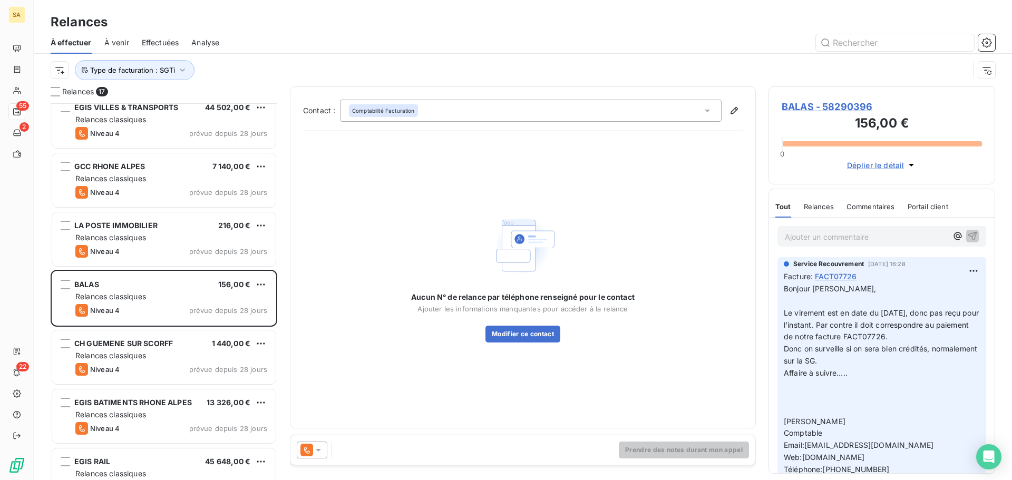
scroll to position [159, 0]
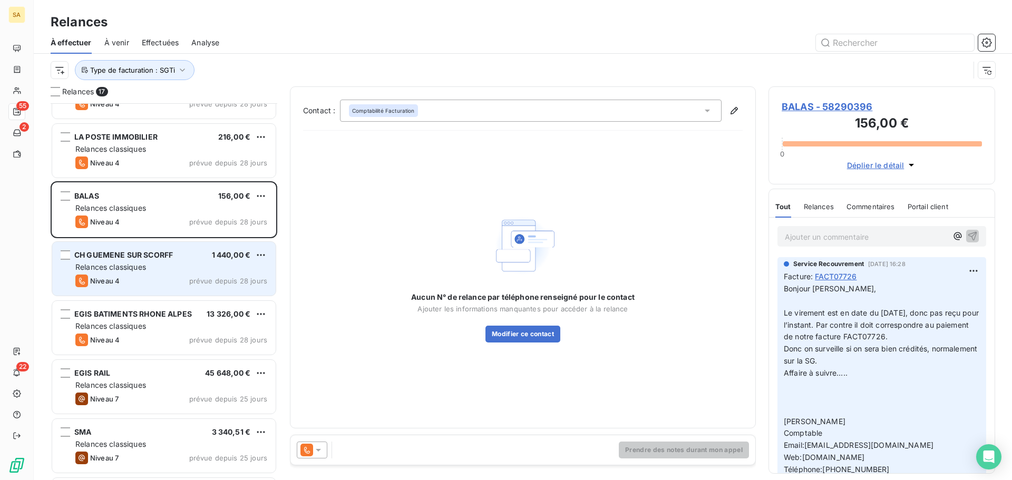
click at [153, 262] on div "Relances classiques" at bounding box center [171, 267] width 192 height 11
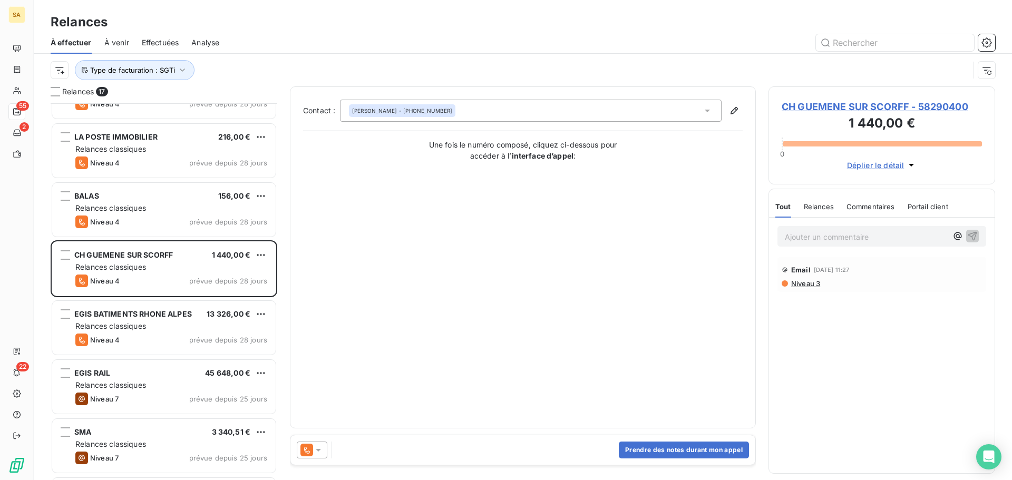
click at [886, 107] on span "CH GUEMENE SUR SCORFF - 58290400" at bounding box center [882, 107] width 200 height 14
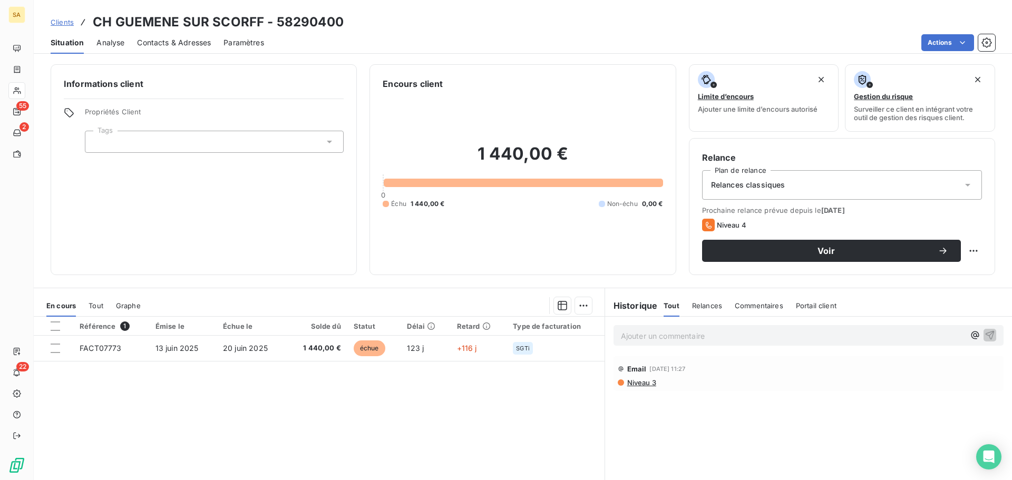
click at [101, 306] on span "Tout" at bounding box center [96, 306] width 15 height 8
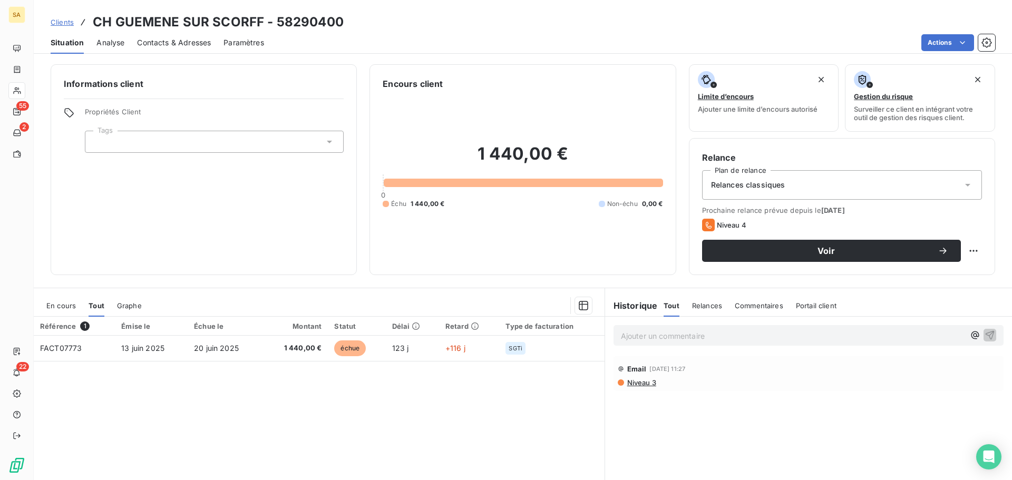
click at [55, 303] on span "En cours" at bounding box center [61, 306] width 30 height 8
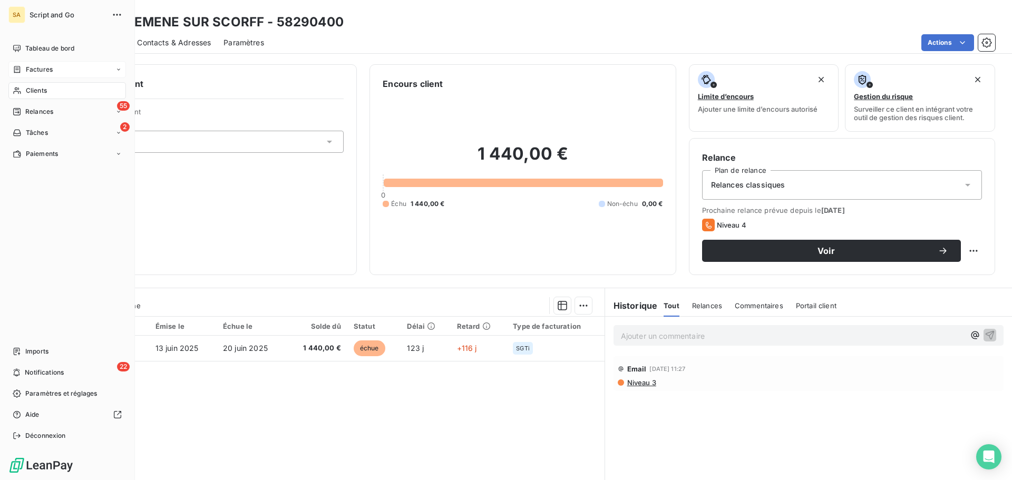
click at [35, 66] on span "Factures" at bounding box center [39, 69] width 27 height 9
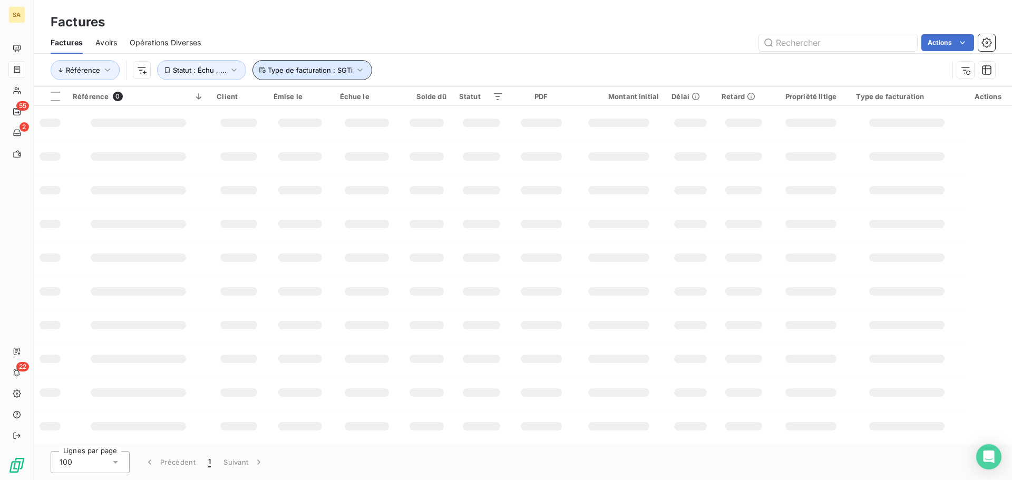
click at [355, 69] on icon "button" at bounding box center [360, 70] width 11 height 11
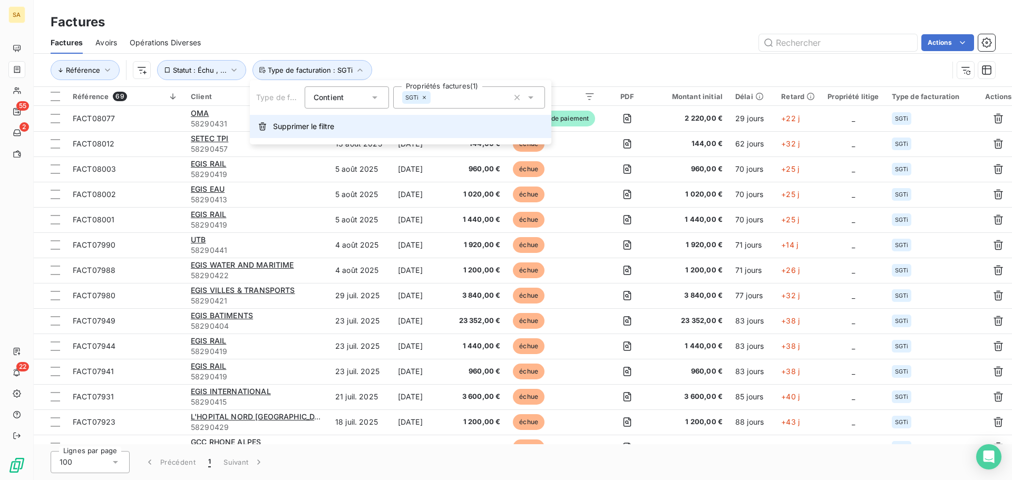
click at [282, 128] on span "Supprimer le filtre" at bounding box center [303, 126] width 61 height 11
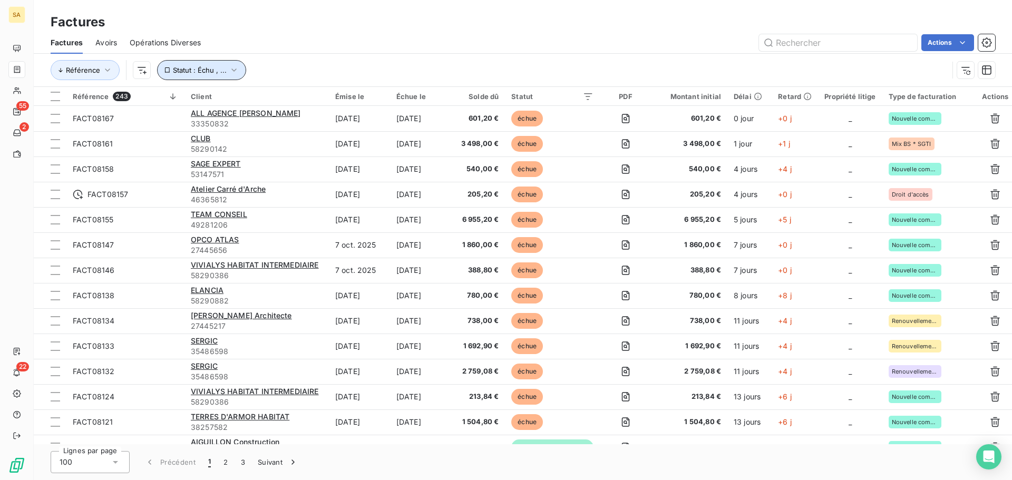
click at [238, 68] on button "Statut : Échu , ..." at bounding box center [201, 70] width 89 height 20
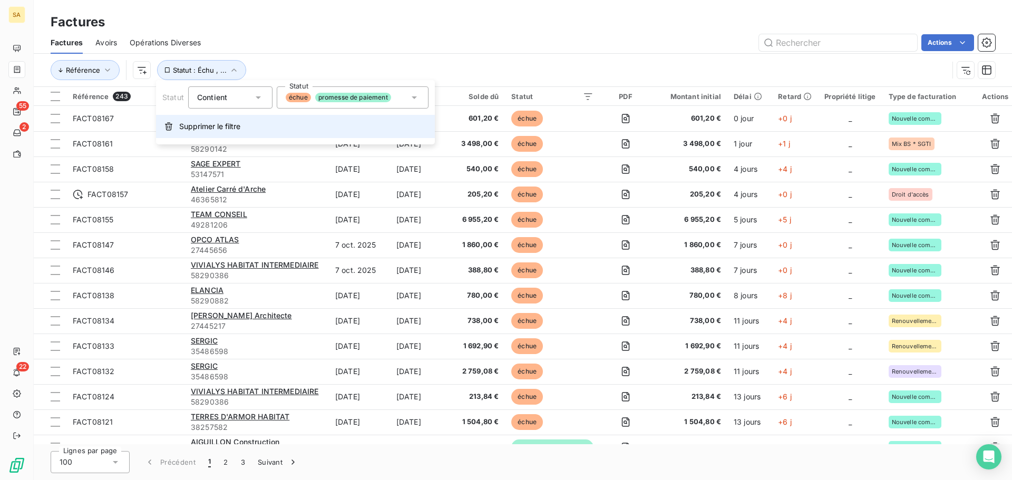
click at [199, 128] on span "Supprimer le filtre" at bounding box center [209, 126] width 61 height 11
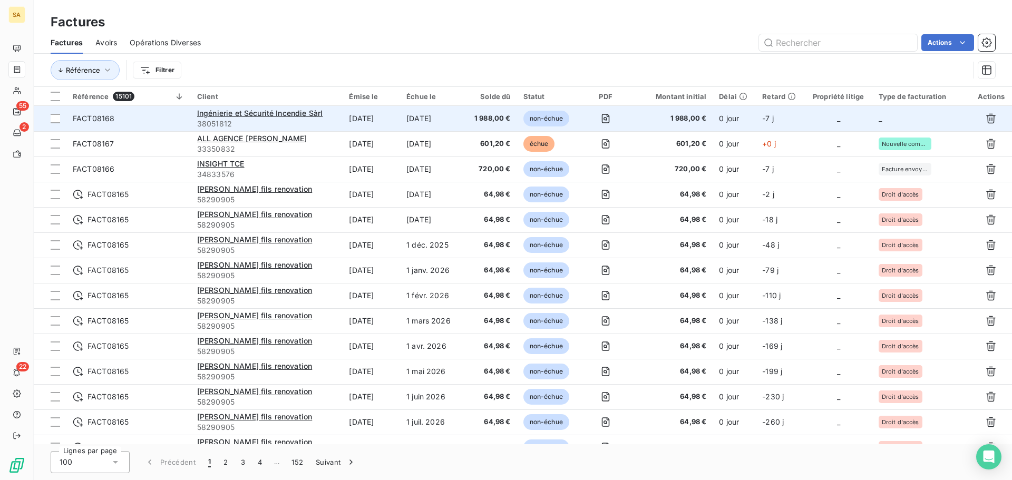
click at [909, 111] on td "_" at bounding box center [922, 118] width 98 height 25
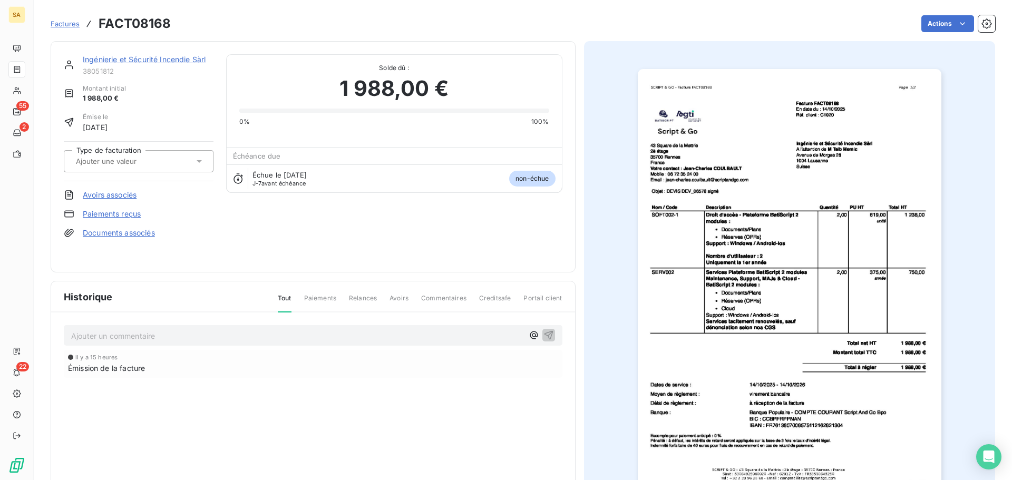
click at [153, 161] on input "text" at bounding box center [128, 161] width 106 height 9
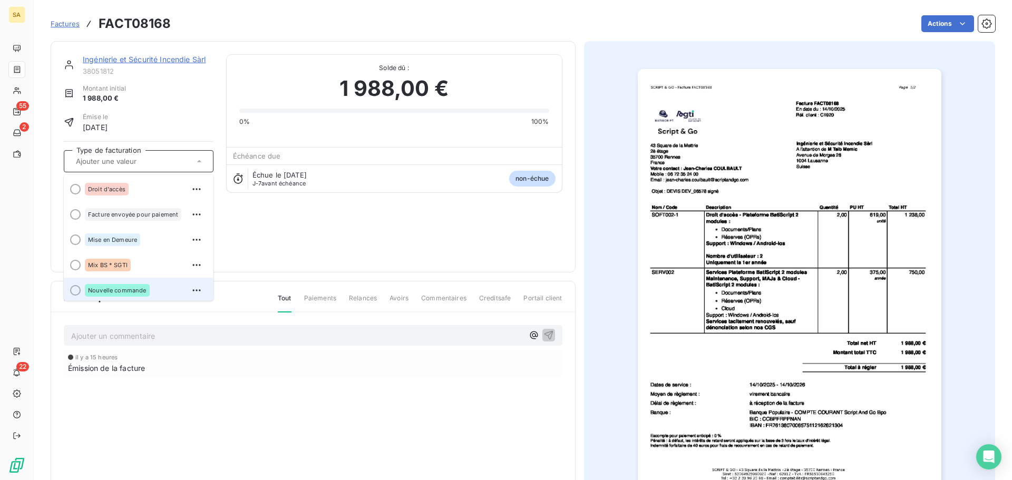
scroll to position [2, 0]
click at [124, 285] on div "Nouvelle commande" at bounding box center [117, 288] width 65 height 13
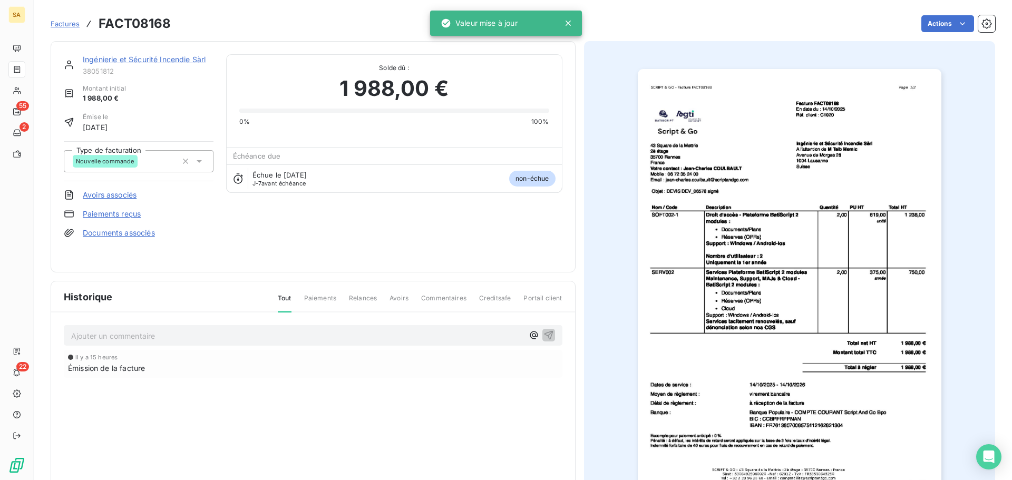
click at [450, 288] on div "Historique Tout Paiements Relances Avoirs Commentaires Creditsafe Portail client" at bounding box center [313, 297] width 524 height 31
click at [60, 24] on span "Factures" at bounding box center [65, 24] width 29 height 8
